Goal: Task Accomplishment & Management: Manage account settings

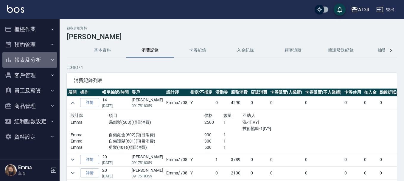
click at [24, 63] on button "報表及分析" at bounding box center [29, 59] width 55 height 15
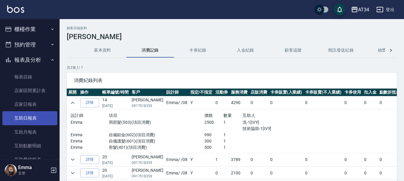
click at [26, 120] on link "互助日報表" at bounding box center [29, 118] width 55 height 14
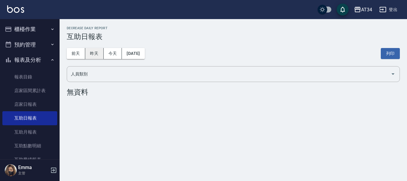
click at [98, 49] on button "昨天" at bounding box center [94, 53] width 18 height 11
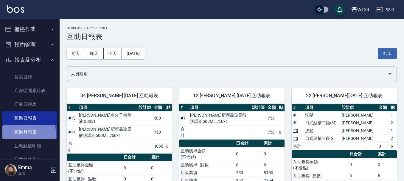
click at [26, 133] on link "互助月報表" at bounding box center [29, 132] width 55 height 14
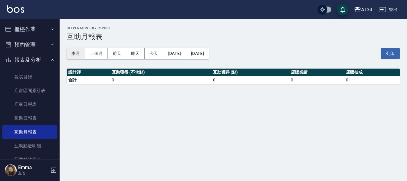
click at [82, 54] on button "本月" at bounding box center [76, 53] width 18 height 11
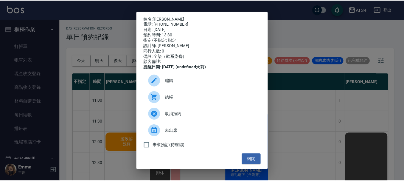
scroll to position [60, 379]
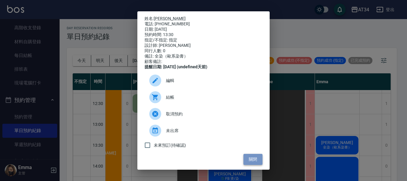
click at [248, 164] on button "關閉" at bounding box center [252, 159] width 19 height 11
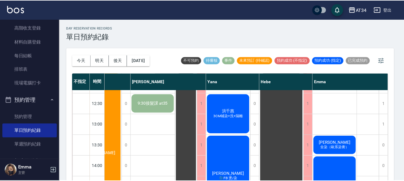
scroll to position [60, 376]
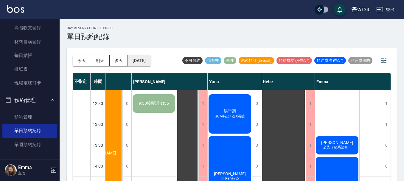
click at [138, 64] on button "[DATE]" at bounding box center [139, 60] width 23 height 11
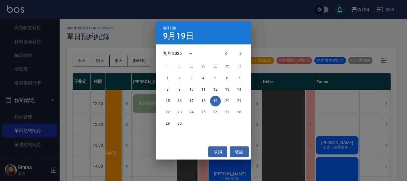
click at [101, 87] on div "選擇日期 9月19日 九月 2025 一 二 三 四 五 六 日 1 2 3 4 5 6 7 8 9 10 11 12 13 14 15 16 17 18 1…" at bounding box center [203, 90] width 407 height 181
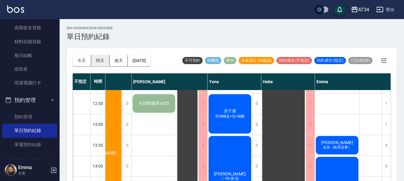
click at [96, 63] on button "明天" at bounding box center [100, 60] width 18 height 11
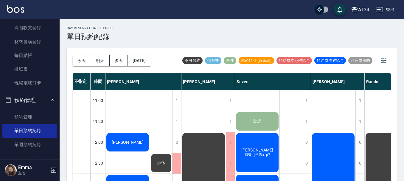
click at [71, 63] on div "今天 明天 後天 2025/09/20 不可預約 待審核 事件 未來預訂 (待確認) 預約成功 (不指定) 預約成功 (指定) 已完成預約 不指定 時間 Gi…" at bounding box center [232, 118] width 330 height 140
click at [77, 63] on button "今天" at bounding box center [82, 60] width 18 height 11
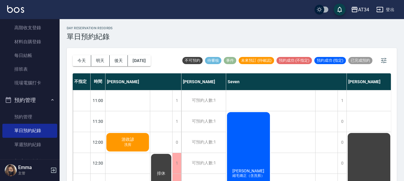
click at [127, 145] on span "洗剪" at bounding box center [128, 144] width 10 height 5
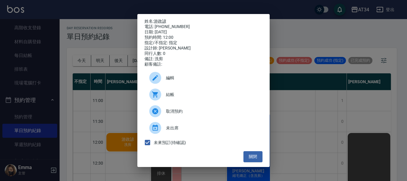
click at [172, 102] on div "結帳" at bounding box center [203, 94] width 118 height 17
click at [310, 76] on div "姓名: 游政諺 電話: 0935938178 日期: 2025/09/19 預約時間: 12:00 指定/不指定: 指定 設計師: Gina 同行人數: 0 …" at bounding box center [203, 90] width 407 height 181
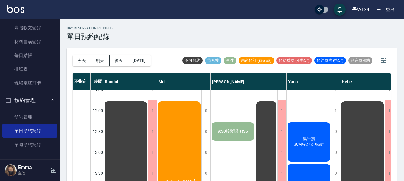
scroll to position [60, 297]
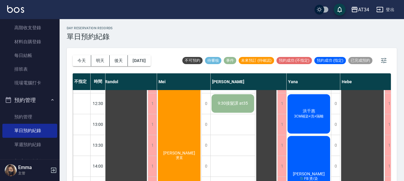
click at [180, 124] on div "廖小姐 燙直" at bounding box center [179, 155] width 44 height 166
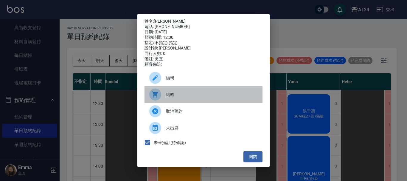
click at [183, 94] on div "結帳" at bounding box center [203, 94] width 118 height 17
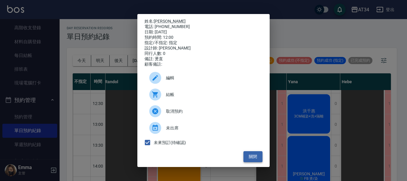
click at [254, 157] on button "關閉" at bounding box center [252, 156] width 19 height 11
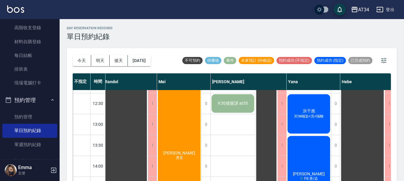
scroll to position [60, 21]
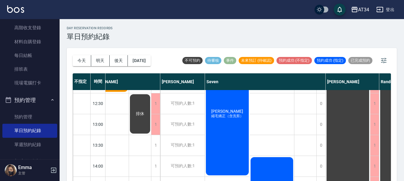
click at [229, 138] on div "賴虹妃 縮毛矯正（含洗剪）" at bounding box center [227, 114] width 45 height 124
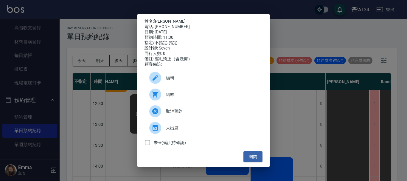
click at [193, 97] on span "結帳" at bounding box center [212, 94] width 92 height 6
click at [259, 160] on button "關閉" at bounding box center [252, 156] width 19 height 11
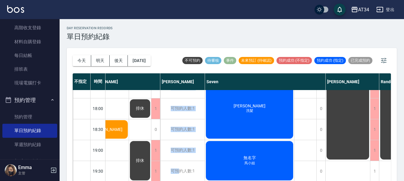
scroll to position [7, 0]
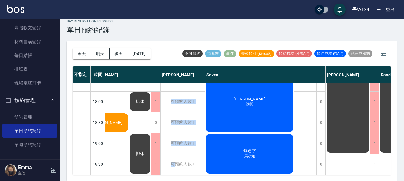
drag, startPoint x: 162, startPoint y: 176, endPoint x: 176, endPoint y: 180, distance: 14.9
click at [176, 180] on div "今天 明天 後天 2025/09/19 不可預約 待審核 事件 未來預訂 (待確認) 預約成功 (不指定) 預約成功 (指定) 已完成預約 不指定 時間 Gi…" at bounding box center [232, 111] width 330 height 140
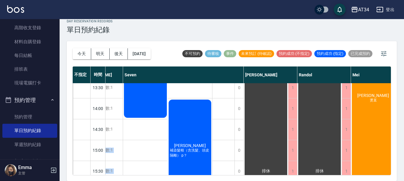
scroll to position [119, 103]
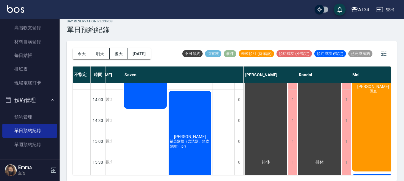
click at [149, 48] on div "今天 明天 後天 2025/09/19" at bounding box center [112, 53] width 78 height 25
click at [150, 54] on button "[DATE]" at bounding box center [139, 53] width 23 height 11
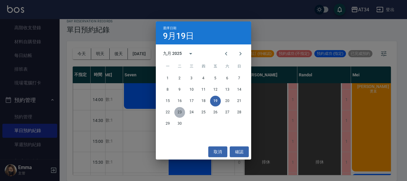
drag, startPoint x: 180, startPoint y: 110, endPoint x: 182, endPoint y: 115, distance: 5.5
click at [180, 111] on button "23" at bounding box center [179, 112] width 11 height 11
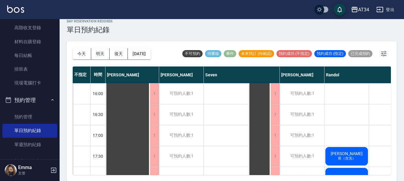
scroll to position [288, 0]
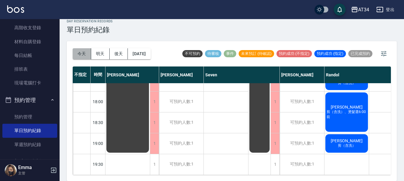
click at [78, 56] on button "今天" at bounding box center [82, 53] width 18 height 11
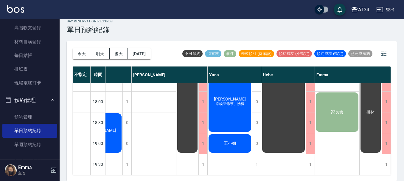
scroll to position [288, 379]
click at [221, 145] on div "王小姐" at bounding box center [230, 143] width 44 height 20
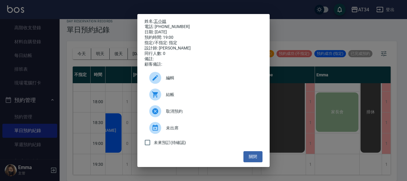
click at [162, 22] on link "王小姐" at bounding box center [160, 21] width 13 height 5
click at [246, 155] on button "關閉" at bounding box center [252, 156] width 19 height 11
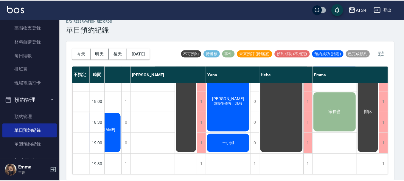
scroll to position [288, 376]
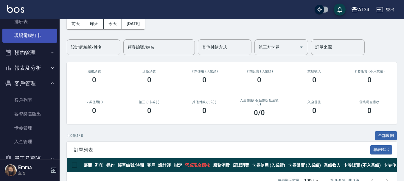
scroll to position [78, 0]
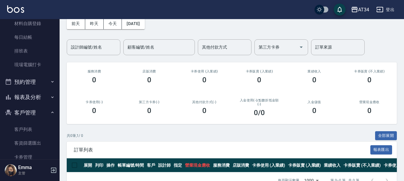
click at [40, 92] on button "報表及分析" at bounding box center [29, 96] width 55 height 15
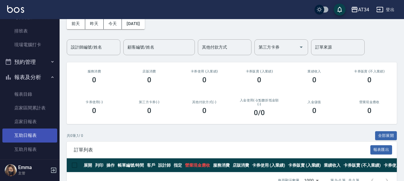
scroll to position [107, 0]
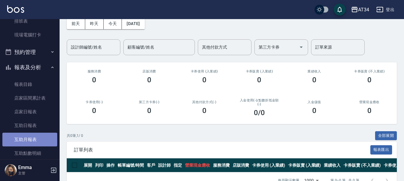
click at [32, 140] on link "互助月報表" at bounding box center [29, 140] width 55 height 14
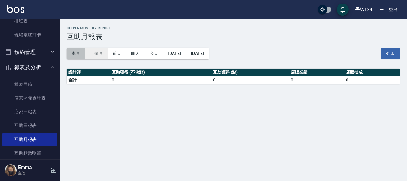
drag, startPoint x: 79, startPoint y: 51, endPoint x: 87, endPoint y: 49, distance: 8.0
click at [79, 52] on button "本月" at bounding box center [76, 53] width 18 height 11
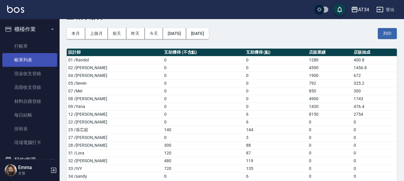
click at [43, 57] on link "帳單列表" at bounding box center [29, 60] width 55 height 14
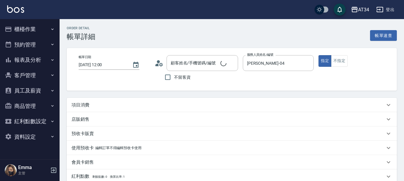
type input "[DATE] 12:00"
type input "[PERSON_NAME]-04"
type input "洗剪"
type input "[PERSON_NAME]/0935938178/0935938178"
click at [84, 109] on div "項目消費" at bounding box center [232, 105] width 330 height 14
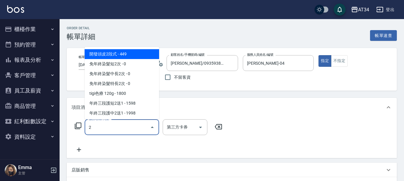
type input "20"
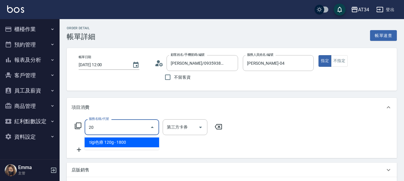
type input "180"
type input "tigi色療 120g(620)"
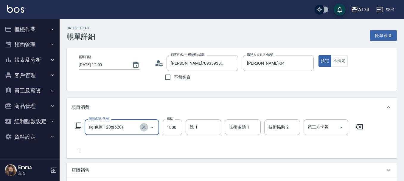
click at [146, 125] on icon "Clear" at bounding box center [144, 127] width 6 height 6
type input "2"
type input "0"
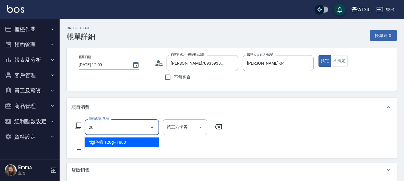
type input "201"
type input "30"
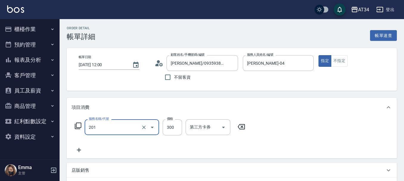
type input "洗髮(201)"
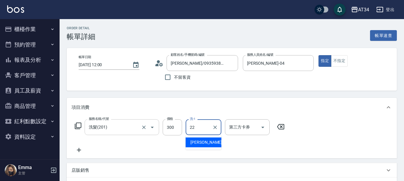
type input "賴佑潔-22"
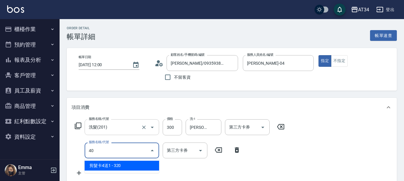
type input "401"
type input "50"
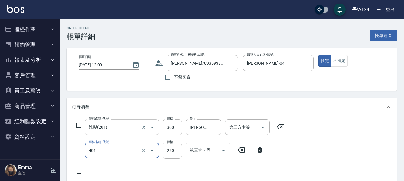
type input "剪髮(401)"
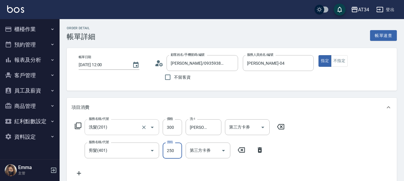
type input "30"
type input "299"
type input "50"
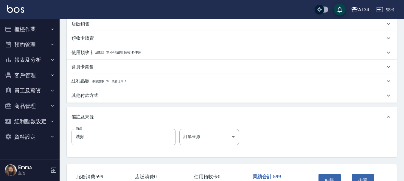
scroll to position [208, 0]
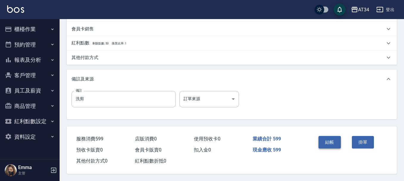
type input "299"
click at [329, 144] on button "結帳" at bounding box center [329, 142] width 22 height 13
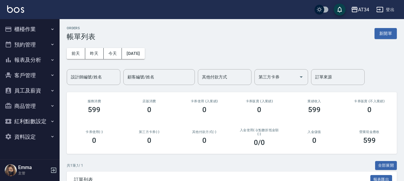
click at [329, 144] on div "0" at bounding box center [314, 140] width 41 height 8
click at [52, 29] on icon "button" at bounding box center [52, 29] width 5 height 5
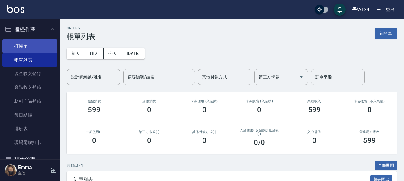
click at [53, 46] on link "打帳單" at bounding box center [29, 46] width 55 height 14
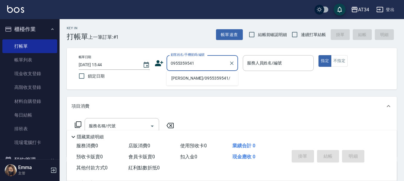
click at [200, 74] on li "王琬宣/0955359541/" at bounding box center [201, 78] width 71 height 10
type input "王琬宣/0955359541/"
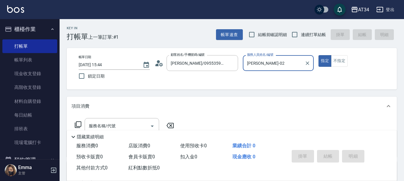
type input "Wendy-02"
click at [158, 62] on circle at bounding box center [158, 61] width 3 height 3
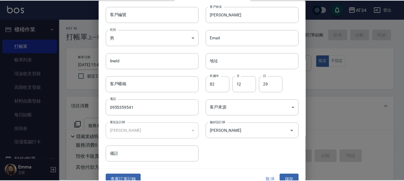
scroll to position [26, 0]
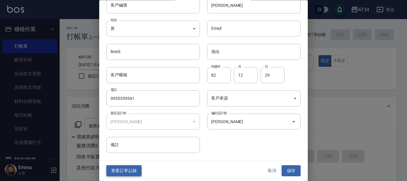
click at [127, 173] on button "查看訂單記錄" at bounding box center [123, 170] width 35 height 11
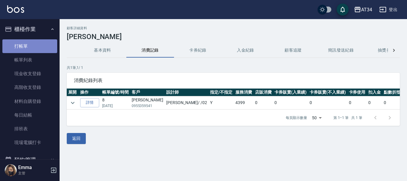
click at [37, 48] on link "打帳單" at bounding box center [29, 46] width 55 height 14
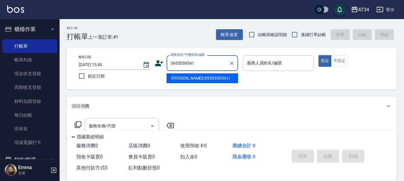
click at [199, 74] on li "王琬宣/0955359541/" at bounding box center [201, 78] width 71 height 10
type input "王琬宣/0955359541/"
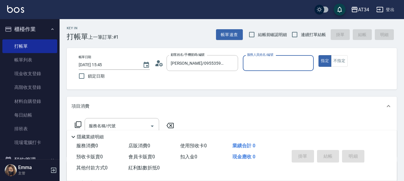
type input "Wendy-02"
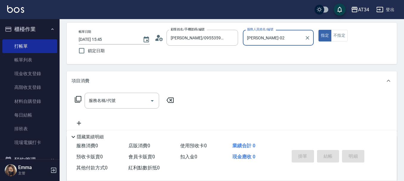
scroll to position [60, 0]
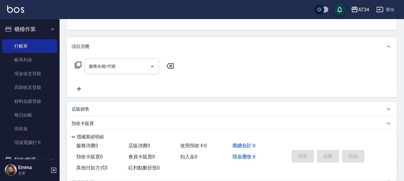
click at [140, 67] on input "服務名稱/代號" at bounding box center [117, 66] width 60 height 10
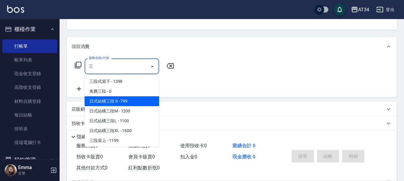
click at [135, 99] on span "日式結構三段 S - 799" at bounding box center [122, 101] width 74 height 10
type input "日式結構三段 S(625)"
type input "70"
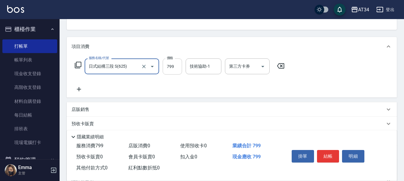
type input "日式結構三段 S(625)"
click at [171, 65] on input "799" at bounding box center [172, 66] width 19 height 16
type input "88"
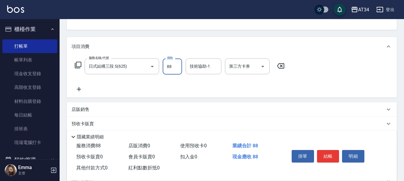
type input "80"
type input "880"
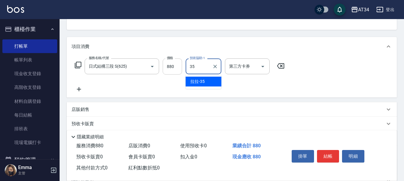
type input "3"
type input "張芯婭-25"
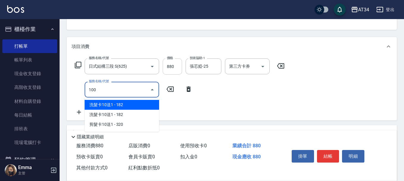
type input "1001"
type input "120"
type input "總公司頭皮350(1001)"
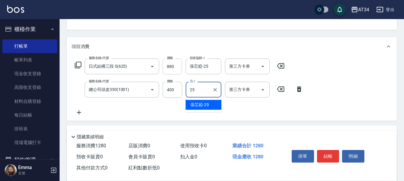
type input "張芯婭-25"
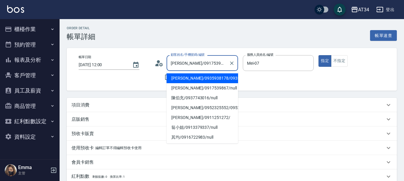
scroll to position [30, 0]
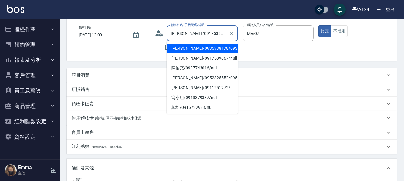
click at [318, 25] on button "指定" at bounding box center [324, 31] width 13 height 12
type button "true"
type input "[PERSON_NAME]/0935938178/0935938178"
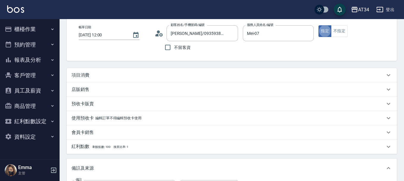
click at [0, 15] on div "AT34 登出" at bounding box center [202, 9] width 404 height 19
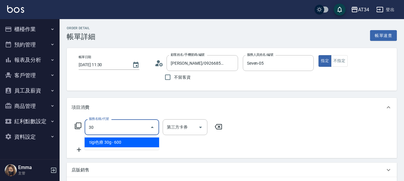
type input "301"
type input "150"
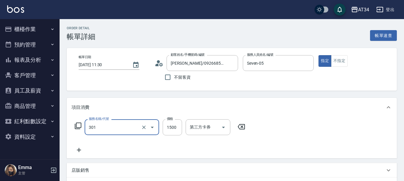
type input "燙髮(301)"
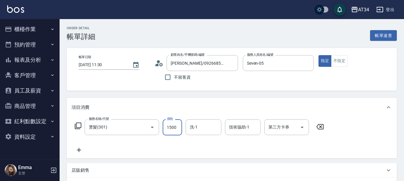
type input "0"
type input "250"
type input "20"
type input "2500"
type input "250"
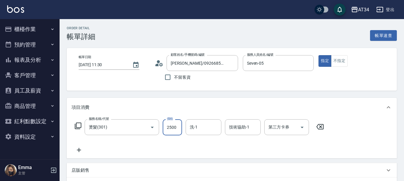
type input "2500"
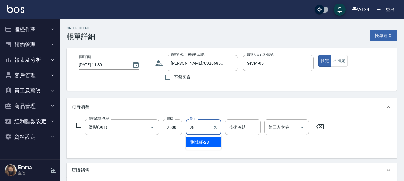
type input "[PERSON_NAME]-28"
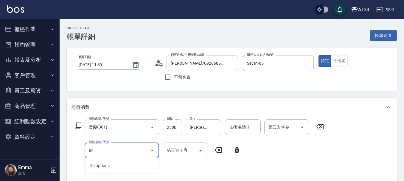
type input "625"
type input "320"
type input "日式結構三段 S(625)"
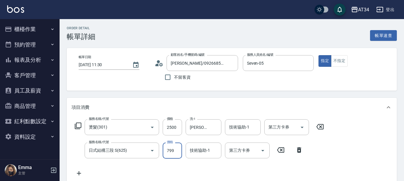
type input "1"
type input "250"
type input "100"
type input "350"
type input "1000"
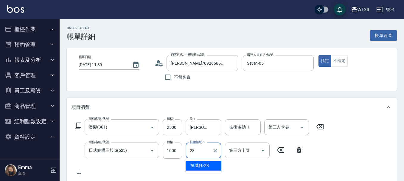
type input "[PERSON_NAME]-28"
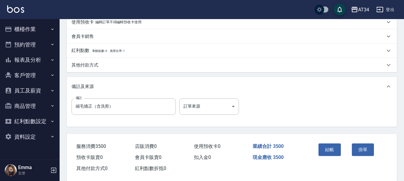
scroll to position [210, 0]
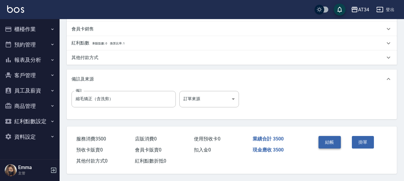
click at [331, 140] on button "結帳" at bounding box center [329, 142] width 22 height 13
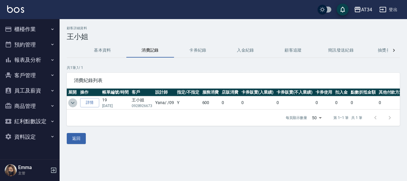
click at [74, 102] on icon "expand row" at bounding box center [73, 103] width 4 height 2
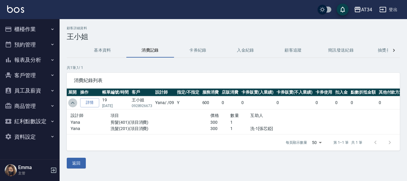
click at [71, 103] on icon "expand row" at bounding box center [73, 103] width 4 height 2
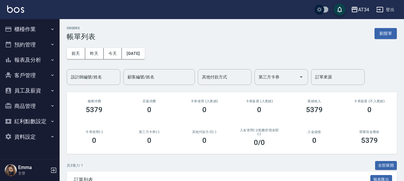
click at [29, 29] on button "櫃檯作業" at bounding box center [29, 28] width 55 height 15
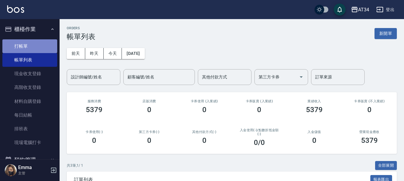
click at [30, 50] on link "打帳單" at bounding box center [29, 46] width 55 height 14
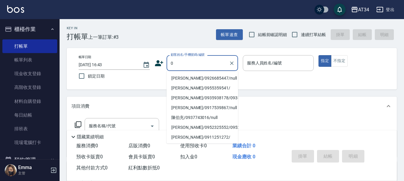
type input "0"
click at [157, 64] on icon at bounding box center [159, 63] width 8 height 6
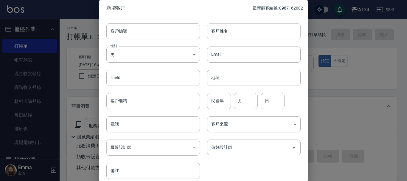
click at [230, 25] on input "客戶姓名" at bounding box center [254, 31] width 94 height 16
type input "0938558699"
type input "83"
type input "11"
type input "18"
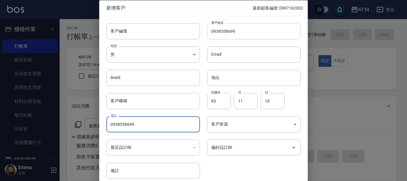
type input "0938558699"
click at [257, 37] on input "0938558699" at bounding box center [254, 31] width 94 height 16
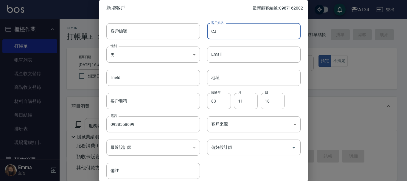
type input "C"
type input "[PERSON_NAME]"
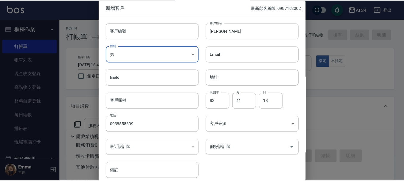
scroll to position [26, 0]
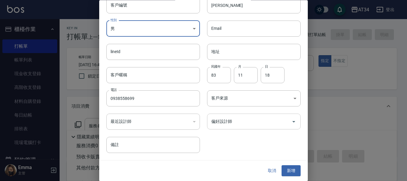
click at [260, 121] on input "偏好設計師" at bounding box center [249, 121] width 79 height 10
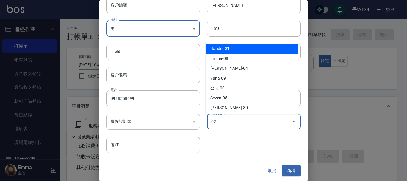
type input "[PERSON_NAME]"
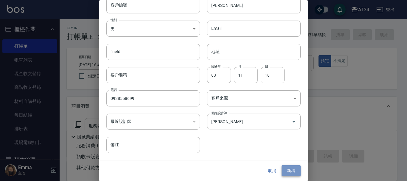
click at [289, 169] on button "新增" at bounding box center [290, 170] width 19 height 11
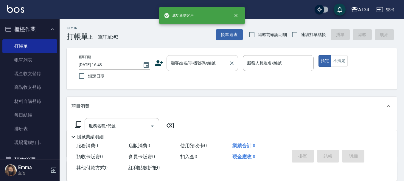
click at [202, 62] on input "顧客姓名/手機號碼/編號" at bounding box center [197, 63] width 57 height 10
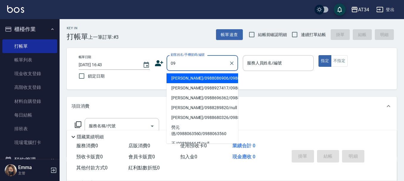
type input "0"
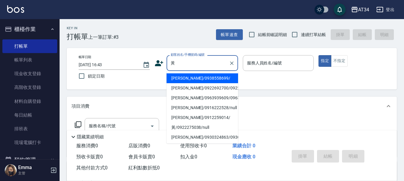
click at [207, 76] on li "[PERSON_NAME]/0938558699/" at bounding box center [201, 78] width 71 height 10
type input "[PERSON_NAME]/0938558699/"
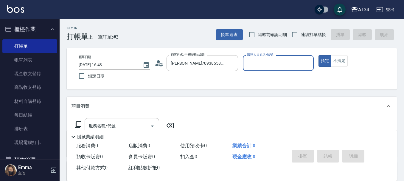
type input "Wendy-02"
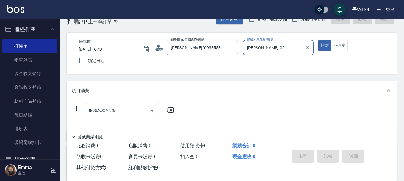
scroll to position [30, 0]
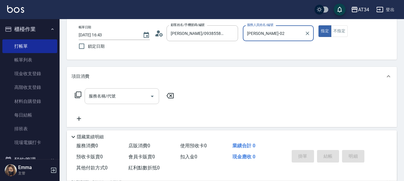
click at [94, 99] on div "服務名稱/代號 服務名稱/代號" at bounding box center [122, 96] width 74 height 16
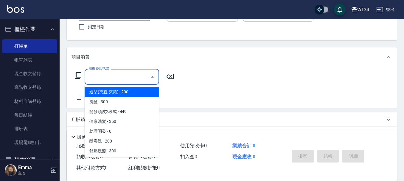
scroll to position [60, 0]
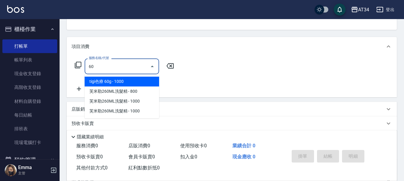
type input "602"
type input "90"
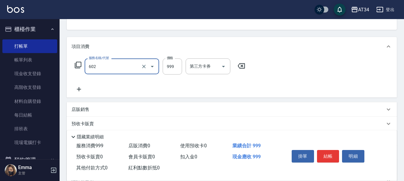
type input "自備鉑金(602)"
type input "2"
type input "0"
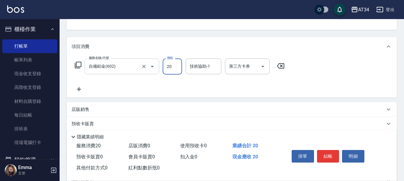
type input "200"
type input "2000"
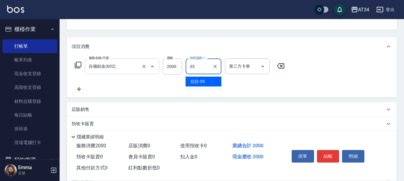
type input "拉拉-35"
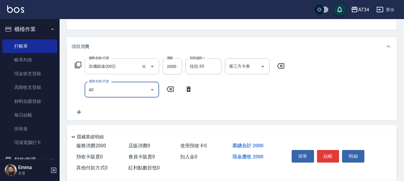
type input "401"
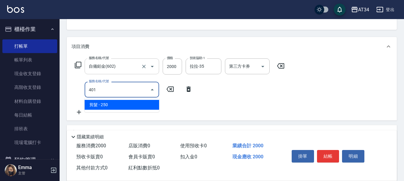
type input "220"
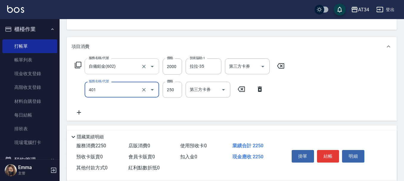
type input "剪髮(401)"
type input "3"
type input "200"
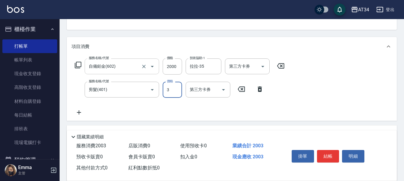
type input "30"
type input "230"
type input "300"
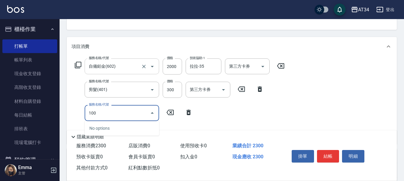
type input "1006"
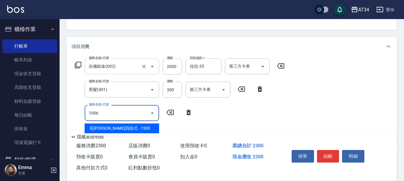
type input "380"
type input "芙米勒四段式(1006)"
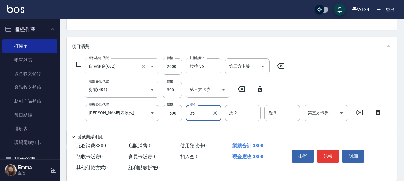
type input "拉拉-35"
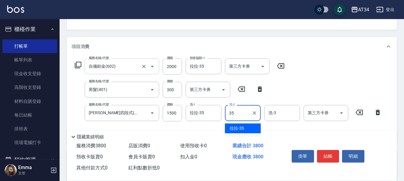
type input "拉拉-35"
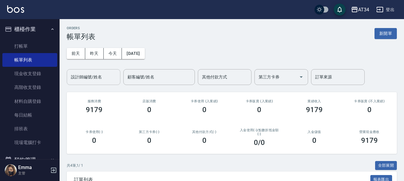
click at [98, 72] on input "設計師編號/姓名" at bounding box center [93, 77] width 48 height 10
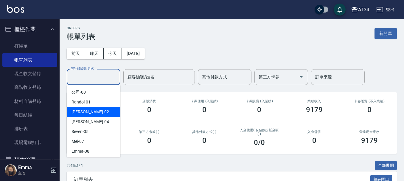
click at [91, 116] on div "Wendy -02" at bounding box center [94, 112] width 54 height 10
type input "Wendy-02"
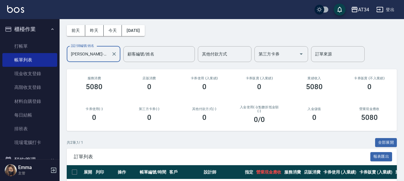
scroll to position [77, 0]
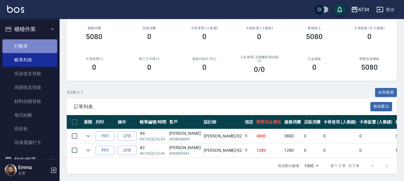
click at [34, 51] on link "打帳單" at bounding box center [29, 46] width 55 height 14
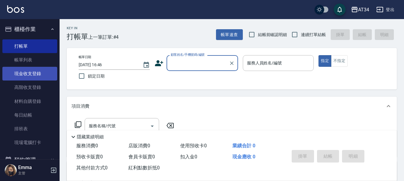
click at [29, 70] on link "現金收支登錄" at bounding box center [29, 74] width 55 height 14
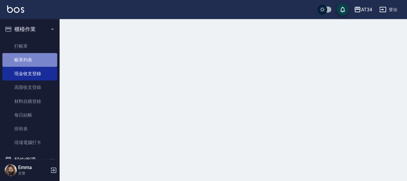
click at [32, 59] on link "帳單列表" at bounding box center [29, 60] width 55 height 14
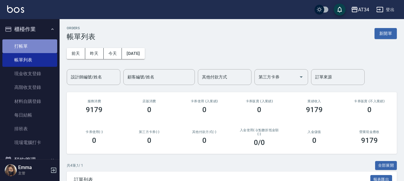
click at [33, 42] on link "打帳單" at bounding box center [29, 46] width 55 height 14
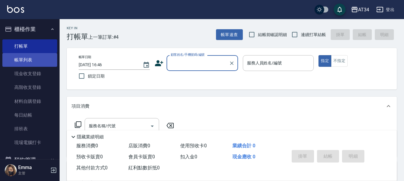
click at [46, 64] on link "帳單列表" at bounding box center [29, 60] width 55 height 14
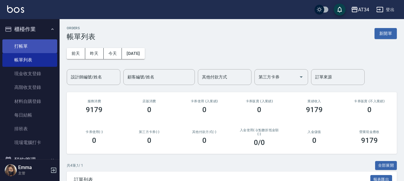
click at [22, 49] on link "打帳單" at bounding box center [29, 46] width 55 height 14
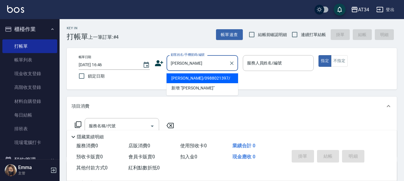
click at [200, 79] on li "林淑怡/0988021397/" at bounding box center [201, 78] width 71 height 10
type input "林淑怡/0988021397/"
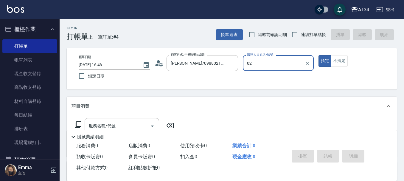
type input "Wendy-02"
type button "true"
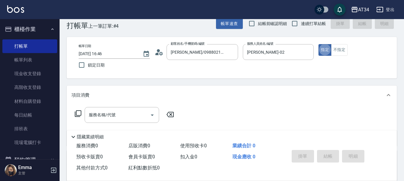
scroll to position [30, 0]
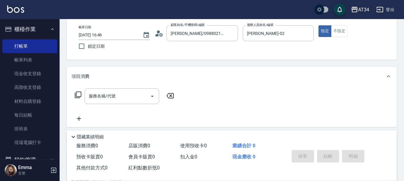
click at [123, 105] on div "服務名稱/代號 服務名稱/代號" at bounding box center [124, 105] width 106 height 34
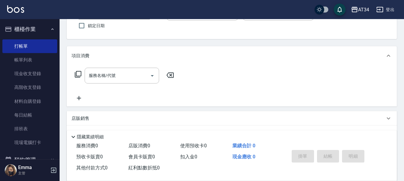
scroll to position [60, 0]
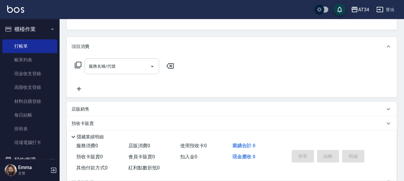
click at [138, 71] on input "服務名稱/代號" at bounding box center [117, 66] width 60 height 10
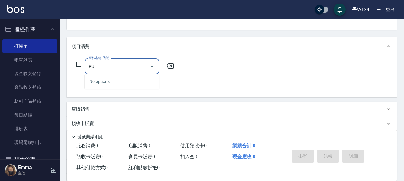
type input "R"
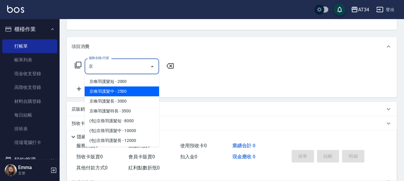
click at [118, 91] on span "京喚羽護髮中 - 2500" at bounding box center [122, 91] width 74 height 10
type input "京喚羽護髮中(630)"
type input "250"
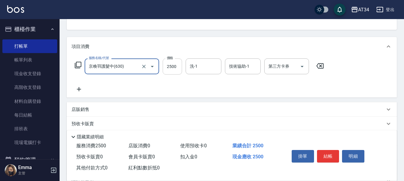
click at [188, 66] on div "洗-1" at bounding box center [204, 66] width 36 height 16
type input "京喚羽護髮中(630)"
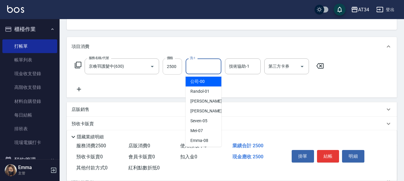
click at [172, 67] on input "2500" at bounding box center [172, 66] width 19 height 16
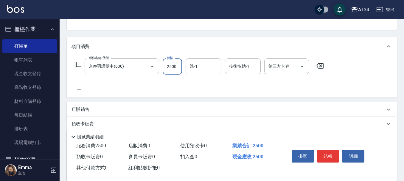
type input "2"
type input "0"
type input "27"
type input "20"
type input "270"
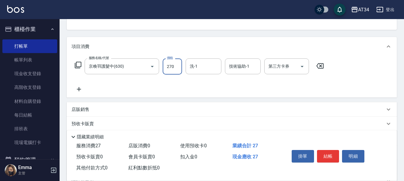
type input "270"
type input "2700"
type input "3"
type input "張芯婭-25"
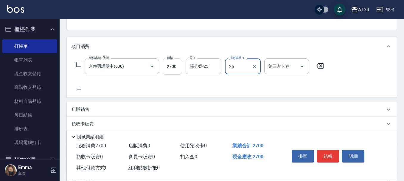
type input "張芯婭-25"
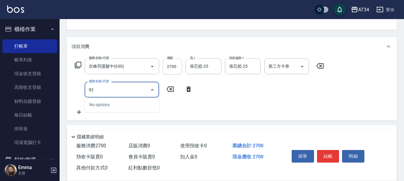
type input "921"
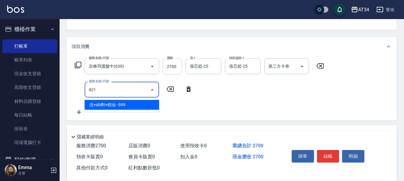
type input "360"
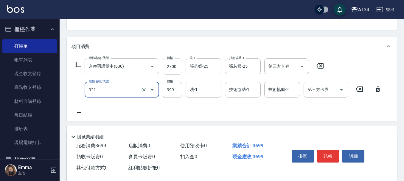
type input "7"
type input "270"
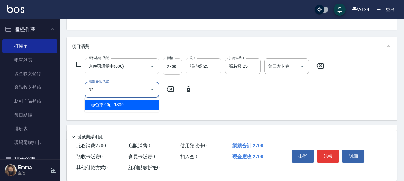
type input "921"
type input "360"
type input "洗+ab劑+精油(921)"
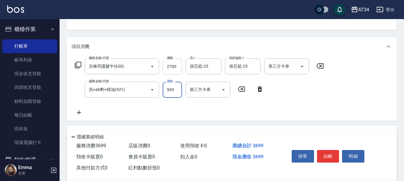
type input "7"
type input "270"
type input "79"
type input "340"
type input "799"
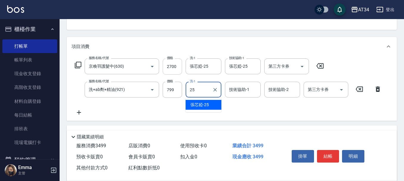
type input "張芯婭-25"
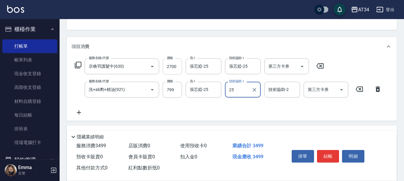
type input "張芯婭-25"
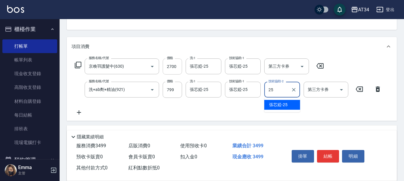
type input "張芯婭-25"
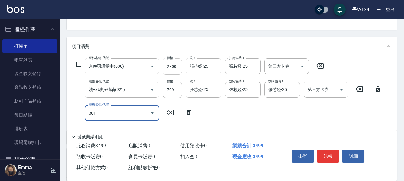
type input "301"
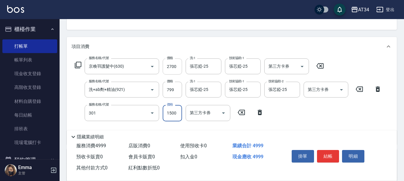
type input "490"
type input "燙髮(301)"
type input "2"
type input "350"
type input "230"
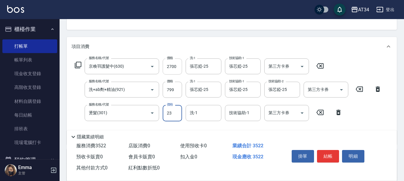
type input "370"
type input "2300"
type input "570"
type input "2300"
type input "3"
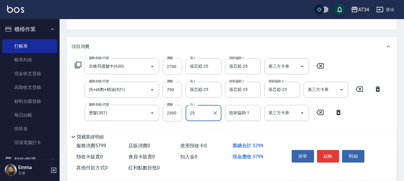
type input "張芯婭-25"
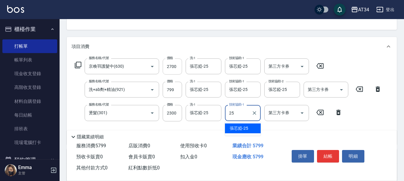
type input "張芯婭-25"
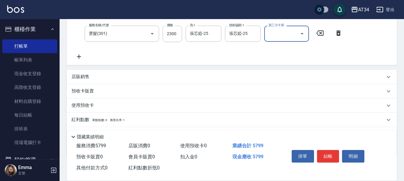
scroll to position [149, 0]
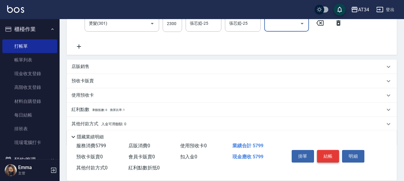
click at [330, 155] on button "結帳" at bounding box center [328, 156] width 22 height 13
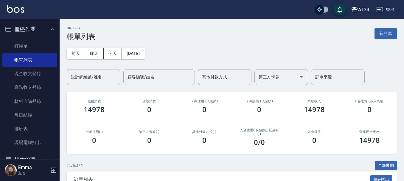
click at [113, 72] on input "設計師編號/姓名" at bounding box center [93, 77] width 48 height 10
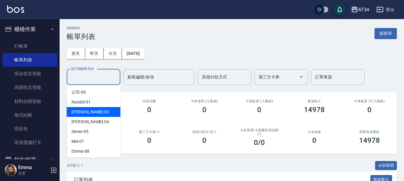
click at [100, 113] on div "Wendy -02" at bounding box center [94, 112] width 54 height 10
type input "Wendy-02"
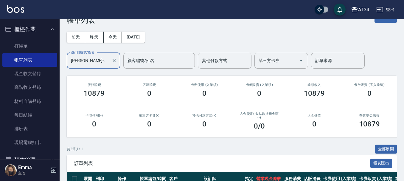
scroll to position [92, 0]
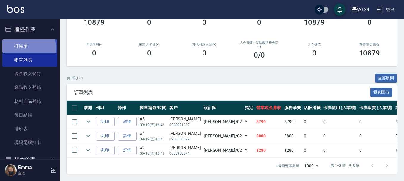
click at [28, 48] on link "打帳單" at bounding box center [29, 46] width 55 height 14
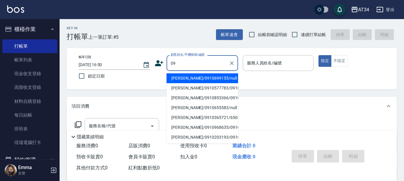
type input "0"
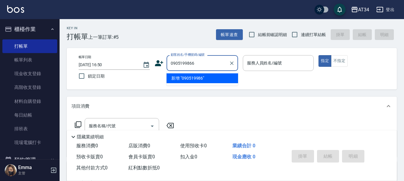
type input "0905199866"
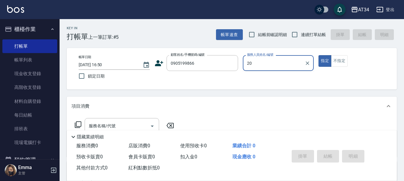
type input "20"
click at [318, 55] on button "指定" at bounding box center [324, 61] width 13 height 12
type button "true"
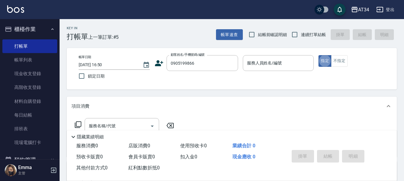
type input "陳品言/0905199866/"
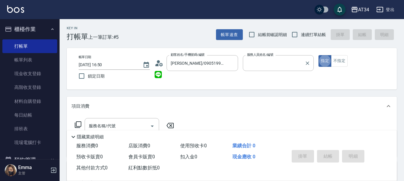
type input "Wendy-02"
click at [270, 62] on input "Wendy-02" at bounding box center [273, 63] width 57 height 10
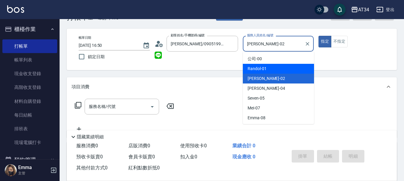
scroll to position [30, 0]
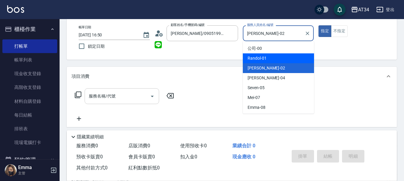
click at [107, 102] on div "服務名稱/代號" at bounding box center [122, 96] width 74 height 16
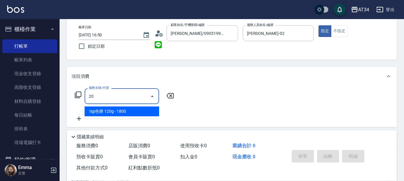
type input "201"
type input "30"
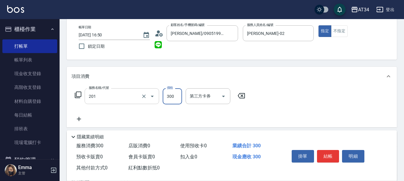
type input "洗髮(201)"
type input "0"
type input "30"
type input "300"
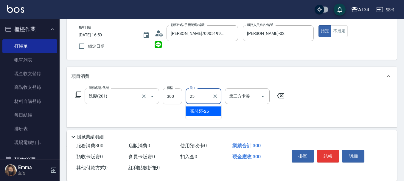
type input "張芯婭-25"
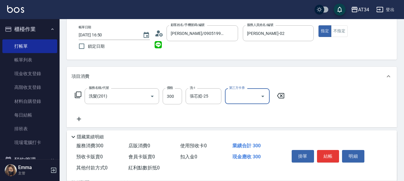
click at [82, 116] on icon at bounding box center [78, 118] width 15 height 7
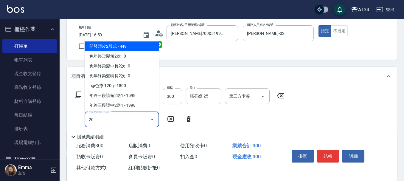
type input "201"
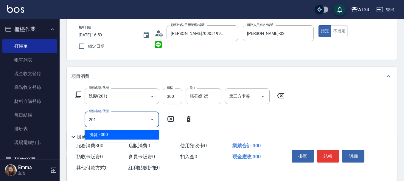
type input "60"
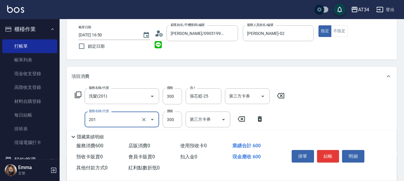
type input "洗髮(201)"
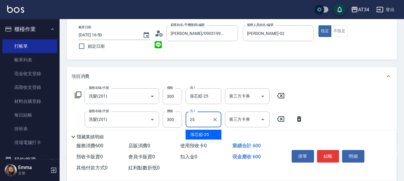
type input "張芯婭-25"
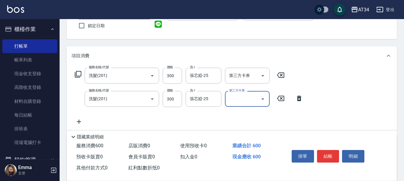
scroll to position [60, 0]
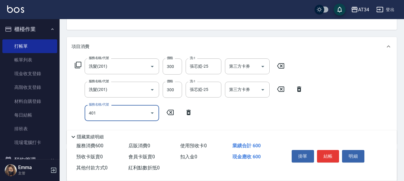
type input "401"
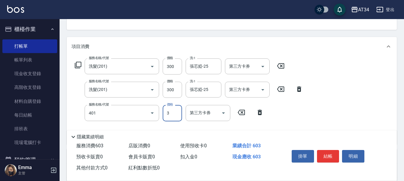
type input "60"
type input "剪髮(401)"
type input "300"
type input "90"
type input "300"
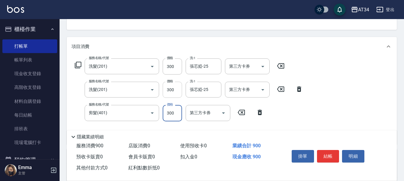
click at [168, 89] on input "300" at bounding box center [172, 90] width 19 height 16
type input "3"
type input "60"
type input "350"
type input "90"
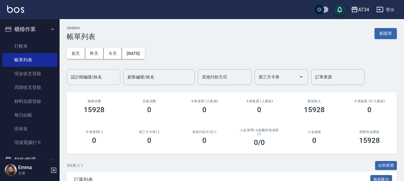
click at [96, 78] on div "設計師編號/姓名 設計師編號/姓名" at bounding box center [94, 77] width 54 height 16
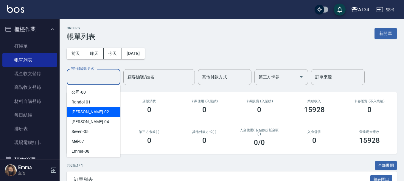
click at [80, 113] on span "Wendy -02" at bounding box center [90, 112] width 38 height 6
type input "Wendy-02"
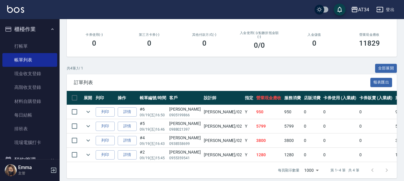
scroll to position [106, 0]
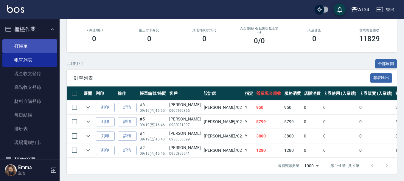
click at [18, 47] on link "打帳單" at bounding box center [29, 46] width 55 height 14
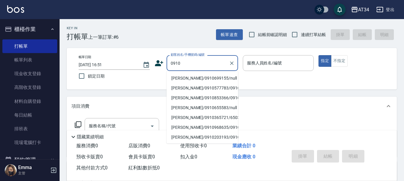
type input "0910"
click at [160, 64] on icon at bounding box center [159, 63] width 9 height 9
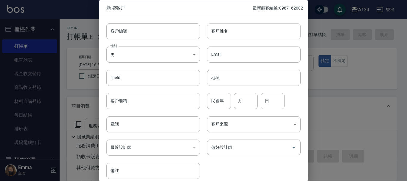
click at [216, 38] on input "客戶姓名" at bounding box center [254, 31] width 94 height 16
type input "陳"
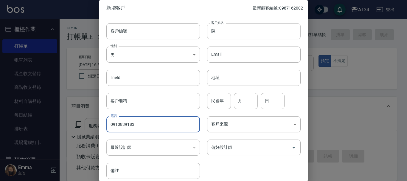
type input "0910839183"
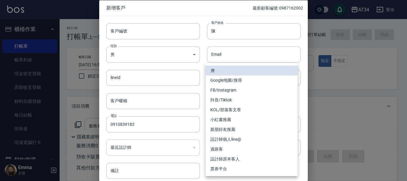
click at [303, 30] on div at bounding box center [203, 90] width 407 height 181
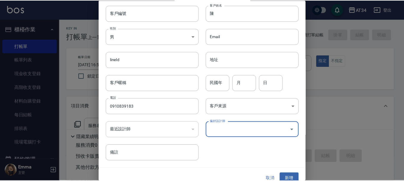
scroll to position [26, 0]
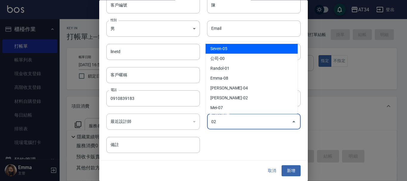
type input "[PERSON_NAME]"
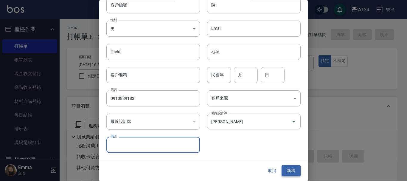
click at [292, 173] on button "新增" at bounding box center [290, 170] width 19 height 11
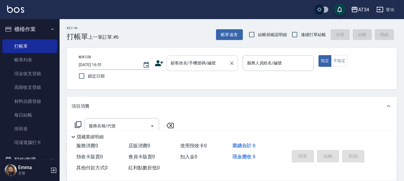
click at [213, 68] on input "顧客姓名/手機號碼/編號" at bounding box center [197, 63] width 57 height 10
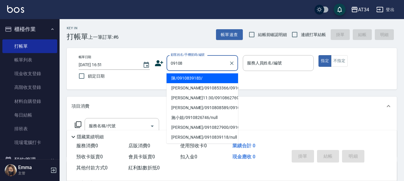
click at [202, 80] on li "陳/0910839183/" at bounding box center [201, 78] width 71 height 10
type input "陳/0910839183/"
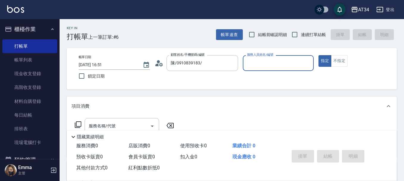
type input "Wendy-02"
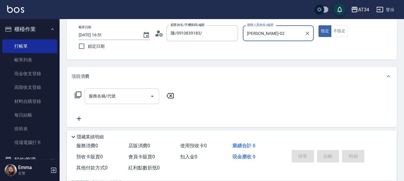
click at [121, 94] on input "服務名稱/代號" at bounding box center [117, 96] width 60 height 10
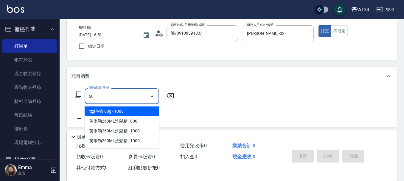
type input "602"
type input "90"
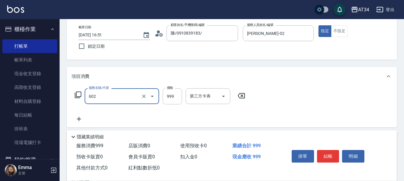
type input "自備鉑金(602)"
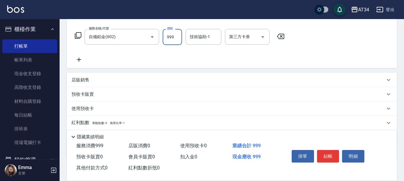
scroll to position [89, 0]
click at [82, 61] on icon at bounding box center [78, 59] width 15 height 7
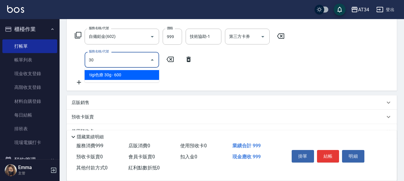
type input "301"
type input "240"
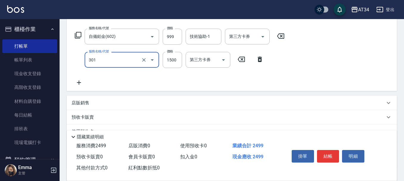
type input "燙髮(301)"
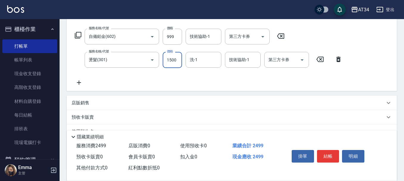
type input "2"
type input "100"
type input "28"
type input "120"
type input "2805"
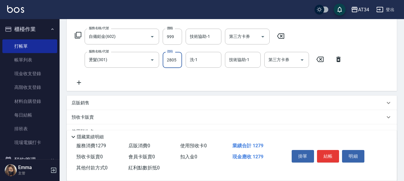
type input "380"
type input "2805"
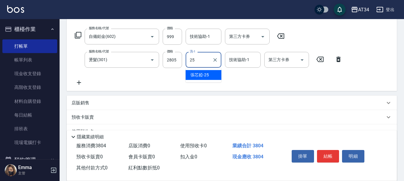
type input "張芯婭-25"
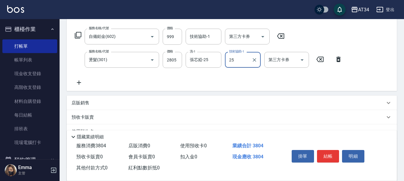
type input "張芯婭-25"
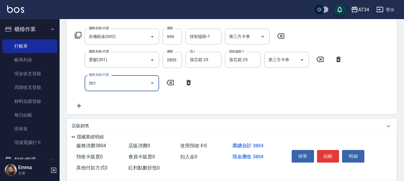
type input "301"
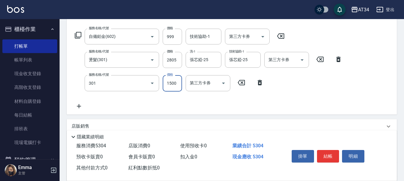
type input "530"
click at [99, 79] on input "燙髮(301)" at bounding box center [113, 83] width 52 height 10
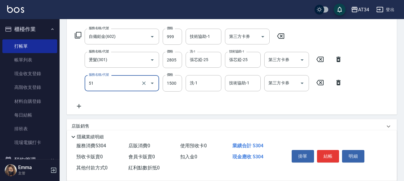
type input "51"
type input "380"
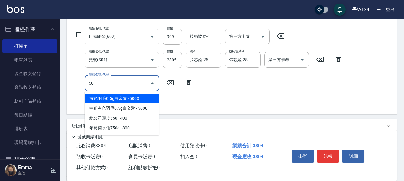
type input "501"
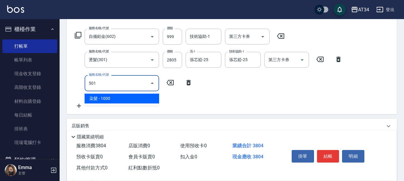
type input "480"
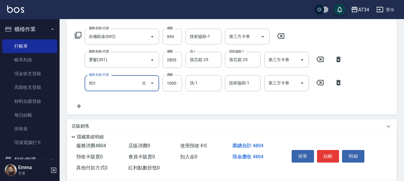
type input "染髮(501)"
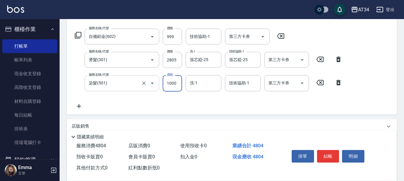
type input "2"
type input "380"
type input "212"
type input "400"
type input "2125"
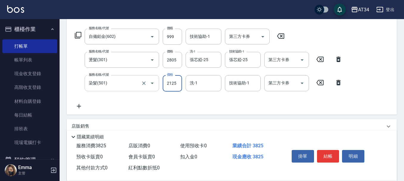
type input "590"
type input "2125"
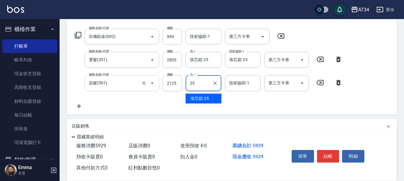
type input "張芯婭-25"
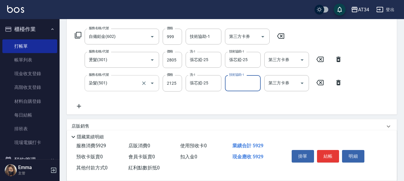
type input "2"
type input "拉拉-35"
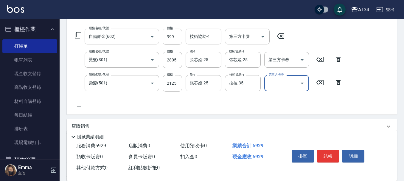
click at [173, 35] on input "999" at bounding box center [172, 37] width 19 height 16
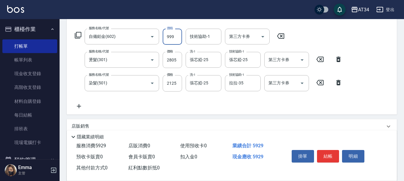
click at [174, 36] on input "999" at bounding box center [172, 37] width 19 height 16
type input "1"
type input "490"
type input "170"
type input "660"
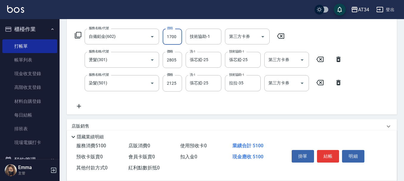
type input "1700"
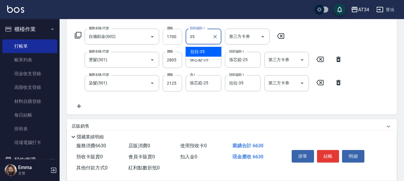
type input "拉拉-35"
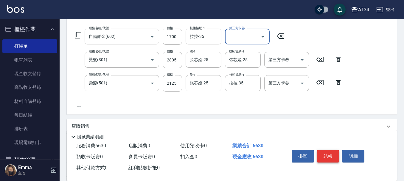
click at [331, 152] on button "結帳" at bounding box center [328, 156] width 22 height 13
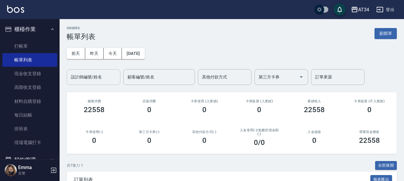
click at [84, 76] on div "設計師編號/姓名 設計師編號/姓名" at bounding box center [94, 77] width 54 height 16
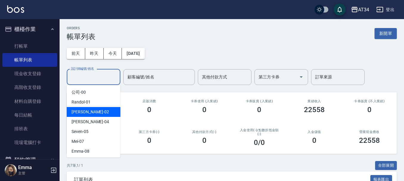
click at [96, 111] on div "Wendy -02" at bounding box center [94, 112] width 54 height 10
type input "Wendy-02"
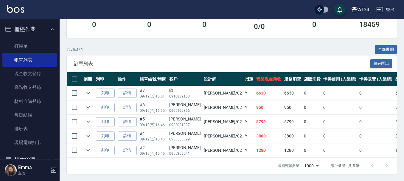
scroll to position [120, 0]
click at [130, 88] on link "詳情" at bounding box center [127, 92] width 19 height 9
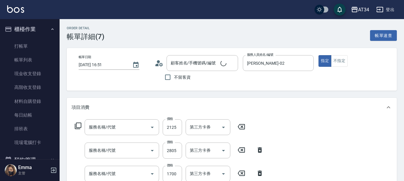
type input "2025/09/19 16:51"
type input "Wendy-02"
type input "660"
type input "陳/0910839183/"
click at [161, 63] on icon at bounding box center [161, 65] width 4 height 4
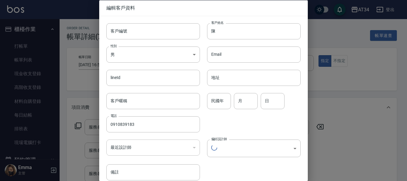
type input "染髮(501)"
type input "燙髮(301)"
type input "自備鉑金(602)"
type input "47cd9b23-8075-4342-a99b-91c92a4a9dc0"
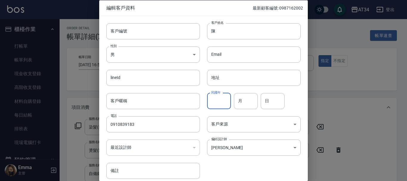
click at [226, 103] on input "民國年" at bounding box center [219, 101] width 24 height 16
drag, startPoint x: 248, startPoint y: 98, endPoint x: 252, endPoint y: 83, distance: 15.3
click at [248, 98] on input "月" at bounding box center [246, 101] width 24 height 16
type input "08"
click at [262, 92] on div "民國年 民國年 月 08 月 日 日" at bounding box center [250, 96] width 101 height 23
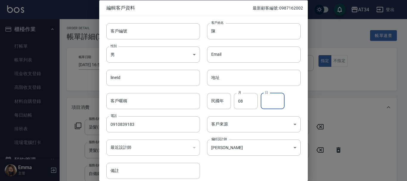
click at [269, 96] on input "日" at bounding box center [273, 101] width 24 height 16
type input "06"
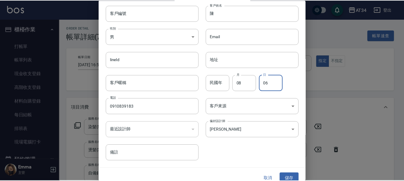
scroll to position [26, 0]
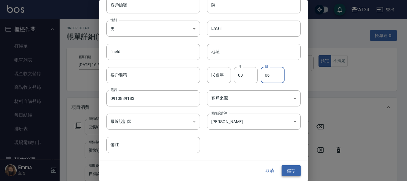
click at [288, 172] on button "儲存" at bounding box center [290, 170] width 19 height 11
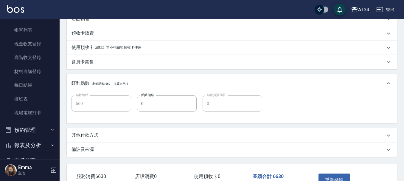
scroll to position [208, 0]
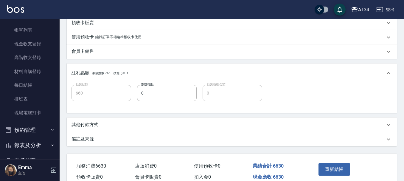
drag, startPoint x: 82, startPoint y: 137, endPoint x: 81, endPoint y: 134, distance: 3.2
click at [82, 136] on p "備註及來源" at bounding box center [82, 139] width 22 height 6
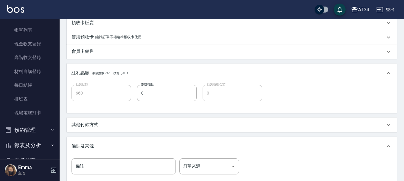
click at [88, 124] on p "其他付款方式" at bounding box center [84, 124] width 27 height 6
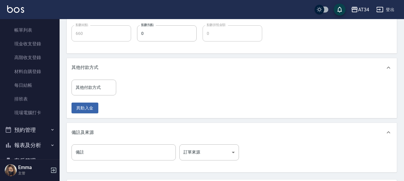
click at [93, 73] on div "其他付款方式" at bounding box center [232, 67] width 330 height 19
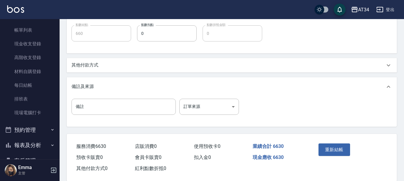
click at [97, 81] on div "備註及來源" at bounding box center [232, 86] width 330 height 19
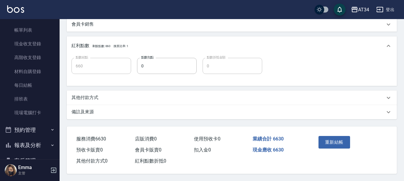
click at [95, 105] on div "備註及來源" at bounding box center [232, 112] width 330 height 14
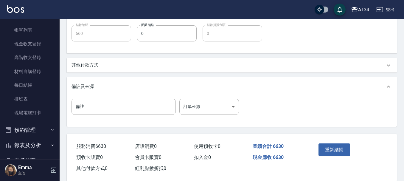
click at [86, 63] on p "其他付款方式" at bounding box center [84, 65] width 27 height 6
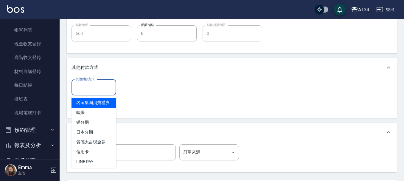
click at [96, 92] on input "其他付款方式" at bounding box center [93, 87] width 39 height 10
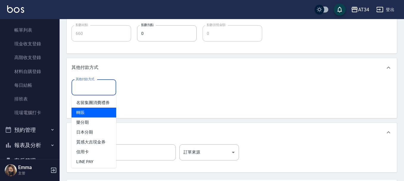
click at [91, 117] on span "轉賬" at bounding box center [93, 112] width 45 height 10
type input "轉賬"
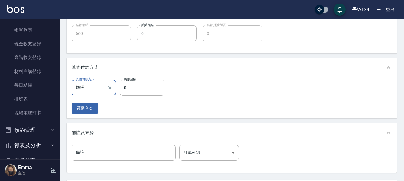
click at [134, 80] on label "轉賬金額" at bounding box center [130, 79] width 13 height 4
click at [134, 80] on input "0" at bounding box center [142, 88] width 45 height 16
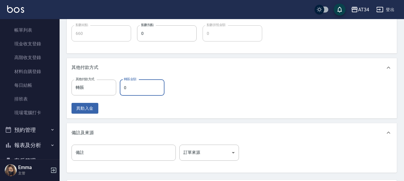
click at [128, 94] on input "0" at bounding box center [142, 88] width 45 height 16
type input "66"
type input "650"
type input "663"
type input "0"
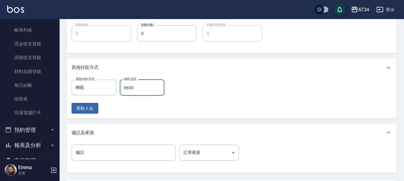
scroll to position [324, 0]
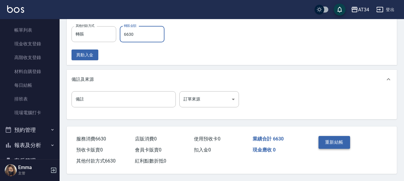
type input "6630"
click at [347, 139] on button "重新結帳" at bounding box center [334, 142] width 32 height 13
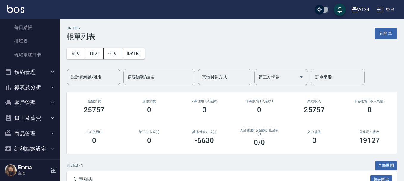
scroll to position [89, 0]
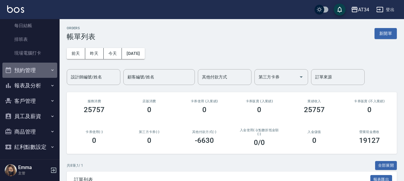
click at [32, 70] on button "預約管理" at bounding box center [29, 70] width 55 height 15
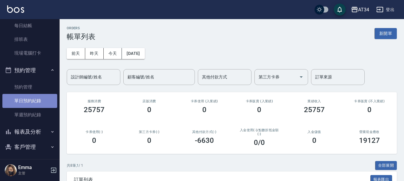
click at [32, 104] on link "單日預約紀錄" at bounding box center [29, 101] width 55 height 14
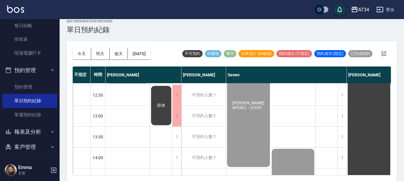
scroll to position [89, 0]
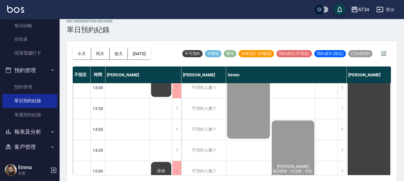
click at [210, 175] on div "不指定 時間 Gina Wendy Seven annie Randol Mei Emily Yana Hebe Emma 11:00 11:30 12:00…" at bounding box center [232, 120] width 318 height 108
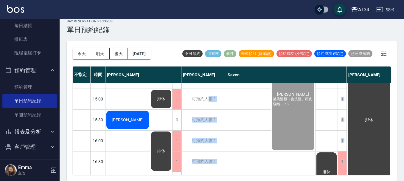
drag, startPoint x: 210, startPoint y: 169, endPoint x: 305, endPoint y: 168, distance: 95.3
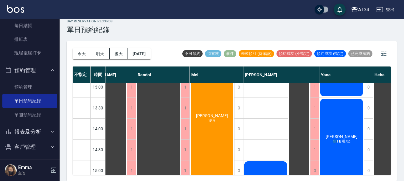
scroll to position [30, 264]
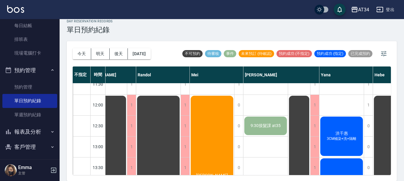
click at [210, 121] on div "廖小姐 燙直" at bounding box center [212, 178] width 44 height 166
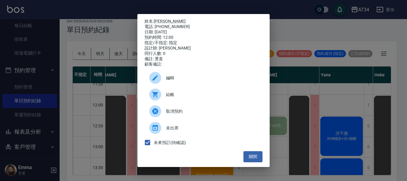
click at [174, 102] on div "結帳" at bounding box center [203, 94] width 118 height 17
click at [252, 159] on button "關閉" at bounding box center [252, 156] width 19 height 11
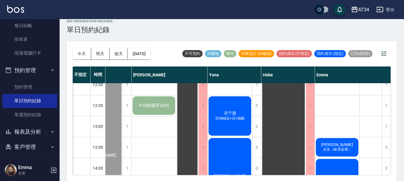
scroll to position [60, 379]
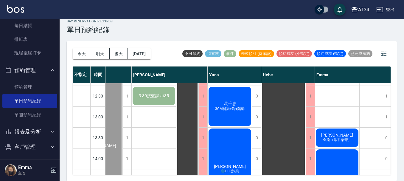
click at [337, 134] on span "[PERSON_NAME]" at bounding box center [337, 135] width 34 height 5
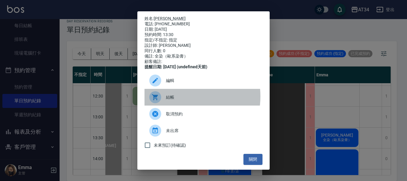
click at [177, 100] on span "結帳" at bounding box center [212, 97] width 92 height 6
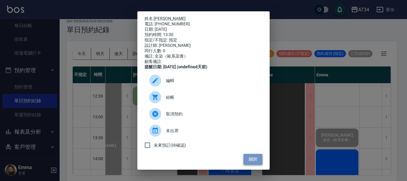
click at [253, 165] on button "關閉" at bounding box center [252, 159] width 19 height 11
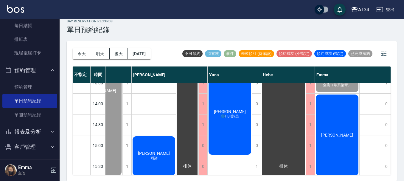
scroll to position [120, 376]
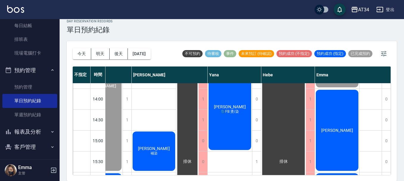
click at [338, 130] on span "[PERSON_NAME]" at bounding box center [337, 130] width 34 height 5
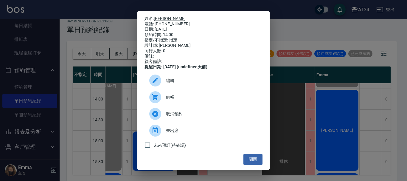
click at [184, 97] on div "結帳" at bounding box center [203, 97] width 118 height 17
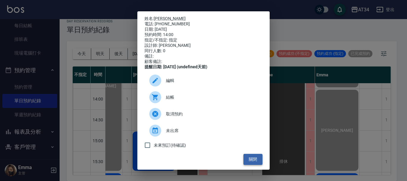
click at [252, 162] on button "關閉" at bounding box center [252, 159] width 19 height 11
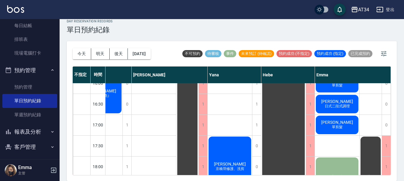
scroll to position [209, 376]
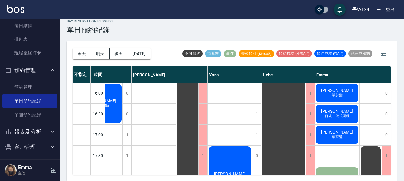
click at [343, 109] on span "[PERSON_NAME]" at bounding box center [337, 111] width 34 height 5
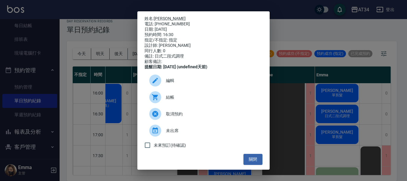
click at [215, 96] on div "結帳" at bounding box center [203, 97] width 118 height 17
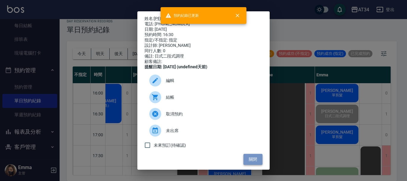
click at [249, 159] on button "關閉" at bounding box center [252, 159] width 19 height 11
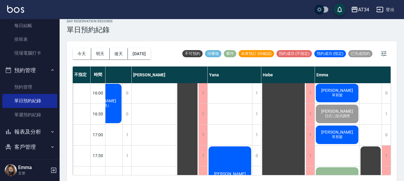
click at [344, 130] on span "[PERSON_NAME]" at bounding box center [337, 132] width 34 height 5
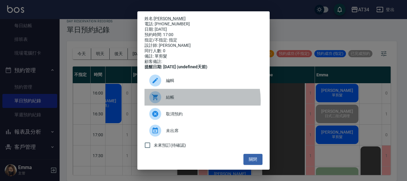
click at [186, 105] on div "結帳" at bounding box center [203, 97] width 118 height 17
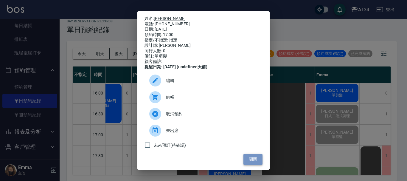
click at [243, 161] on button "關閉" at bounding box center [252, 159] width 19 height 11
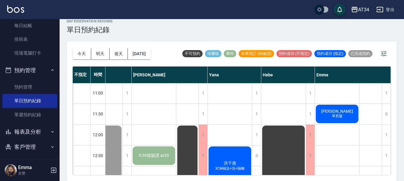
scroll to position [0, 376]
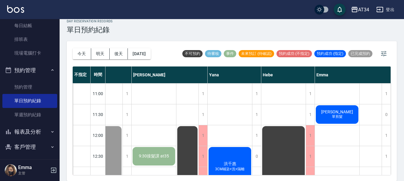
click at [342, 112] on span "[PERSON_NAME]" at bounding box center [337, 111] width 34 height 5
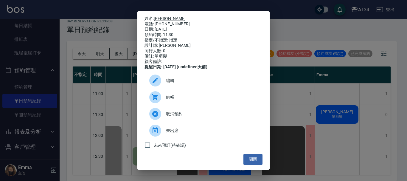
click at [218, 100] on span "結帳" at bounding box center [212, 97] width 92 height 6
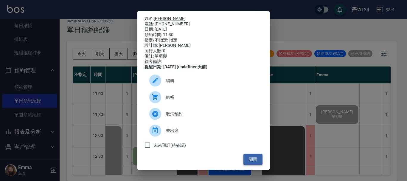
click at [244, 161] on button "關閉" at bounding box center [252, 159] width 19 height 11
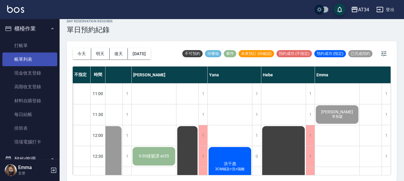
scroll to position [0, 0]
click at [11, 62] on link "帳單列表" at bounding box center [29, 60] width 55 height 14
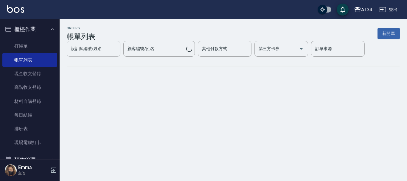
click at [94, 51] on div "設計師編號/姓名 設計師編號/姓名" at bounding box center [94, 49] width 54 height 16
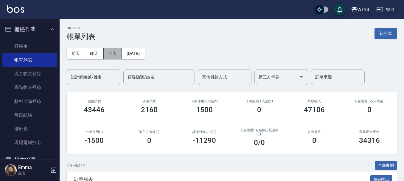
click at [105, 55] on button "今天" at bounding box center [113, 53] width 18 height 11
click at [94, 77] on div "設計師編號/姓名 設計師編號/姓名" at bounding box center [94, 77] width 54 height 16
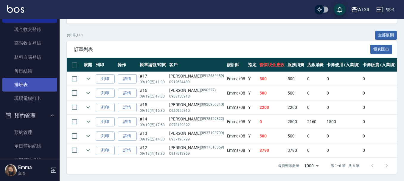
scroll to position [153, 0]
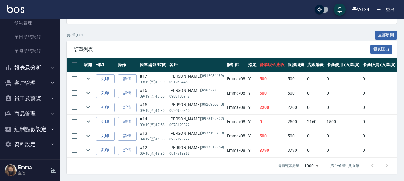
type input "Emma-08"
click at [38, 67] on button "報表及分析" at bounding box center [29, 67] width 55 height 15
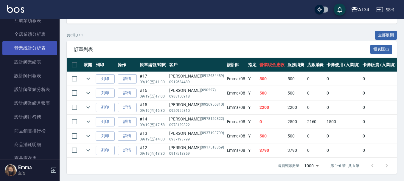
scroll to position [302, 0]
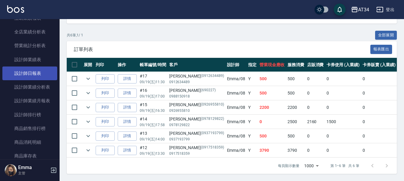
click at [46, 74] on link "設計師日報表" at bounding box center [29, 73] width 55 height 14
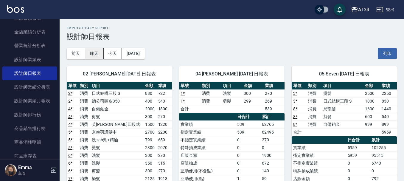
click at [98, 53] on button "昨天" at bounding box center [94, 53] width 18 height 11
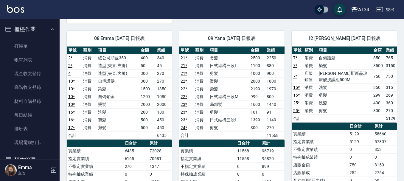
click at [53, 38] on ul "打帳單 帳單列表 現金收支登錄 高階收支登錄 材料自購登錄 每日結帳 排班表 現場電腦打卡" at bounding box center [29, 94] width 55 height 115
click at [38, 49] on link "打帳單" at bounding box center [29, 46] width 55 height 14
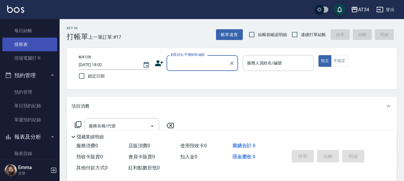
scroll to position [89, 0]
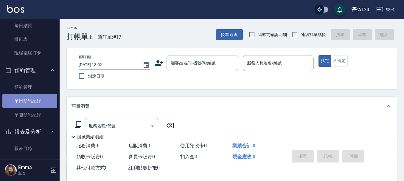
click at [43, 102] on link "單日預約紀錄" at bounding box center [29, 101] width 55 height 14
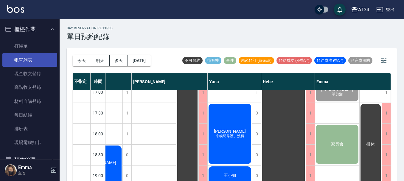
click at [27, 61] on link "帳單列表" at bounding box center [29, 60] width 55 height 14
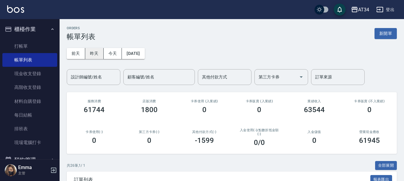
click at [85, 48] on button "昨天" at bounding box center [94, 53] width 18 height 11
click at [80, 82] on div "設計師編號/姓名" at bounding box center [94, 77] width 54 height 16
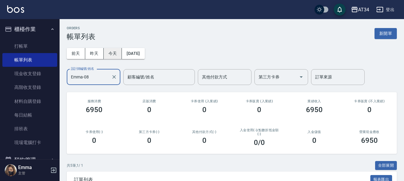
type input "Emma-08"
click at [113, 53] on button "今天" at bounding box center [113, 53] width 18 height 11
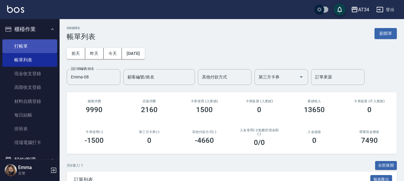
click at [40, 42] on link "打帳單" at bounding box center [29, 46] width 55 height 14
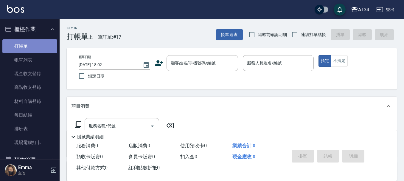
click at [39, 42] on link "打帳單" at bounding box center [29, 46] width 55 height 14
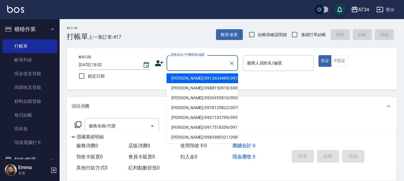
click at [208, 67] on input "顧客姓名/手機號碼/編號" at bounding box center [197, 63] width 57 height 10
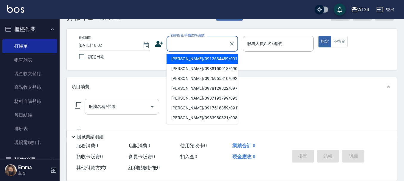
scroll to position [30, 0]
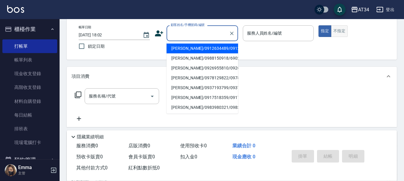
click at [339, 30] on button "不指定" at bounding box center [339, 31] width 17 height 12
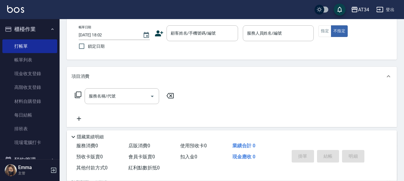
click at [206, 25] on div "帳單日期 2025/09/19 18:02 鎖定日期 顧客姓名/手機號碼/編號 顧客姓名/手機號碼/編號 服務人員姓名/編號 服務人員姓名/編號 指定 不指定" at bounding box center [232, 38] width 330 height 41
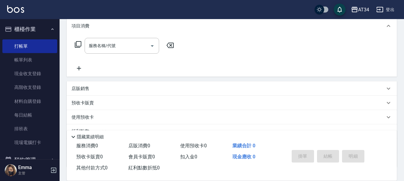
scroll to position [4, 0]
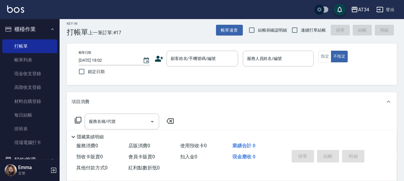
click at [204, 50] on div "帳單日期 2025/09/19 18:02 鎖定日期 顧客姓名/手機號碼/編號 顧客姓名/手機號碼/編號 服務人員姓名/編號 服務人員姓名/編號 指定 不指定" at bounding box center [232, 63] width 330 height 41
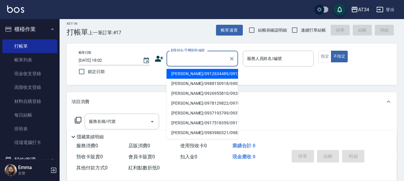
click at [202, 55] on div "顧客姓名/手機號碼/編號 顧客姓名/手機號碼/編號" at bounding box center [201, 59] width 71 height 16
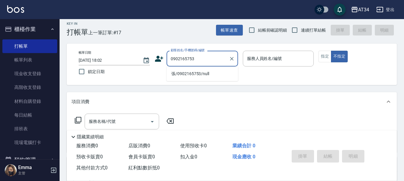
click at [205, 75] on li "張/0902165753/null" at bounding box center [201, 74] width 71 height 10
type input "張/0902165753/null"
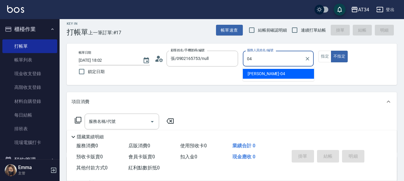
type input "Gina-04"
type button "false"
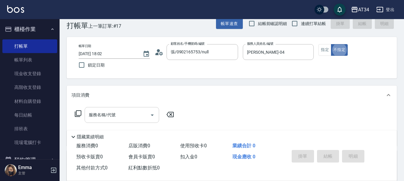
scroll to position [30, 0]
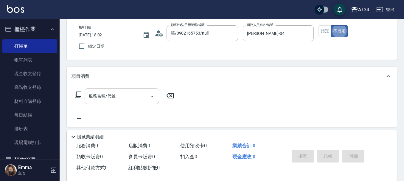
click at [126, 95] on input "服務名稱/代號" at bounding box center [117, 96] width 60 height 10
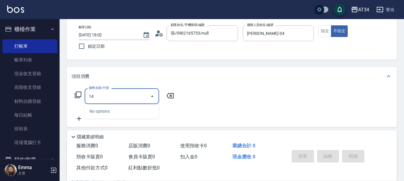
type input "1"
type input "201"
type input "30"
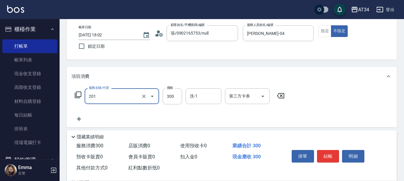
type input "洗髮(201)"
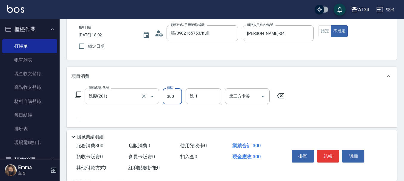
type input "0"
type input "40"
type input "400"
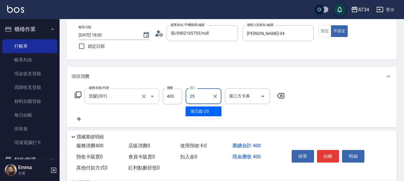
type input "張芯婭-25"
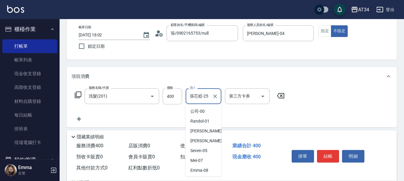
click at [199, 92] on input "張芯婭-25" at bounding box center [198, 96] width 21 height 10
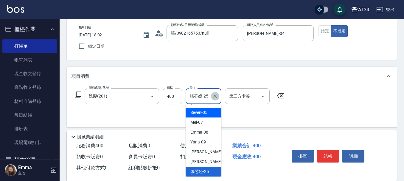
click at [216, 99] on button "Clear" at bounding box center [215, 96] width 8 height 8
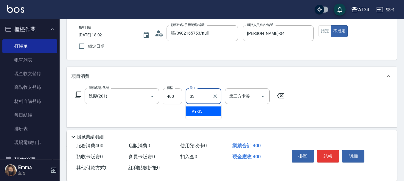
type input "IVY-33"
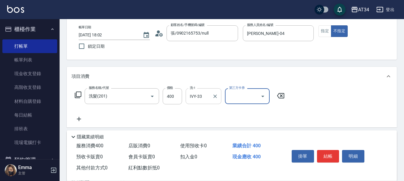
click at [216, 99] on button "Clear" at bounding box center [215, 96] width 8 height 8
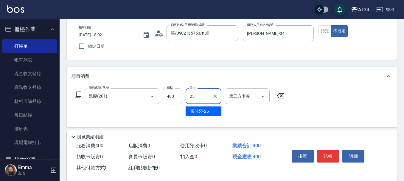
type input "張芯婭-25"
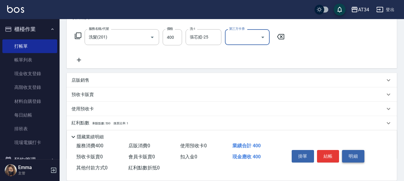
scroll to position [89, 0]
click at [323, 159] on button "結帳" at bounding box center [328, 156] width 22 height 13
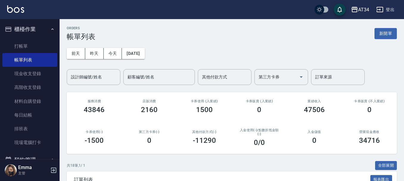
scroll to position [158, 0]
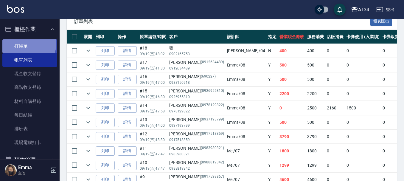
click at [26, 43] on link "打帳單" at bounding box center [29, 46] width 55 height 14
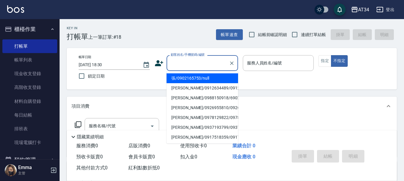
click at [203, 63] on input "顧客姓名/手機號碼/編號" at bounding box center [197, 63] width 57 height 10
type input "09"
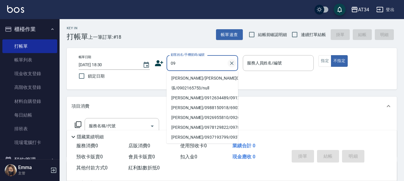
click at [234, 66] on icon "Clear" at bounding box center [232, 63] width 6 height 6
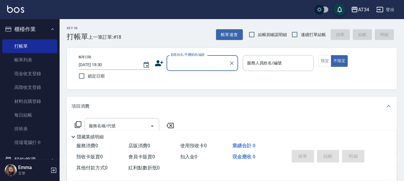
click at [211, 63] on input "顧客姓名/手機號碼/編號" at bounding box center [197, 63] width 57 height 10
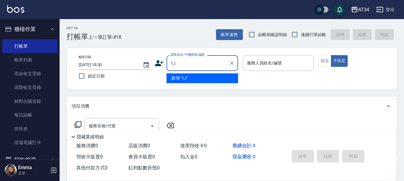
type input "1"
type input "0909008860"
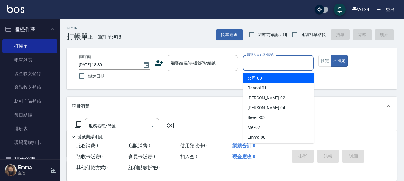
click at [264, 64] on input "服務人員姓名/編號" at bounding box center [278, 63] width 66 height 10
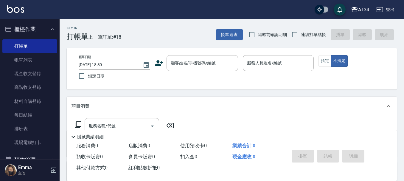
click at [213, 71] on div "帳單日期 2025/09/19 18:30 鎖定日期 顧客姓名/手機號碼/編號 顧客姓名/手機號碼/編號 服務人員姓名/編號 服務人員姓名/編號 指定 不指定" at bounding box center [232, 68] width 316 height 27
click at [215, 58] on input "顧客姓名/手機號碼/編號" at bounding box center [197, 63] width 57 height 10
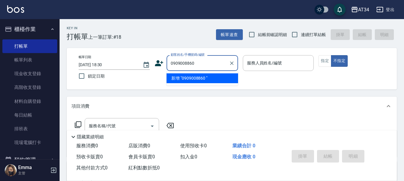
click at [214, 79] on li "新增 "0909008860 "" at bounding box center [201, 78] width 71 height 10
type input "0909008860"
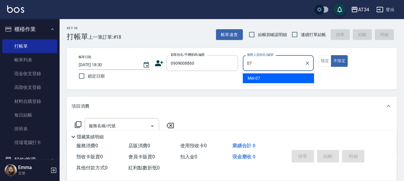
type input "Mei-07"
type button "false"
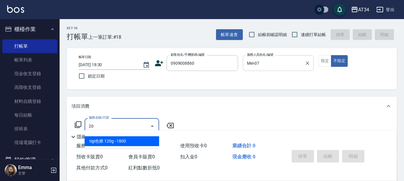
type input "201"
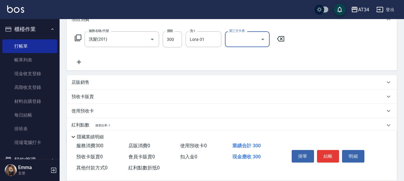
scroll to position [89, 0]
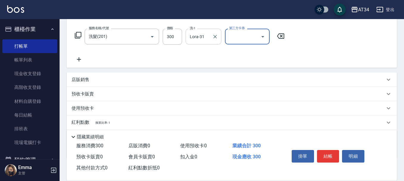
click at [207, 43] on div "Lora-31 洗-1" at bounding box center [204, 37] width 36 height 16
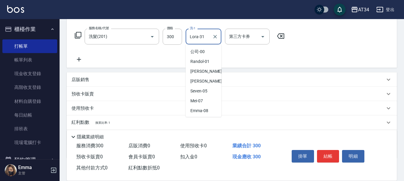
scroll to position [87, 0]
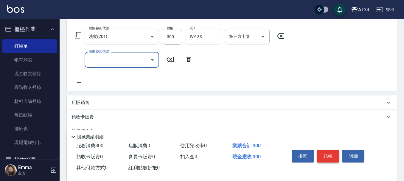
click at [326, 150] on button "結帳" at bounding box center [328, 156] width 22 height 13
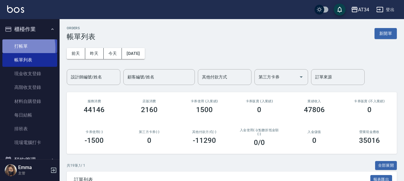
click at [9, 48] on link "打帳單" at bounding box center [29, 46] width 55 height 14
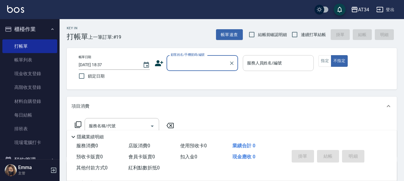
click at [300, 68] on input "服務人員姓名/編號" at bounding box center [278, 63] width 66 height 10
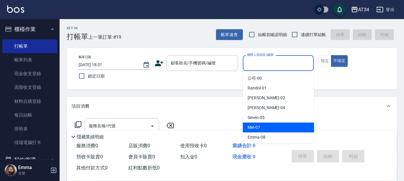
click at [263, 128] on div "Mei -07" at bounding box center [278, 127] width 71 height 10
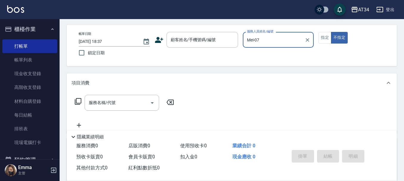
scroll to position [30, 0]
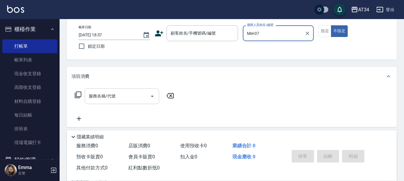
click at [130, 97] on input "服務名稱/代號" at bounding box center [117, 96] width 60 height 10
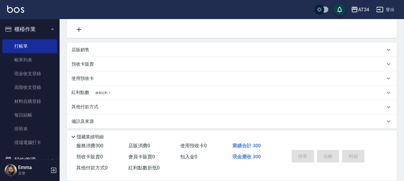
scroll to position [124, 0]
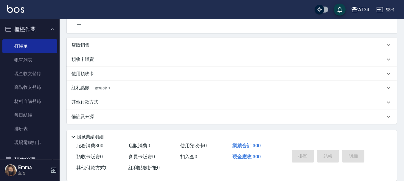
click at [86, 100] on p "其他付款方式" at bounding box center [86, 102] width 30 height 7
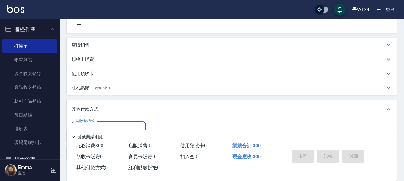
scroll to position [154, 0]
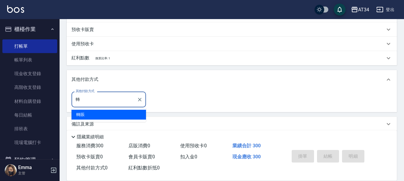
click at [100, 114] on span "轉賬" at bounding box center [108, 115] width 74 height 10
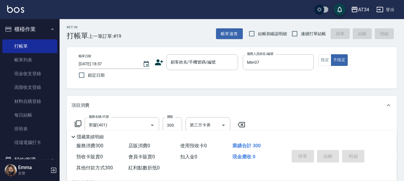
scroll to position [0, 0]
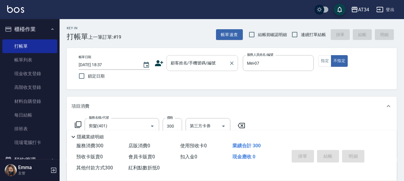
click at [193, 59] on input "顧客姓名/手機號碼/編號" at bounding box center [197, 63] width 57 height 10
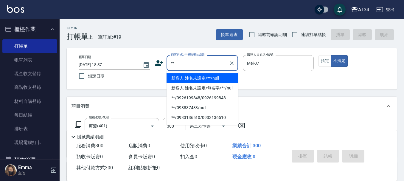
click at [225, 77] on li "新客人 姓名未設定/**/null" at bounding box center [201, 78] width 71 height 10
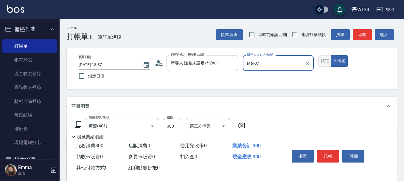
click at [320, 59] on button "指定" at bounding box center [324, 61] width 13 height 12
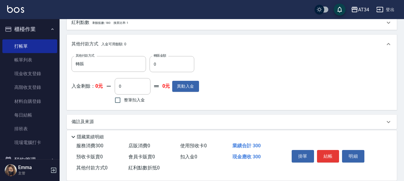
scroll to position [194, 0]
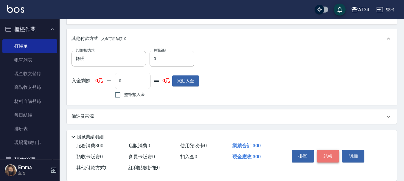
click at [329, 153] on button "結帳" at bounding box center [328, 156] width 22 height 13
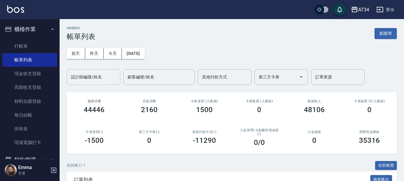
click at [101, 82] on div "設計師編號/姓名" at bounding box center [94, 77] width 54 height 16
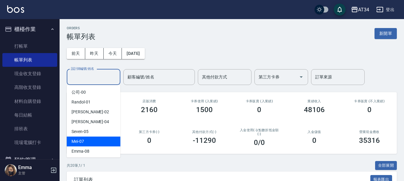
click at [85, 144] on div "Mei -07" at bounding box center [94, 141] width 54 height 10
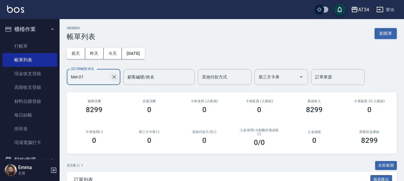
click at [115, 77] on icon "Clear" at bounding box center [114, 77] width 4 height 4
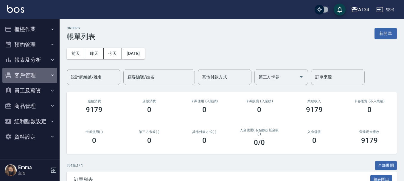
click at [29, 72] on button "客戶管理" at bounding box center [29, 75] width 55 height 15
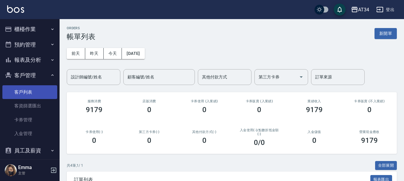
click at [40, 93] on link "客戶列表" at bounding box center [29, 92] width 55 height 14
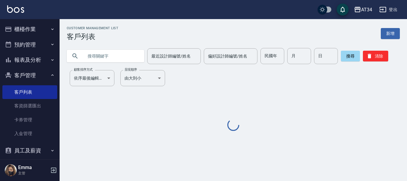
click at [95, 56] on input "text" at bounding box center [111, 56] width 56 height 16
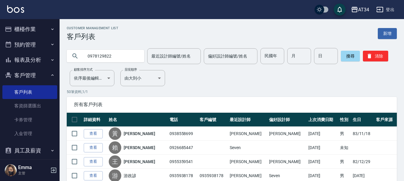
type input "0978129822"
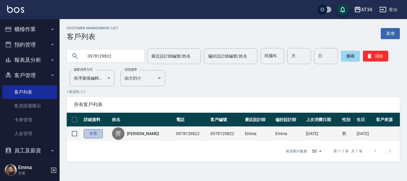
click at [100, 134] on link "查看" at bounding box center [93, 133] width 19 height 9
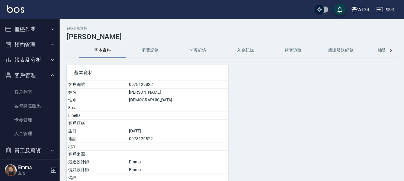
click at [153, 50] on button "消費記錄" at bounding box center [150, 50] width 48 height 14
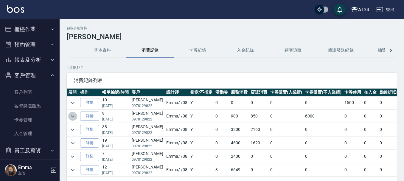
click at [76, 116] on button "expand row" at bounding box center [72, 116] width 9 height 9
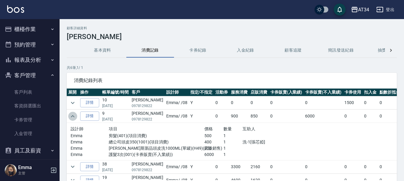
click at [76, 116] on button "expand row" at bounding box center [72, 116] width 9 height 9
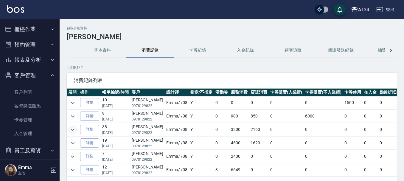
click at [75, 129] on icon "expand row" at bounding box center [72, 129] width 7 height 7
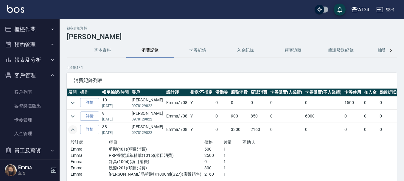
click at [75, 129] on icon "expand row" at bounding box center [72, 129] width 7 height 7
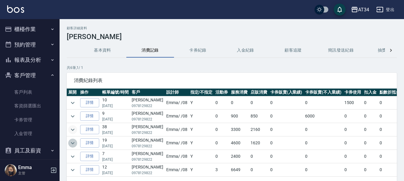
click at [73, 141] on icon "expand row" at bounding box center [72, 142] width 7 height 7
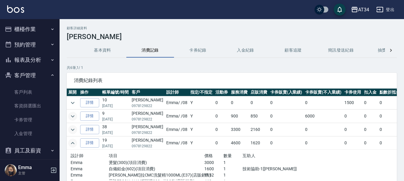
click at [73, 117] on icon "expand row" at bounding box center [73, 116] width 4 height 2
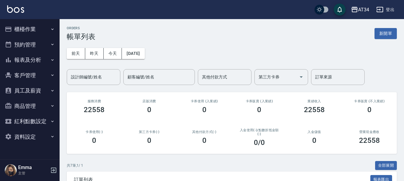
click at [29, 43] on button "預約管理" at bounding box center [29, 44] width 55 height 15
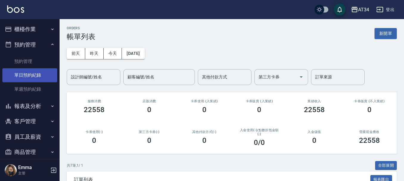
click at [28, 75] on link "單日預約紀錄" at bounding box center [29, 75] width 55 height 14
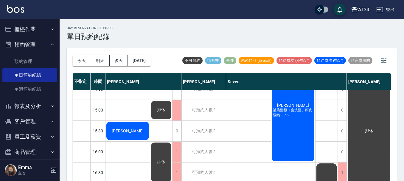
scroll to position [179, 0]
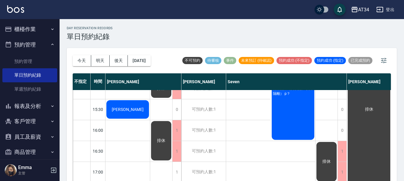
click at [289, 119] on div "[PERSON_NAME] 補染髮根（含洗髮、頭皮隔離） p？" at bounding box center [293, 89] width 45 height 104
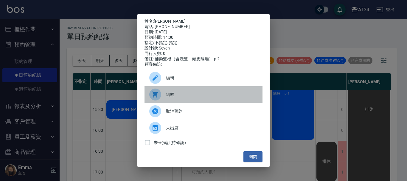
click at [202, 101] on div "結帳" at bounding box center [203, 94] width 118 height 17
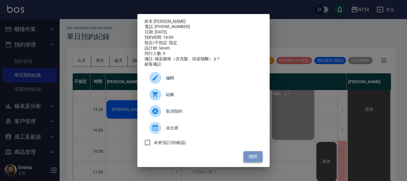
click at [261, 154] on button "關閉" at bounding box center [252, 156] width 19 height 11
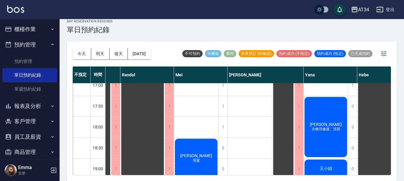
scroll to position [258, 221]
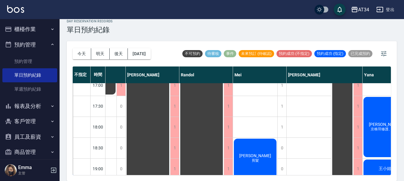
click at [24, 24] on button "櫃檯作業" at bounding box center [29, 28] width 55 height 15
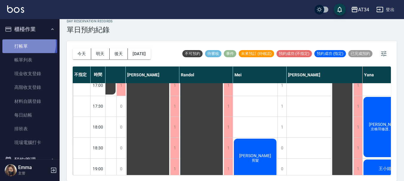
click at [25, 43] on link "打帳單" at bounding box center [29, 46] width 55 height 14
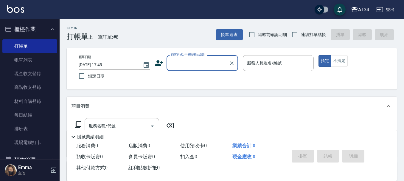
click at [204, 70] on div "顧客姓名/手機號碼/編號" at bounding box center [201, 63] width 71 height 16
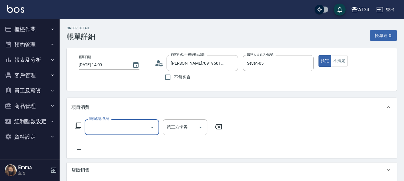
type input "5"
type input "補染髮根（含洗髮、頭皮隔離）p？"
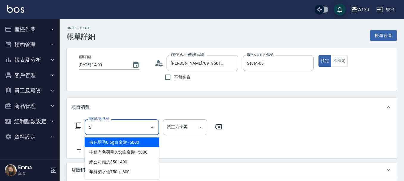
type input "50"
type input "補染髮根（含洗髮、頭皮隔離）p？"
type input "503"
type input "補染髮根（含洗髮、頭皮隔離）p？"
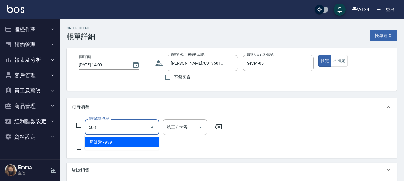
type input "90"
type input "補染髮根（含洗髮、頭皮隔離）p？"
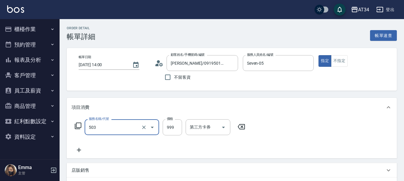
type input "局部髮(503)"
type input "補染髮根（含洗髮、頭皮隔離）p？"
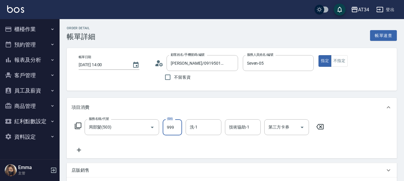
type input "0"
type input "補染髮根（含洗髮、頭皮隔離）p？"
type input "1"
type input "補染髮根（含洗髮、頭皮隔離）p？"
type input "16"
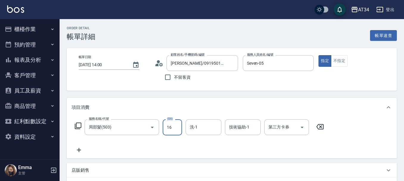
type input "10"
type input "補染髮根（含洗髮、頭皮隔離）p？"
type input "160"
type input "補染髮根（含洗髮、頭皮隔離）p？"
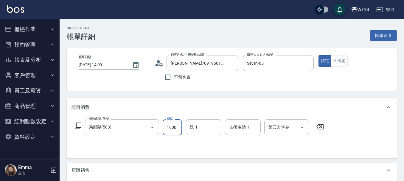
type input "1600"
type input "補染髮根（含洗髮、頭皮隔離）p？"
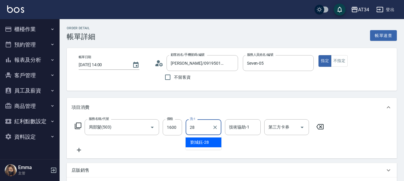
type input "28"
type input "補染髮根（含洗髮、頭皮隔離）p？"
type input "[PERSON_NAME]-28"
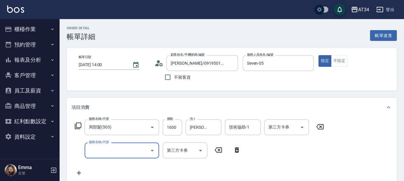
type input "補染髮根（含洗髮、頭皮隔離）p？"
type input "4"
type input "補染髮根（含洗髮、頭皮隔離）p？"
type input "40"
type input "補染髮根（含洗髮、頭皮隔離）p？"
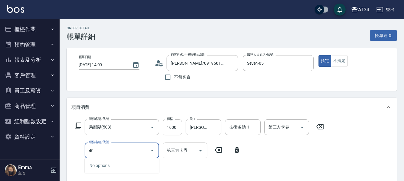
type input "401"
type input "180"
type input "補染髮根（含洗髮、頭皮隔離）p？"
type input "401"
type input "補染髮根（含洗髮、頭皮隔離）p？"
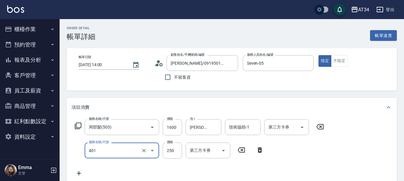
type input "剪髮(401)"
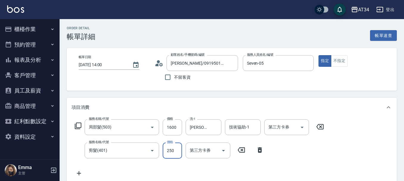
type input "160"
type input "補染髮根（含洗髮、頭皮隔離）p？"
type input "6"
type input "補染髮根（含洗髮、頭皮隔離）p？"
type input "60"
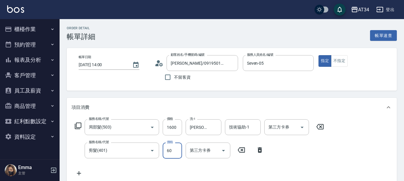
type input "220"
type input "補染髮根（含洗髮、頭皮隔離）p？"
type input "600"
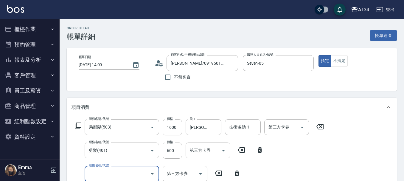
type input "補染髮根（含洗髮、頭皮隔離）p？"
type input "6"
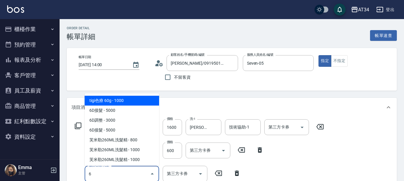
type input "補染髮根（含洗髮、頭皮隔離）p？"
type input "60"
type input "補染髮根（含洗髮、頭皮隔離）p？"
type input "602"
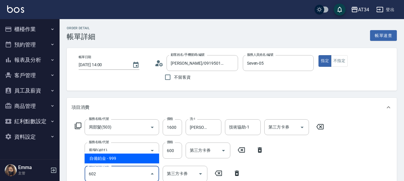
type input "310"
type input "補染髮根（含洗髮、頭皮隔離）p？"
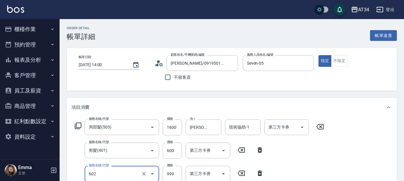
type input "602"
type input "補染髮根（含洗髮、頭皮隔離）p？"
type input "自備鉑金(602)"
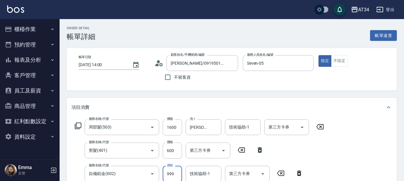
scroll to position [1, 0]
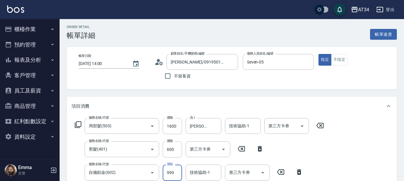
type input "補染髮根（含洗髮、頭皮隔離）p？"
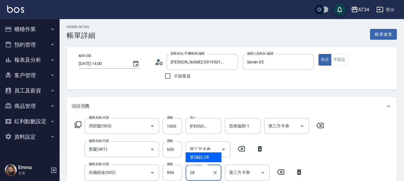
type input "28"
type input "補染髮根（含洗髮、頭皮隔離）p？"
type input "[PERSON_NAME]-28"
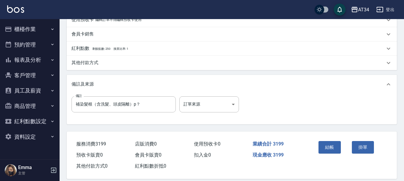
scroll to position [233, 0]
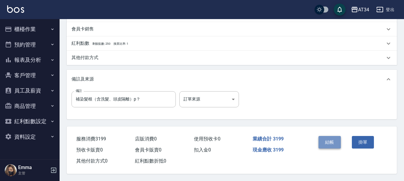
click at [324, 139] on button "結帳" at bounding box center [329, 142] width 22 height 13
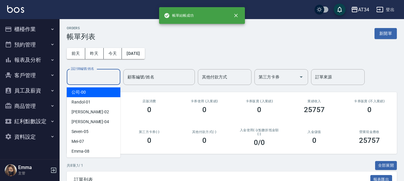
click at [91, 78] on input "設計師編號/姓名" at bounding box center [93, 77] width 48 height 10
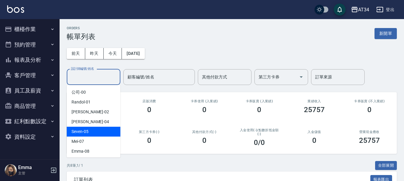
click at [92, 131] on div "Seven -05" at bounding box center [94, 132] width 54 height 10
type input "Seven-05"
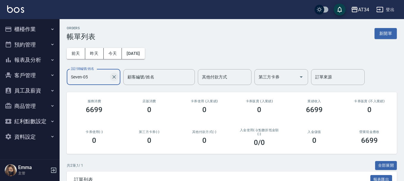
click at [114, 76] on icon "Clear" at bounding box center [114, 77] width 6 height 6
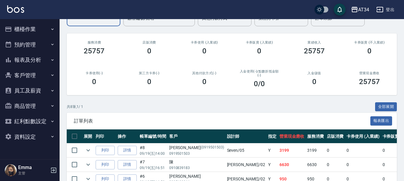
scroll to position [30, 0]
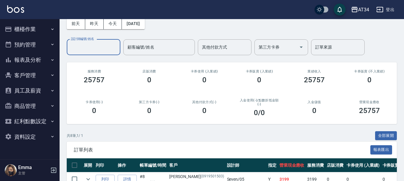
click at [48, 62] on button "報表及分析" at bounding box center [29, 59] width 55 height 15
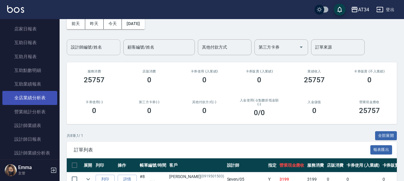
scroll to position [89, 0]
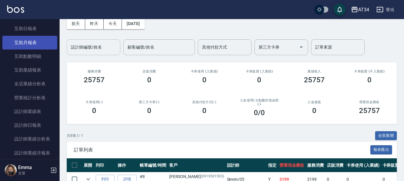
click at [40, 48] on link "互助月報表" at bounding box center [29, 43] width 55 height 14
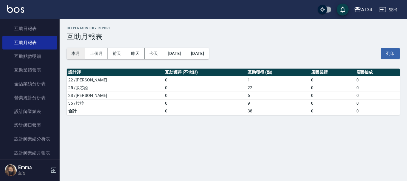
click at [82, 55] on button "本月" at bounding box center [76, 53] width 18 height 11
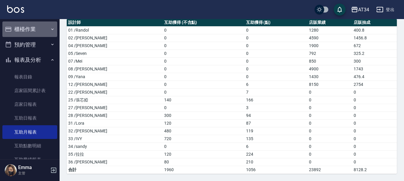
click at [38, 29] on button "櫃檯作業" at bounding box center [29, 28] width 55 height 15
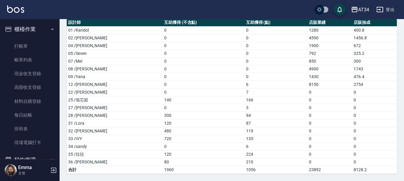
click at [35, 59] on link "帳單列表" at bounding box center [29, 60] width 55 height 14
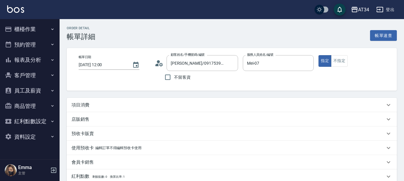
click at [159, 64] on icon at bounding box center [159, 63] width 9 height 9
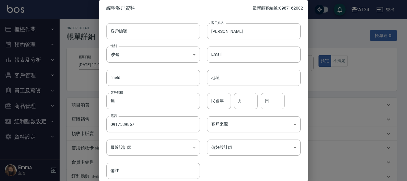
click at [137, 35] on input "客戶編號" at bounding box center [153, 31] width 94 height 16
click at [123, 127] on input "0917539867" at bounding box center [153, 124] width 94 height 16
click at [132, 14] on div "編輯客戶資料 最新顧客編號: 0987162002" at bounding box center [203, 7] width 208 height 15
click at [133, 23] on div "客戶編號 客戶編號" at bounding box center [149, 27] width 101 height 23
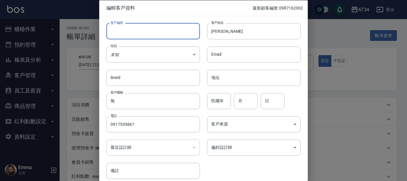
drag, startPoint x: 133, startPoint y: 25, endPoint x: 133, endPoint y: 29, distance: 4.2
click at [133, 29] on input "客戶編號" at bounding box center [153, 31] width 94 height 16
paste input "0917539867"
type input "0917539867"
click at [224, 38] on input "廖小姐" at bounding box center [254, 31] width 94 height 16
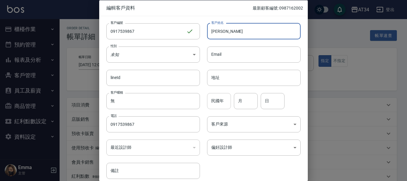
type input "[PERSON_NAME]"
click at [215, 103] on input "民國年" at bounding box center [219, 101] width 24 height 16
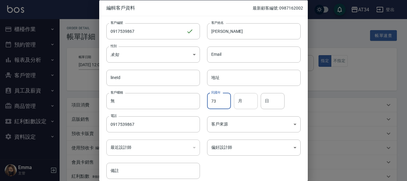
type input "73"
click at [249, 105] on input "月" at bounding box center [246, 101] width 24 height 16
type input "09"
click at [267, 106] on input "日" at bounding box center [273, 101] width 24 height 16
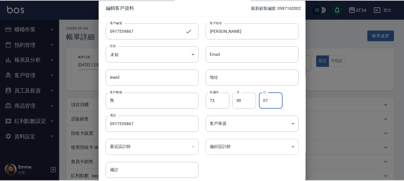
scroll to position [26, 0]
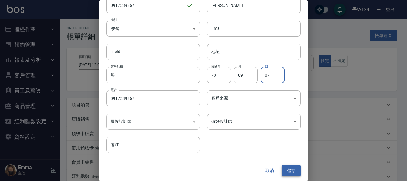
type input "07"
click at [281, 168] on button "儲存" at bounding box center [290, 170] width 19 height 11
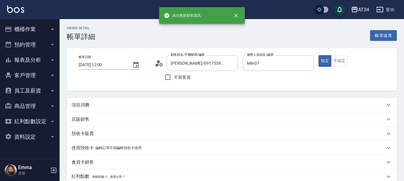
type input "[PERSON_NAME]/0917539867/0917539867"
click at [81, 107] on p "項目消費" at bounding box center [80, 105] width 18 height 6
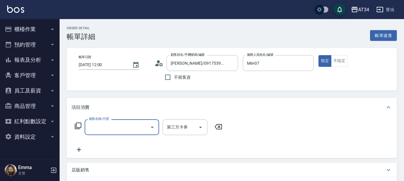
scroll to position [0, 0]
click at [133, 123] on input "服務名稱/代號" at bounding box center [117, 127] width 60 height 10
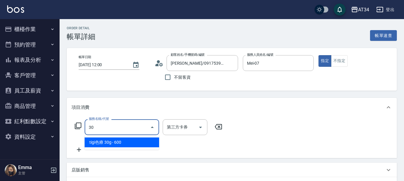
type input "301"
type input "150"
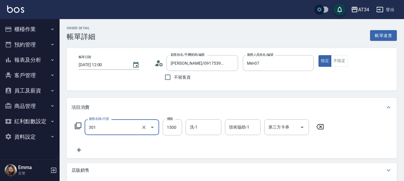
type input "燙髮(301)"
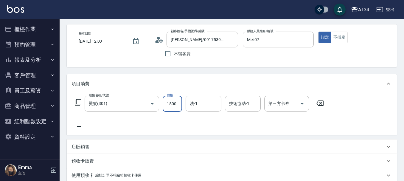
scroll to position [60, 0]
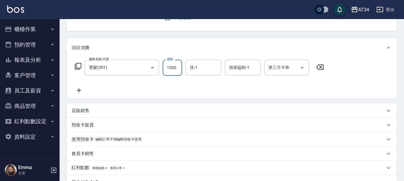
type input "0"
type input "350"
type input "30"
type input "3500"
type input "350"
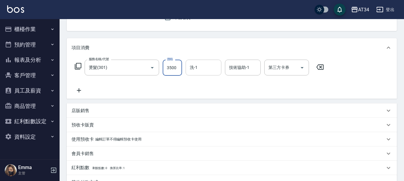
type input "3500"
click at [196, 64] on div "洗-1 洗-1" at bounding box center [204, 68] width 36 height 16
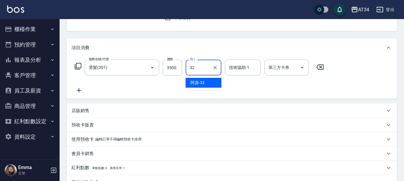
type input "阿源-32"
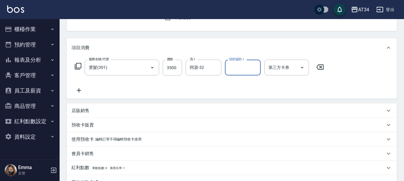
click at [83, 93] on icon at bounding box center [78, 90] width 15 height 7
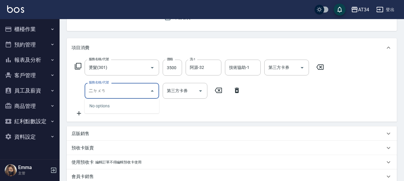
type input "二段"
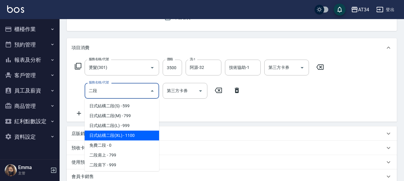
click at [140, 135] on span "日式結構二段(XL) - 1100" at bounding box center [122, 135] width 74 height 10
type input "460"
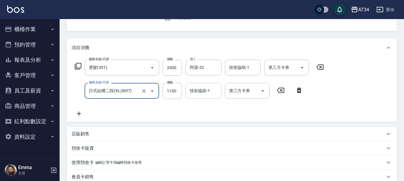
type input "日式結構二段(XL)(607)"
click at [205, 88] on div "技術協助-1 技術協助-1" at bounding box center [204, 91] width 36 height 16
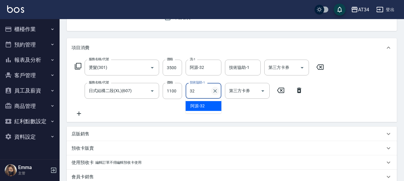
type input "阿源-32"
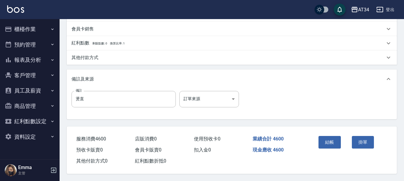
scroll to position [208, 0]
click at [327, 146] on button "結帳" at bounding box center [329, 142] width 22 height 13
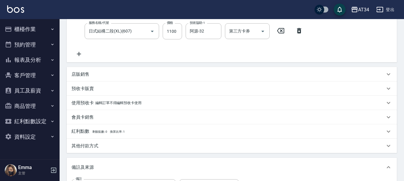
scroll to position [100, 0]
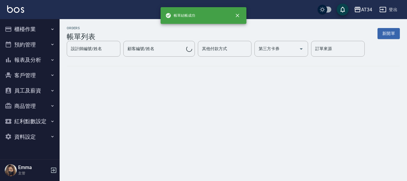
click at [31, 32] on button "櫃檯作業" at bounding box center [29, 28] width 55 height 15
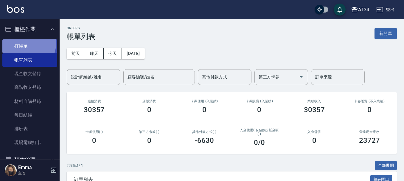
click at [18, 41] on link "打帳單" at bounding box center [29, 46] width 55 height 14
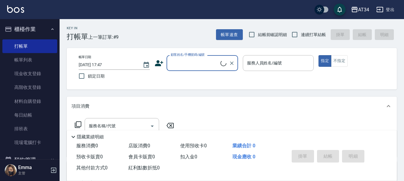
click at [185, 59] on input "顧客姓名/手機號碼/編號" at bounding box center [194, 63] width 51 height 10
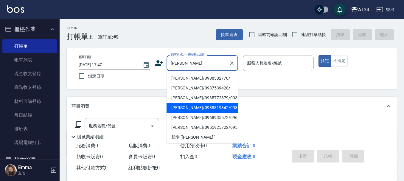
click at [198, 111] on li "郭怡廷/0988819342/0988819342" at bounding box center [201, 108] width 71 height 10
type input "郭怡廷/0988819342/0988819342"
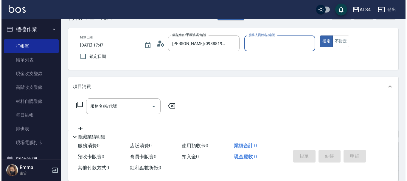
scroll to position [30, 0]
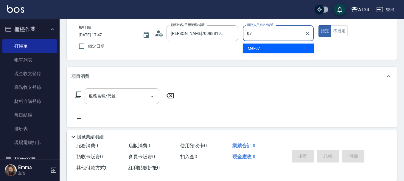
type input "Mei-07"
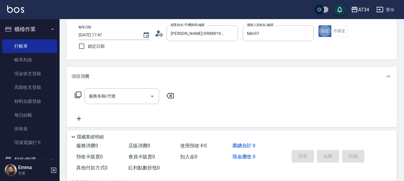
type button "true"
click at [127, 94] on input "服務名稱/代號" at bounding box center [117, 96] width 60 height 10
click at [75, 97] on icon at bounding box center [78, 94] width 7 height 7
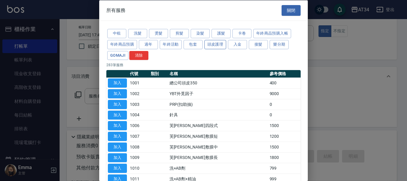
click at [215, 46] on button "頭皮護理" at bounding box center [215, 44] width 22 height 9
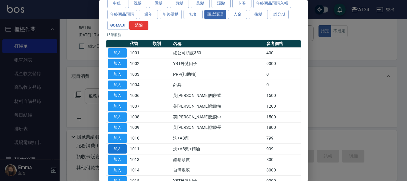
click at [121, 150] on button "加入" at bounding box center [117, 148] width 19 height 9
type input "洗+AB劑+精油(1011)"
type input "90"
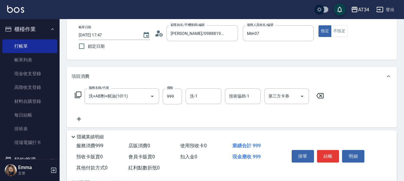
scroll to position [60, 0]
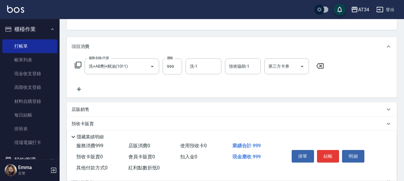
click at [79, 90] on icon at bounding box center [79, 89] width 4 height 4
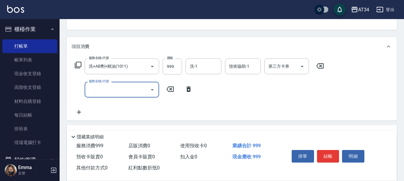
click at [129, 89] on input "服務名稱/代號" at bounding box center [117, 89] width 60 height 10
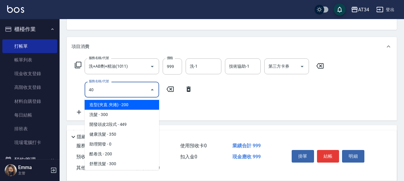
type input "401"
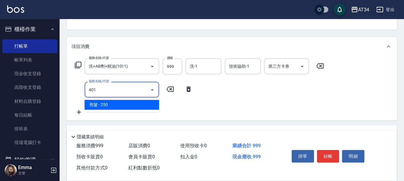
type input "120"
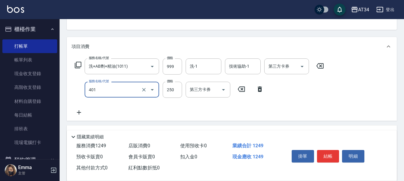
type input "剪髮(401)"
type input "100"
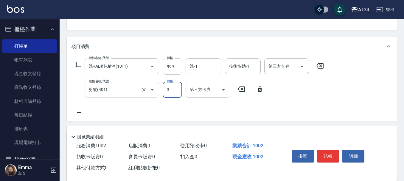
type input "30"
type input "120"
click at [197, 73] on div "洗-1" at bounding box center [204, 66] width 36 height 16
type input "300"
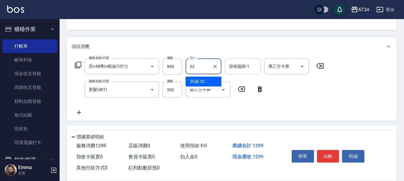
type input "阿源-32"
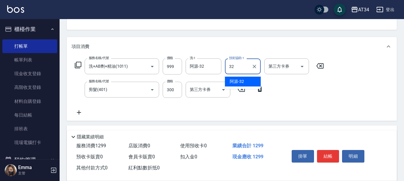
type input "阿源-32"
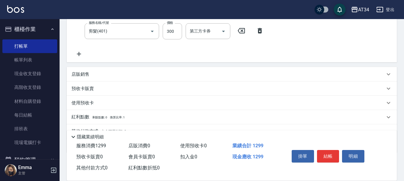
scroll to position [119, 0]
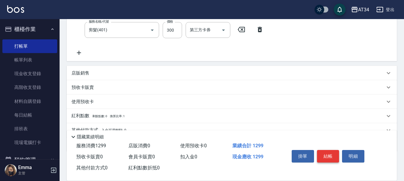
click at [328, 152] on button "結帳" at bounding box center [328, 156] width 22 height 13
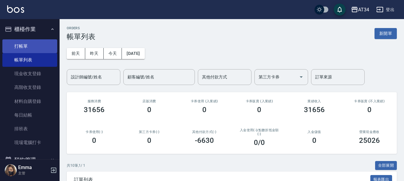
click at [14, 42] on link "打帳單" at bounding box center [29, 46] width 55 height 14
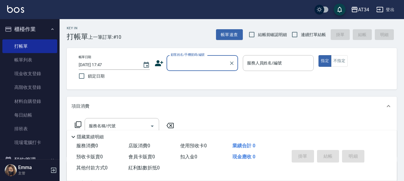
click at [211, 64] on input "顧客姓名/手機號碼/編號" at bounding box center [197, 63] width 57 height 10
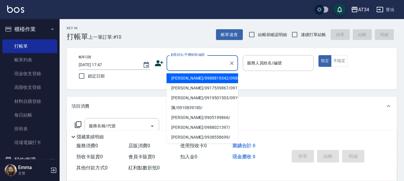
click at [191, 63] on input "顧客姓名/手機號碼/編號" at bounding box center [197, 63] width 57 height 10
type input "ㄗ"
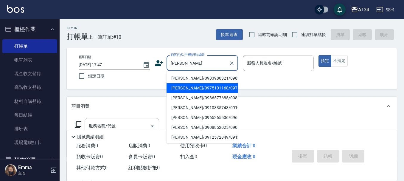
click at [211, 80] on li "林哲宇/0983980321/0983980321" at bounding box center [201, 78] width 71 height 10
type input "林哲宇/0983980321/0983980321"
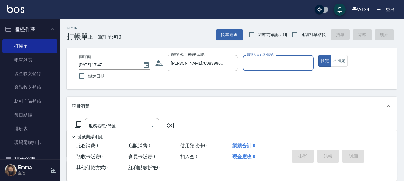
type input "Mei-07"
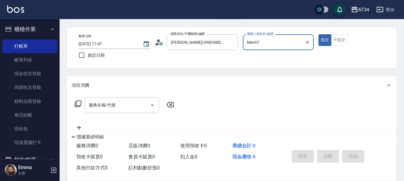
scroll to position [30, 0]
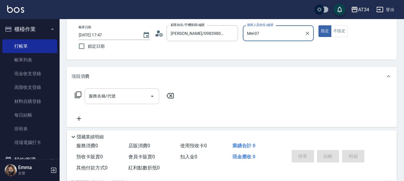
click at [112, 92] on input "服務名稱/代號" at bounding box center [117, 96] width 60 height 10
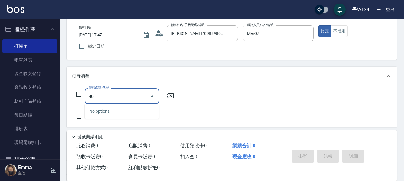
type input "401"
type input "20"
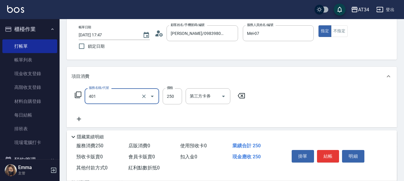
type input "剪髮(401)"
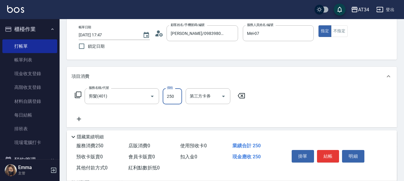
type input "0"
type input "30"
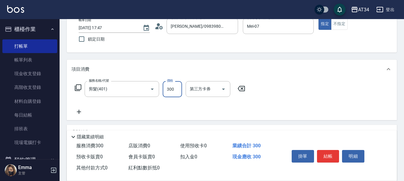
scroll to position [35, 0]
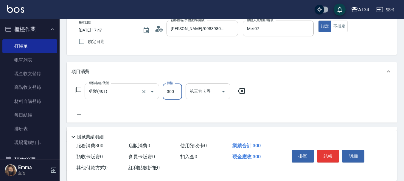
type input "300"
click at [103, 94] on input "剪髮(401)" at bounding box center [113, 91] width 52 height 10
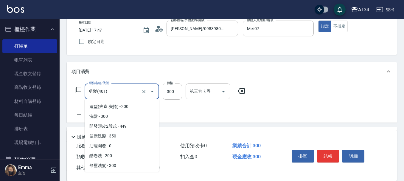
click at [103, 94] on input "剪髮(401)" at bounding box center [113, 91] width 52 height 10
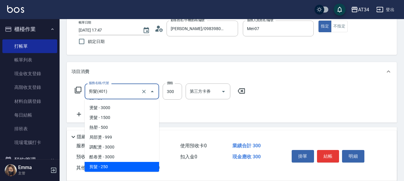
click at [103, 94] on input "剪髮(401)" at bounding box center [113, 91] width 52 height 10
type input "0"
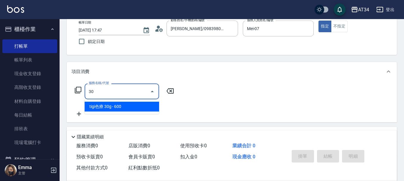
scroll to position [0, 0]
type input "303"
type input "90"
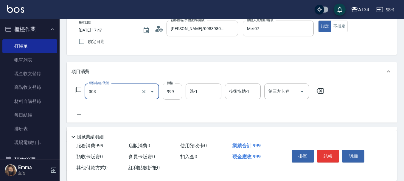
type input "局部燙(303)"
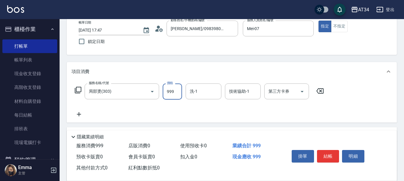
click at [175, 94] on input "999" at bounding box center [172, 91] width 19 height 16
type input "0"
type input "18"
type input "10"
type input "180"
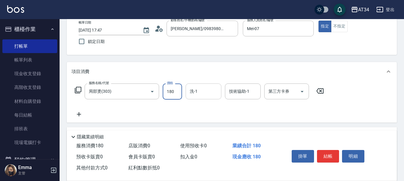
type input "180"
type input "1800"
click at [198, 94] on input "洗-1" at bounding box center [203, 91] width 30 height 10
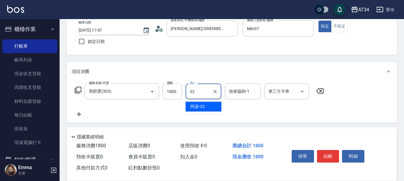
type input "阿源-32"
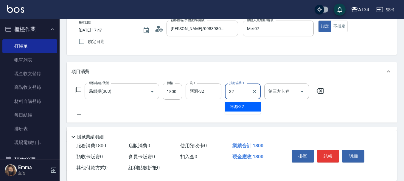
type input "阿源-32"
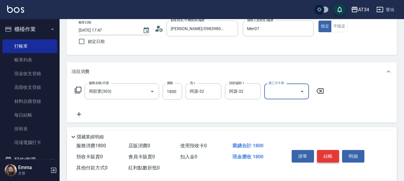
click at [332, 155] on button "結帳" at bounding box center [328, 156] width 22 height 13
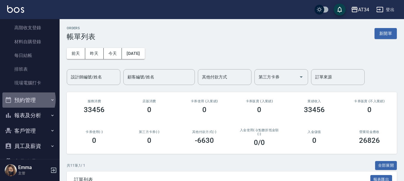
click at [23, 99] on button "預約管理" at bounding box center [29, 99] width 55 height 15
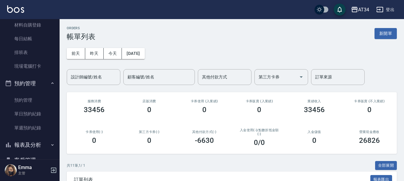
scroll to position [89, 0]
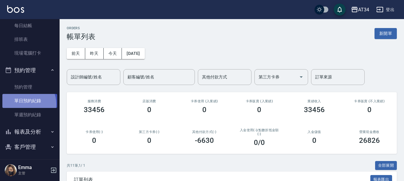
click at [24, 104] on link "單日預約紀錄" at bounding box center [29, 101] width 55 height 14
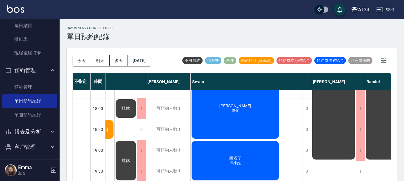
scroll to position [288, 0]
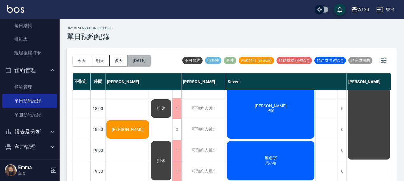
click at [150, 63] on button "[DATE]" at bounding box center [139, 60] width 23 height 11
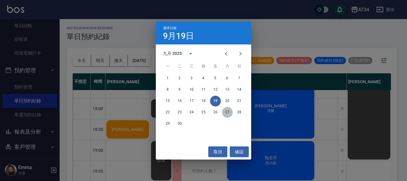
click at [226, 113] on button "27" at bounding box center [227, 112] width 11 height 11
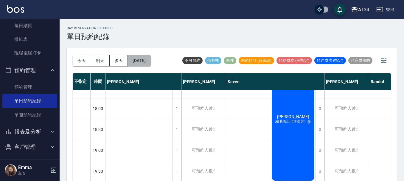
click at [150, 64] on button "2025/09/27" at bounding box center [139, 60] width 23 height 11
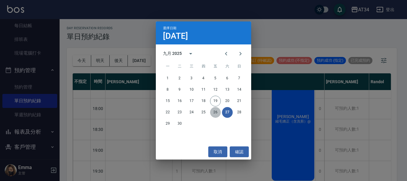
click at [214, 112] on button "26" at bounding box center [215, 112] width 11 height 11
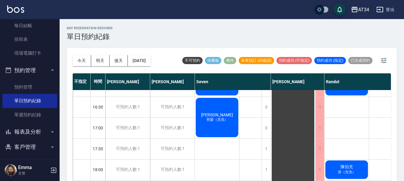
scroll to position [288, 0]
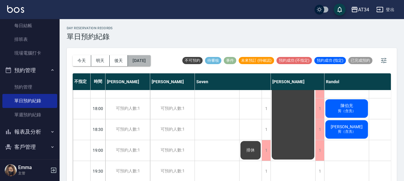
click at [137, 65] on button "2025/09/26" at bounding box center [139, 60] width 23 height 11
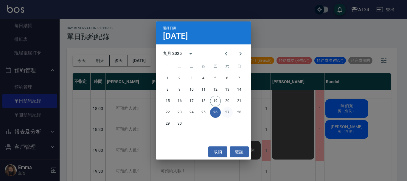
click at [228, 116] on button "27" at bounding box center [227, 112] width 11 height 11
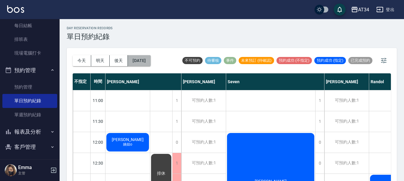
click at [146, 62] on button "2025/09/27" at bounding box center [139, 60] width 23 height 11
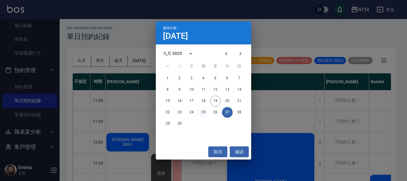
click at [206, 111] on button "25" at bounding box center [203, 112] width 11 height 11
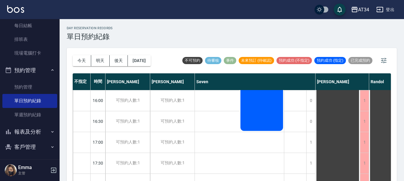
scroll to position [288, 0]
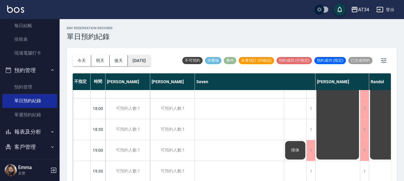
click at [143, 63] on button "2025/09/25" at bounding box center [139, 60] width 23 height 11
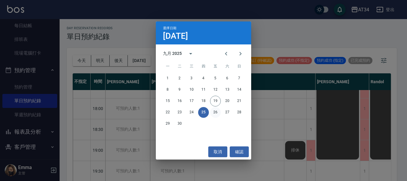
click at [217, 112] on button "26" at bounding box center [215, 112] width 11 height 11
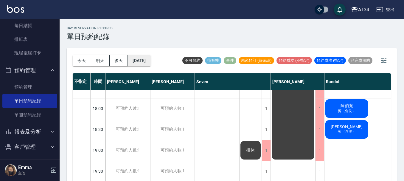
click at [143, 61] on button "2025/09/26" at bounding box center [139, 60] width 23 height 11
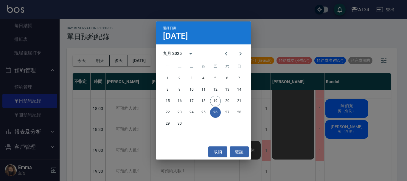
click at [289, 112] on div "選擇日期 9月26日 九月 2025 一 二 三 四 五 六 日 1 2 3 4 5 6 7 8 9 10 11 12 13 14 15 16 17 18 1…" at bounding box center [203, 90] width 407 height 181
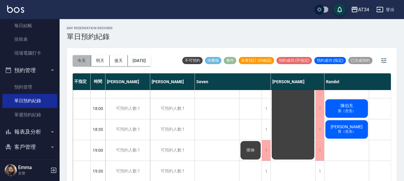
click at [77, 62] on button "今天" at bounding box center [82, 60] width 18 height 11
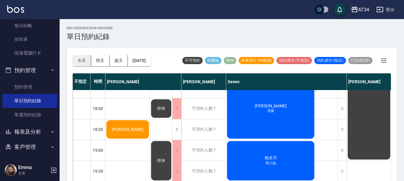
click at [73, 55] on button "今天" at bounding box center [82, 60] width 18 height 11
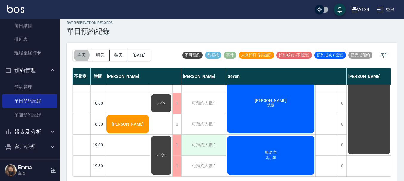
scroll to position [7, 0]
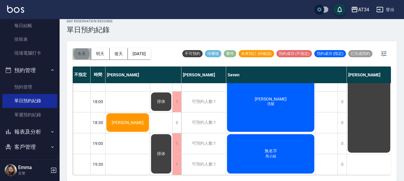
click at [79, 57] on button "今天" at bounding box center [82, 53] width 18 height 11
click at [271, 150] on div "無名字 馬小姐" at bounding box center [270, 153] width 89 height 41
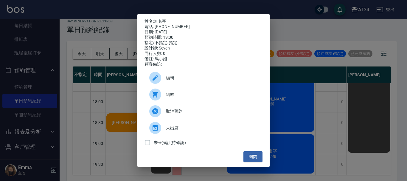
click at [288, 146] on div "姓名: 無名字 電話: 0966923802 日期: 2025/09/19 預約時間: 19:00 指定/不指定: 指定 設計師: Seven 同行人數: 0…" at bounding box center [203, 90] width 407 height 181
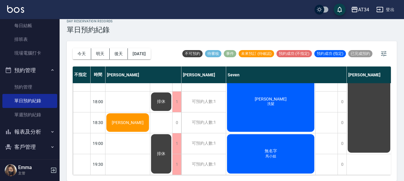
click at [275, 148] on span "無名字" at bounding box center [270, 150] width 15 height 5
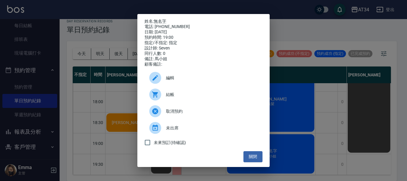
click at [288, 144] on div "姓名: 無名字 電話: 0966923802 日期: 2025/09/19 預約時間: 19:00 指定/不指定: 指定 設計師: Seven 同行人數: 0…" at bounding box center [203, 90] width 407 height 181
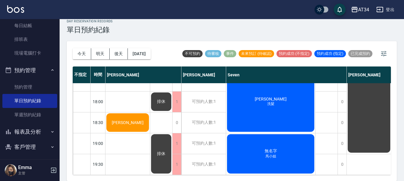
click at [136, 118] on div "[PERSON_NAME]" at bounding box center [127, 122] width 44 height 20
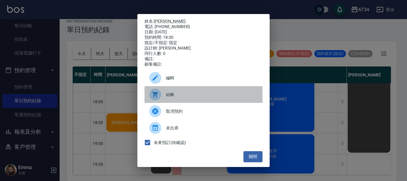
click at [177, 97] on span "結帳" at bounding box center [212, 94] width 92 height 6
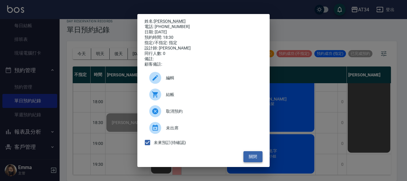
click at [257, 157] on button "關閉" at bounding box center [252, 156] width 19 height 11
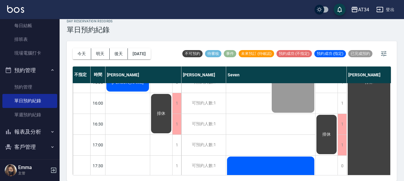
scroll to position [169, 0]
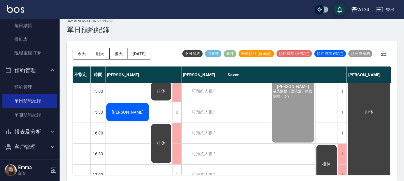
click at [131, 114] on span "[PERSON_NAME]" at bounding box center [127, 112] width 34 height 5
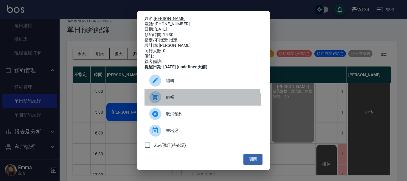
click at [198, 105] on div "結帳" at bounding box center [203, 97] width 118 height 17
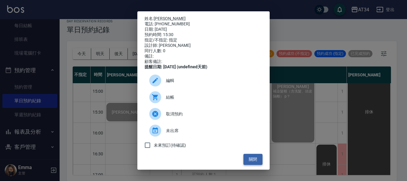
click at [252, 162] on button "關閉" at bounding box center [252, 159] width 19 height 11
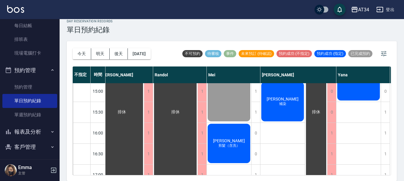
scroll to position [110, 247]
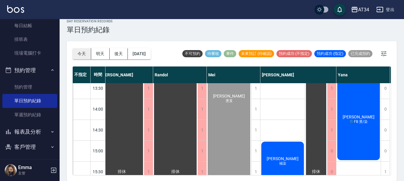
click at [78, 58] on button "今天" at bounding box center [82, 53] width 18 height 11
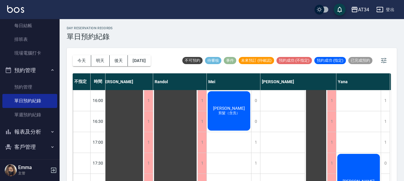
scroll to position [199, 247]
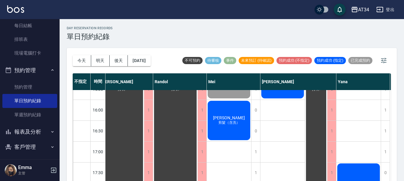
click at [73, 55] on button "今天" at bounding box center [82, 60] width 18 height 11
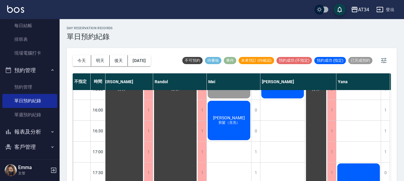
click at [73, 55] on button "今天" at bounding box center [82, 60] width 18 height 11
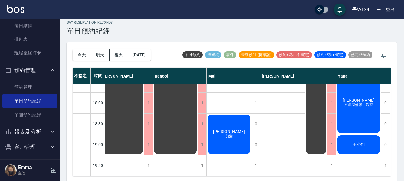
scroll to position [7, 0]
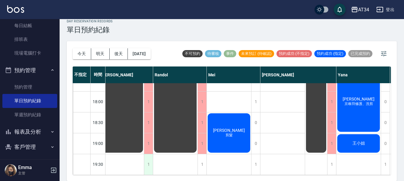
click at [150, 162] on div "1" at bounding box center [148, 164] width 9 height 21
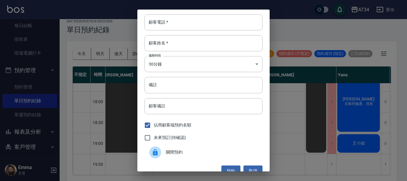
click at [158, 149] on icon at bounding box center [155, 152] width 7 height 7
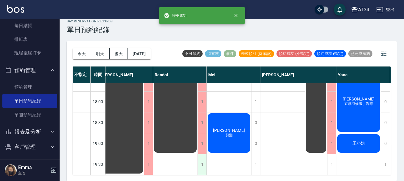
click at [201, 159] on div "1" at bounding box center [201, 164] width 9 height 21
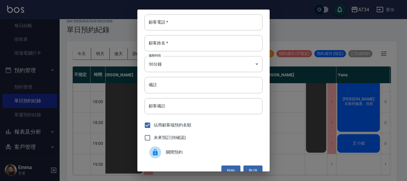
click at [185, 152] on span "關閉預約" at bounding box center [212, 152] width 92 height 6
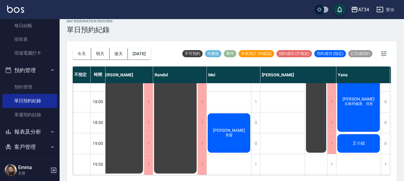
click at [328, 155] on div "1" at bounding box center [331, 164] width 9 height 21
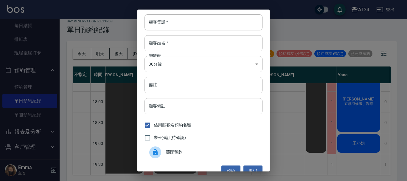
click at [217, 159] on div "關閉預約" at bounding box center [203, 152] width 118 height 17
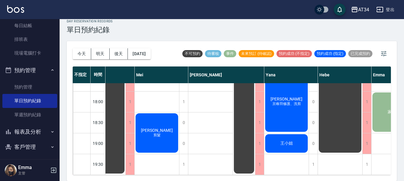
scroll to position [288, 379]
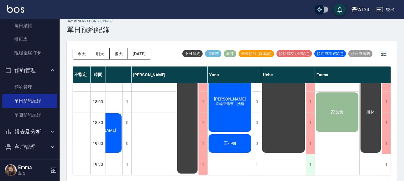
click at [306, 159] on div "1" at bounding box center [310, 164] width 9 height 21
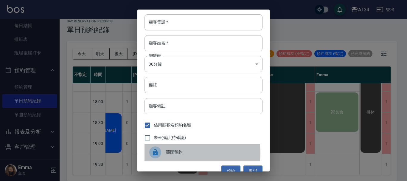
click at [173, 153] on span "關閉預約" at bounding box center [212, 152] width 92 height 6
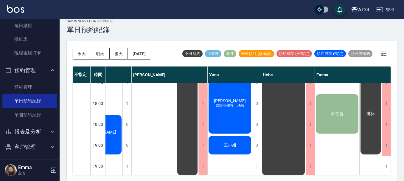
scroll to position [288, 376]
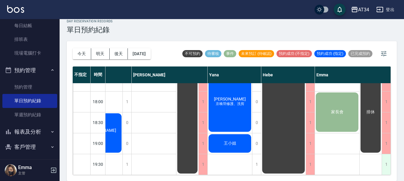
click at [384, 154] on div "1" at bounding box center [385, 164] width 9 height 21
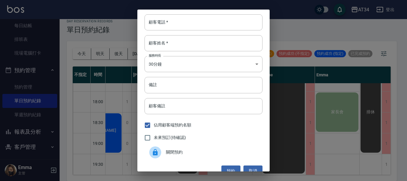
click at [218, 157] on div "關閉預約" at bounding box center [203, 152] width 118 height 17
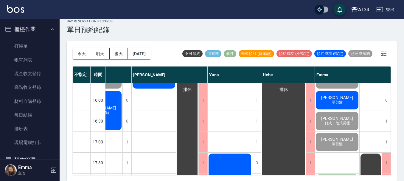
scroll to position [199, 376]
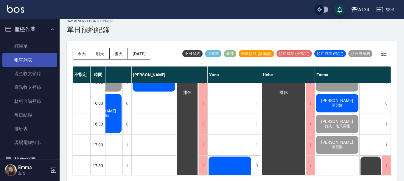
click at [11, 56] on link "帳單列表" at bounding box center [29, 60] width 55 height 14
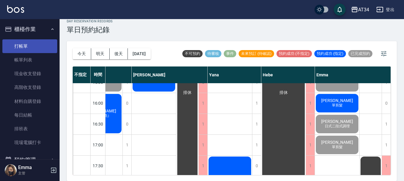
click at [19, 47] on link "打帳單" at bounding box center [29, 46] width 55 height 14
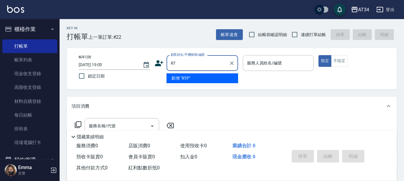
type input "R"
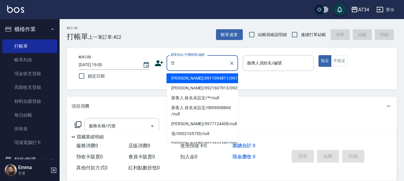
type input "廿心"
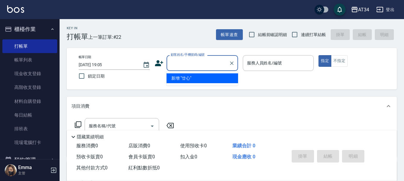
type input "6"
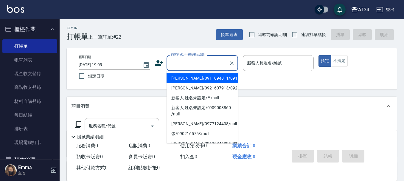
type input "T"
type input "ㄔ"
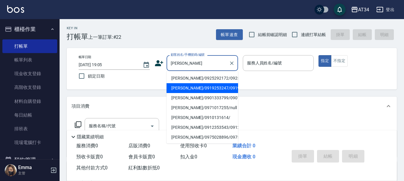
click at [217, 93] on li "陳建志/0919253247/0919253247" at bounding box center [201, 88] width 71 height 10
type input "陳建志/0919253247/0919253247"
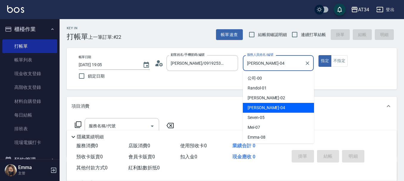
click at [260, 66] on input "Gina-04" at bounding box center [273, 63] width 57 height 10
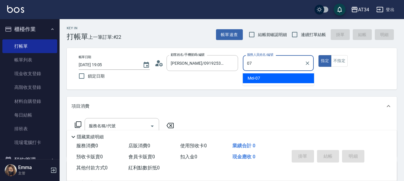
type input "Mei-07"
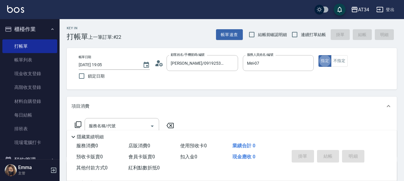
type button "true"
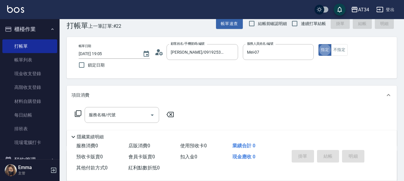
scroll to position [30, 0]
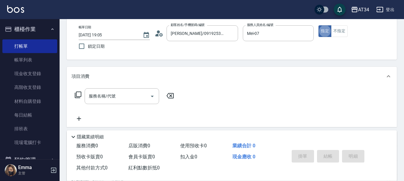
click at [112, 86] on div "服務名稱/代號 服務名稱/代號" at bounding box center [232, 106] width 330 height 41
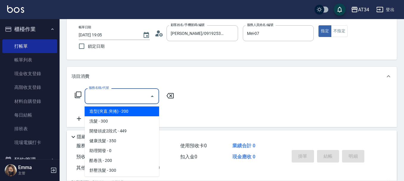
click at [108, 94] on div "服務名稱/代號 服務名稱/代號" at bounding box center [122, 96] width 74 height 16
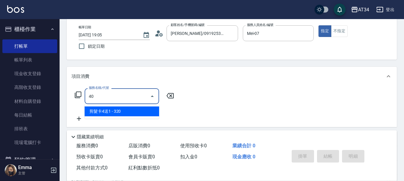
scroll to position [0, 0]
type input "401"
type input "20"
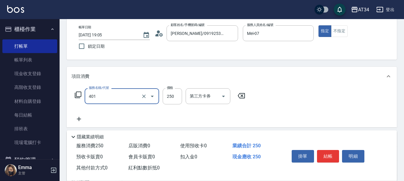
type input "剪髮(401)"
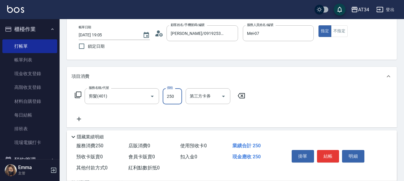
type input "3"
type input "0"
type input "30"
type input "300"
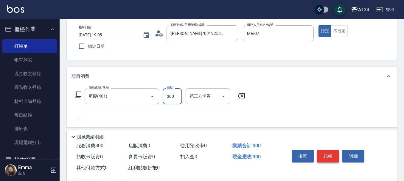
click at [330, 154] on button "結帳" at bounding box center [328, 156] width 22 height 13
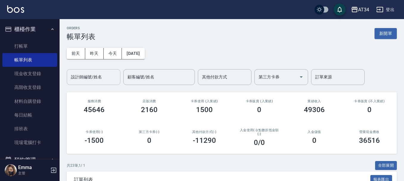
click at [94, 74] on div "設計師編號/姓名 設計師編號/姓名" at bounding box center [94, 77] width 54 height 16
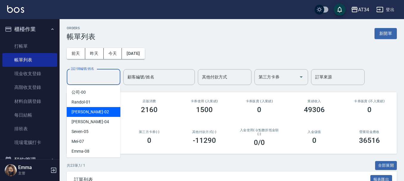
click at [90, 113] on div "Wendy -02" at bounding box center [94, 112] width 54 height 10
type input "Wendy-02"
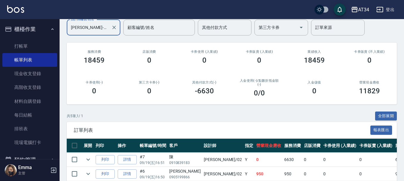
scroll to position [120, 0]
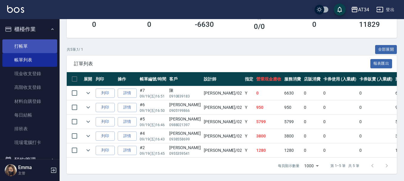
click at [26, 45] on link "打帳單" at bounding box center [29, 46] width 55 height 14
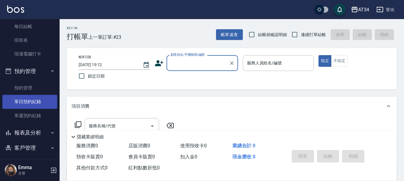
scroll to position [89, 0]
click at [28, 101] on link "單日預約紀錄" at bounding box center [29, 101] width 55 height 14
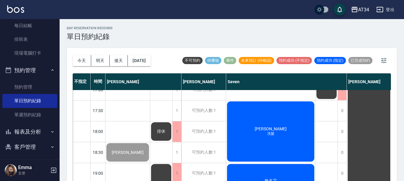
scroll to position [268, 0]
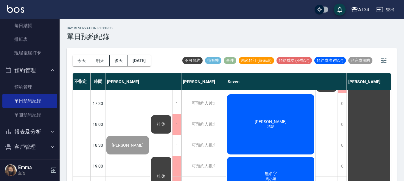
click at [269, 121] on span "[PERSON_NAME]" at bounding box center [270, 121] width 34 height 5
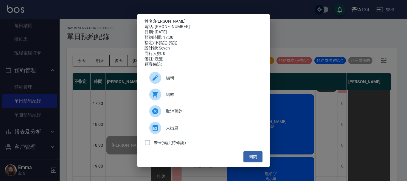
click at [191, 94] on span "結帳" at bounding box center [212, 94] width 92 height 6
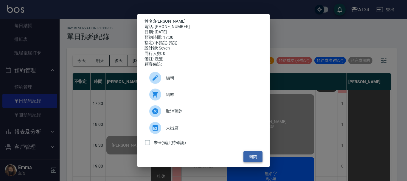
click at [258, 162] on button "關閉" at bounding box center [252, 156] width 19 height 11
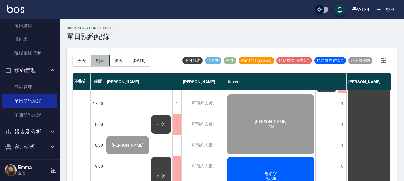
click at [102, 61] on button "明天" at bounding box center [100, 60] width 18 height 11
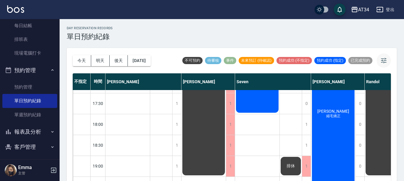
click at [383, 62] on icon "button" at bounding box center [383, 60] width 7 height 7
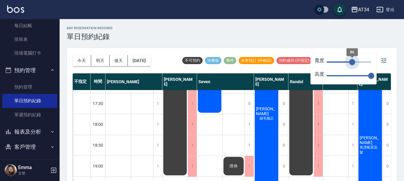
type input "79"
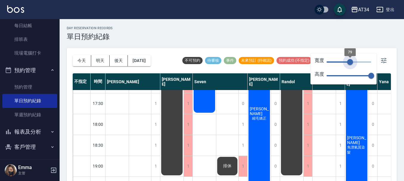
drag, startPoint x: 367, startPoint y: 60, endPoint x: 350, endPoint y: 66, distance: 18.6
click at [350, 65] on span "79" at bounding box center [350, 62] width 6 height 6
type input "48"
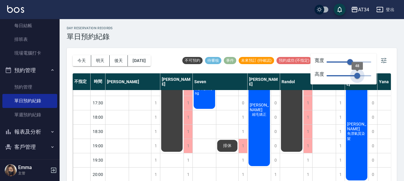
drag, startPoint x: 371, startPoint y: 77, endPoint x: 357, endPoint y: 79, distance: 14.4
click at [357, 79] on span "48" at bounding box center [357, 76] width 6 height 6
click at [382, 60] on icon "button" at bounding box center [383, 60] width 5 height 5
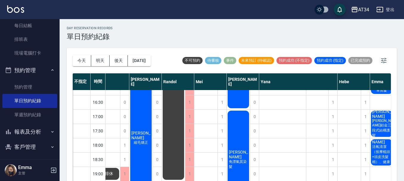
scroll to position [7, 0]
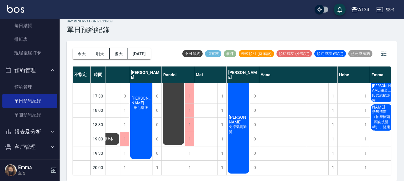
drag, startPoint x: 275, startPoint y: 177, endPoint x: 334, endPoint y: 180, distance: 59.1
click at [334, 180] on div "今天 明天 後天 2025/09/20 不可預約 待審核 事件 未來預訂 (待確認) 預約成功 (不指定) 預約成功 (指定) 已完成預約 不指定 時間 Gi…" at bounding box center [232, 111] width 330 height 140
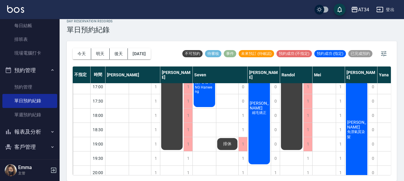
scroll to position [185, 0]
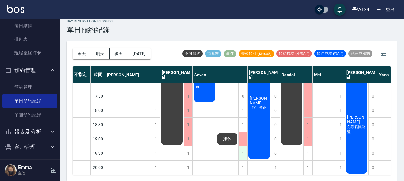
click at [241, 149] on div "1" at bounding box center [242, 153] width 9 height 14
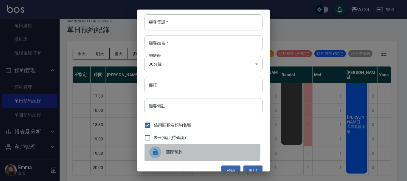
click at [171, 150] on span "關閉預約" at bounding box center [212, 152] width 92 height 6
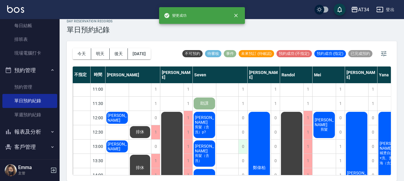
scroll to position [0, 0]
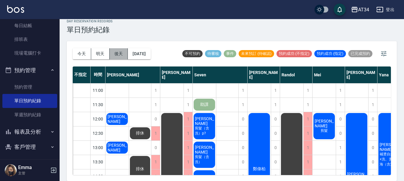
click at [117, 53] on button "後天" at bounding box center [119, 53] width 18 height 11
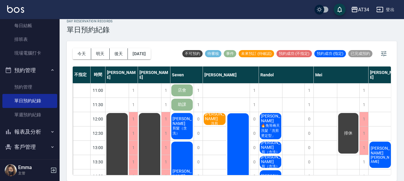
click at [184, 91] on span "店會" at bounding box center [182, 90] width 11 height 5
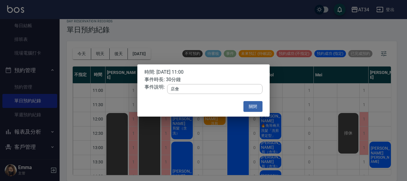
click at [191, 72] on div "時間: 2025/09/21 11:00" at bounding box center [203, 72] width 118 height 6
click at [256, 107] on button "關閉" at bounding box center [252, 106] width 19 height 11
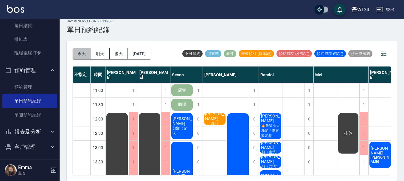
click at [82, 52] on button "今天" at bounding box center [82, 53] width 18 height 11
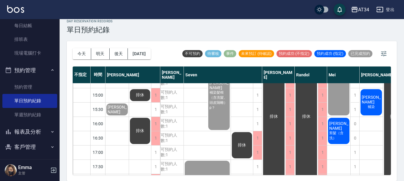
scroll to position [149, 0]
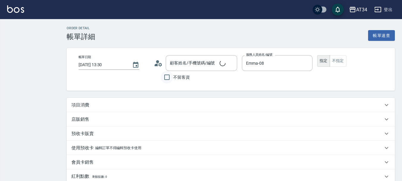
type input "[DATE] 13:30"
type input "Emma-08"
type input "全染（歐系染膏）"
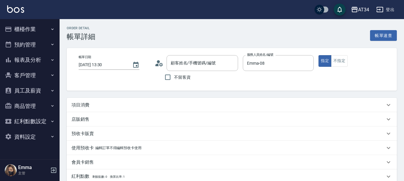
type input "[PERSON_NAME]/0917518359/0917518359"
click at [85, 106] on p "項目消費" at bounding box center [80, 105] width 18 height 6
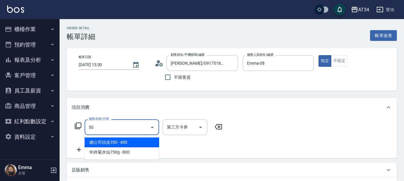
type input "501"
type input "100"
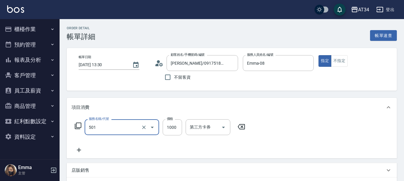
type input "染髮(501)"
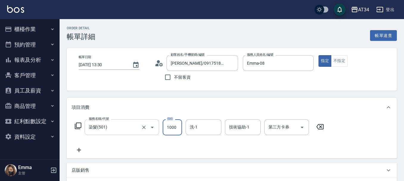
type input "2"
type input "0"
type input "25"
type input "20"
type input "250"
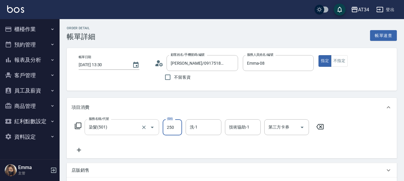
type input "250"
type input "2500"
type input "[PERSON_NAME]-22"
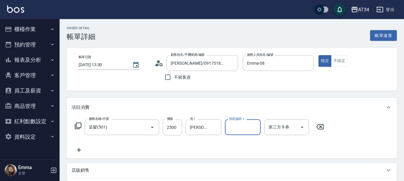
click at [80, 151] on icon at bounding box center [78, 149] width 15 height 7
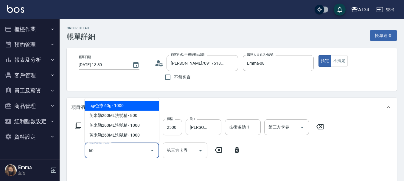
type input "601"
type input "280"
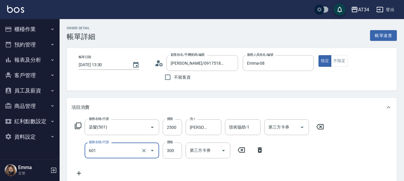
type input "自備護髮(601)"
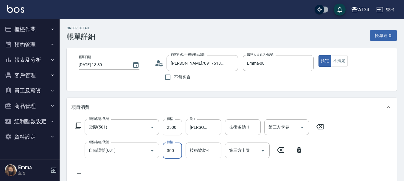
click at [81, 172] on icon at bounding box center [78, 172] width 15 height 7
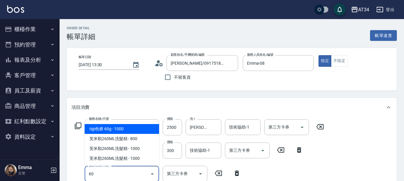
type input "602"
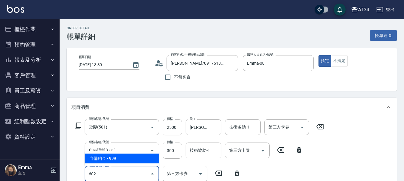
type input "370"
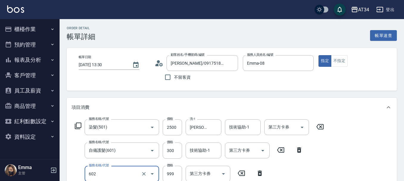
type input "自備鉑金(602)"
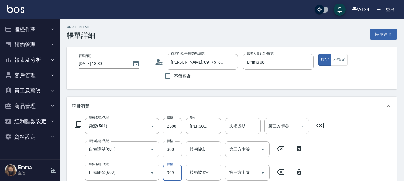
type input "9"
type input "280"
type input "990"
type input "370"
type input "990"
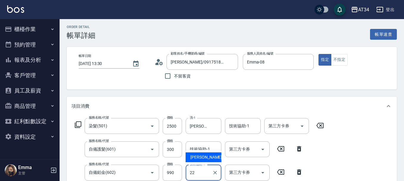
type input "[PERSON_NAME]-22"
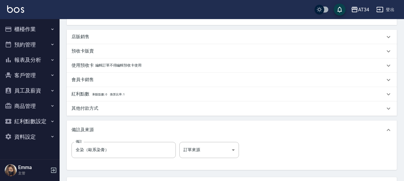
scroll to position [233, 0]
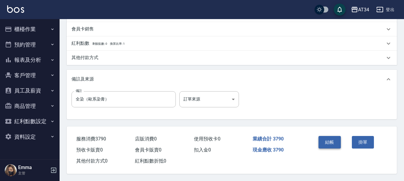
click at [328, 141] on button "結帳" at bounding box center [329, 142] width 22 height 13
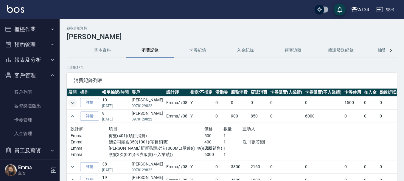
click at [77, 101] on button "expand row" at bounding box center [72, 102] width 9 height 9
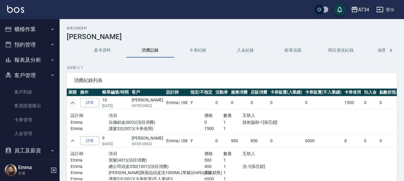
click at [77, 101] on button "expand row" at bounding box center [72, 102] width 9 height 9
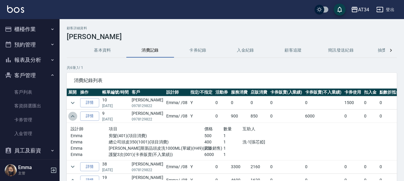
click at [73, 116] on icon "expand row" at bounding box center [72, 116] width 7 height 7
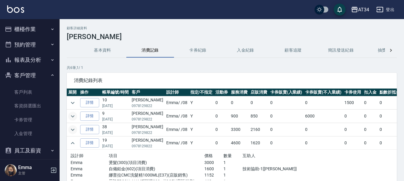
click at [74, 127] on icon "expand row" at bounding box center [72, 129] width 7 height 7
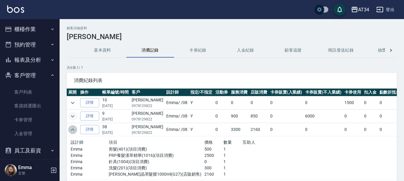
click at [74, 127] on icon "expand row" at bounding box center [72, 129] width 7 height 7
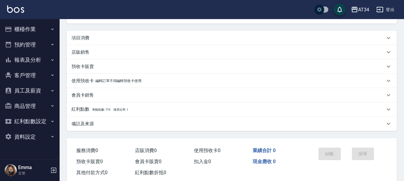
scroll to position [81, 0]
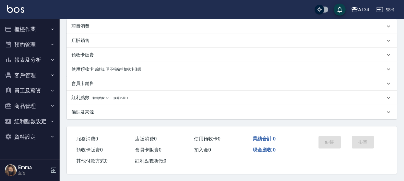
click at [81, 40] on p "店販銷售" at bounding box center [80, 41] width 18 height 6
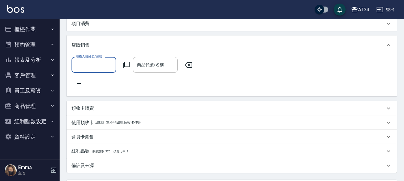
scroll to position [0, 0]
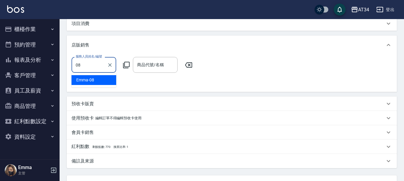
type input "Emma-08"
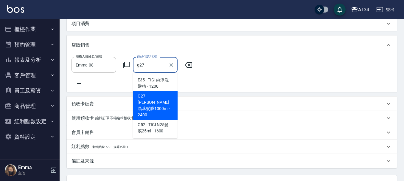
click at [163, 103] on span "G27 - [PERSON_NAME]晶萃髮膜1000ml - 2400" at bounding box center [155, 105] width 45 height 29
type input "[PERSON_NAME]晶萃髮膜1000ml"
type input "240"
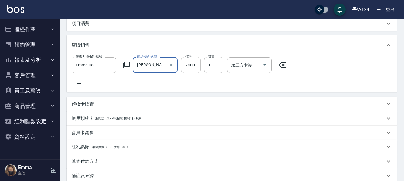
type input "[PERSON_NAME]晶萃髮膜1000ml"
click at [193, 65] on input "2400" at bounding box center [190, 65] width 19 height 16
type input "2"
type input "0"
type input "21"
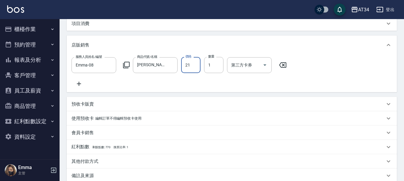
type input "20"
type input "2160"
type input "210"
type input "2160"
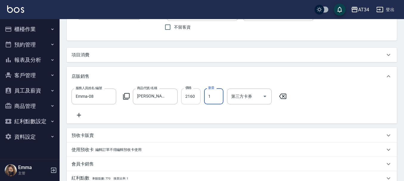
scroll to position [22, 0]
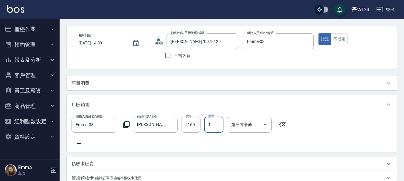
click at [95, 84] on div "項目消費" at bounding box center [227, 83] width 313 height 6
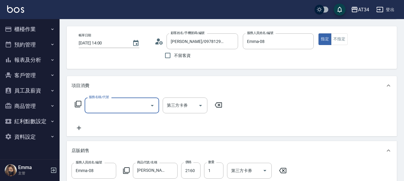
scroll to position [0, 0]
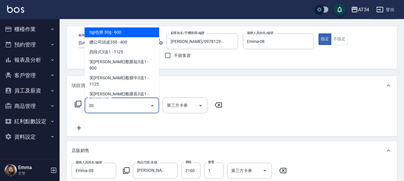
type input "300"
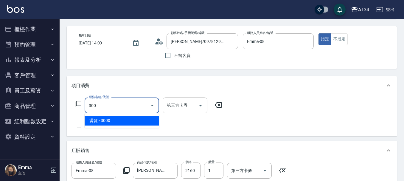
type input "510"
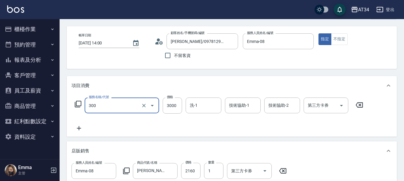
type input "燙髮(300)"
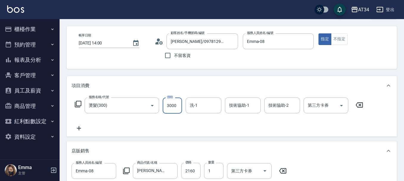
type input "2"
type input "210"
type input "25"
type input "240"
type input "250"
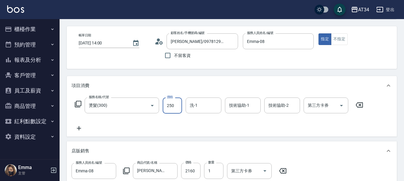
type input "460"
type input "2500"
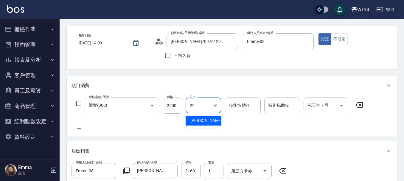
type input "[PERSON_NAME]-22"
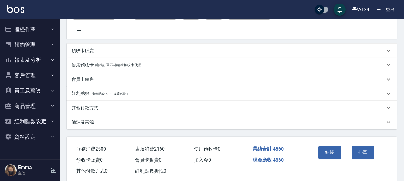
scroll to position [198, 0]
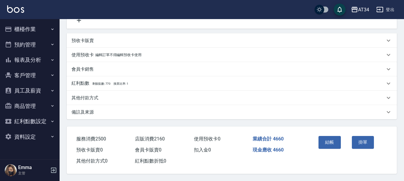
click at [83, 99] on div "其他付款方式" at bounding box center [232, 98] width 330 height 14
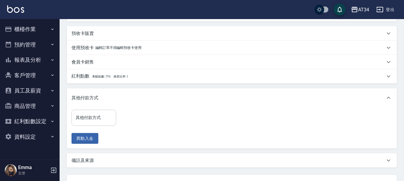
click at [85, 123] on input "其他付款方式" at bounding box center [93, 117] width 39 height 10
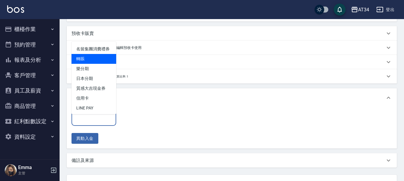
click at [94, 63] on span "轉賬" at bounding box center [93, 59] width 45 height 10
type input "轉賬"
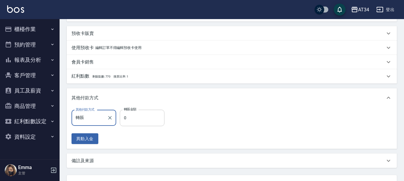
click at [128, 126] on input "0" at bounding box center [142, 118] width 45 height 16
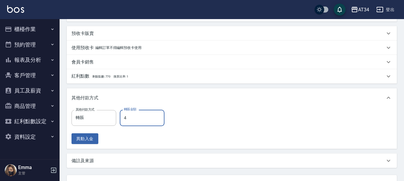
type input "46"
type input "410"
type input "466"
type input "0"
type input "4660"
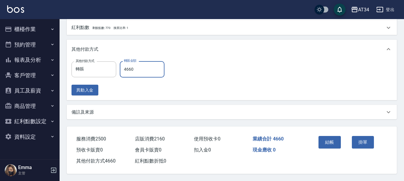
scroll to position [254, 0]
click at [331, 136] on button "結帳" at bounding box center [329, 142] width 22 height 13
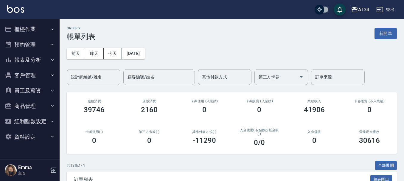
click at [86, 83] on div "設計師編號/姓名" at bounding box center [94, 77] width 54 height 16
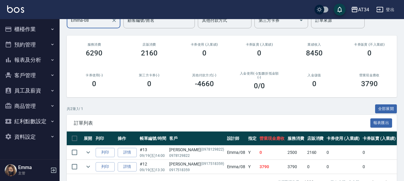
scroll to position [48, 0]
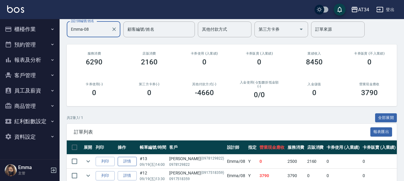
type input "Emma-08"
click at [130, 164] on link "詳情" at bounding box center [127, 161] width 19 height 9
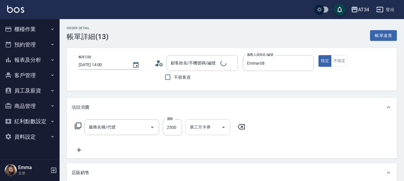
type input "[DATE] 14:00"
type input "Emma-08"
type input "0"
type input "[PERSON_NAME]/0978129822/0978129822"
type input "燙髮(300)"
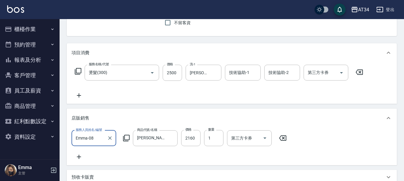
scroll to position [30, 0]
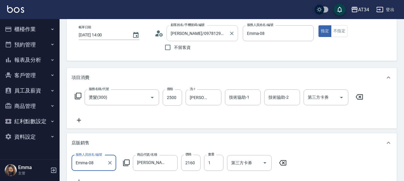
click at [212, 41] on div "[PERSON_NAME]/0978129822/0978129822 顧客姓名/手機號碼/編號" at bounding box center [201, 33] width 71 height 16
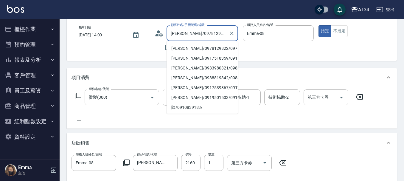
scroll to position [0, 8]
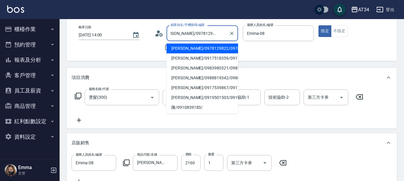
click at [206, 53] on li "[PERSON_NAME]/0978129822/0978129822" at bounding box center [201, 48] width 71 height 10
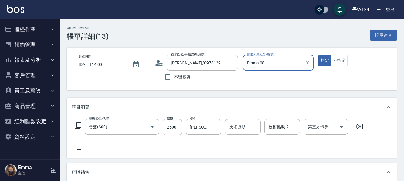
scroll to position [0, 0]
click at [232, 64] on icon "Clear" at bounding box center [232, 63] width 4 height 4
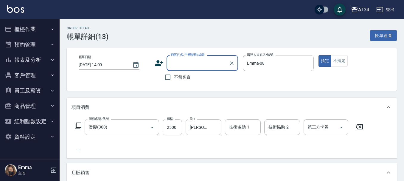
click at [170, 65] on input "顧客姓名/手機號碼/編號" at bounding box center [197, 63] width 57 height 10
type input "f"
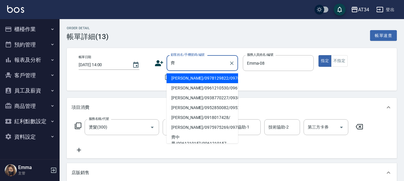
click at [175, 83] on li "[PERSON_NAME]/0978129822/0978129822" at bounding box center [201, 78] width 71 height 10
type input "[PERSON_NAME]/0978129822/0978129822"
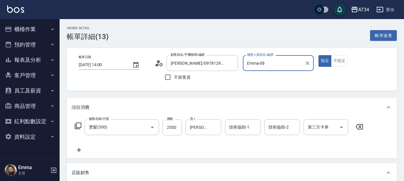
click at [221, 99] on div "項目消費" at bounding box center [232, 107] width 330 height 19
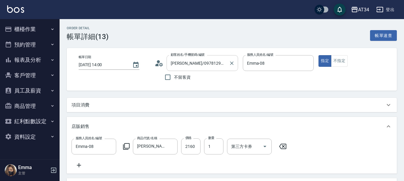
click at [215, 61] on input "[PERSON_NAME]/0978129822/0978129822" at bounding box center [197, 63] width 57 height 10
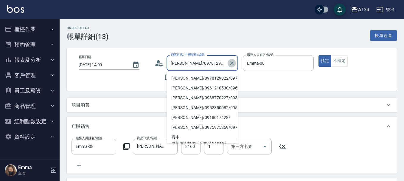
click at [233, 65] on icon "Clear" at bounding box center [232, 63] width 6 height 6
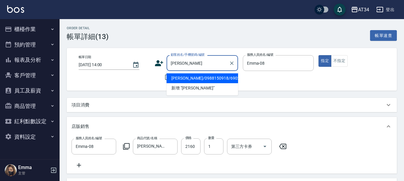
click at [206, 77] on li "[PERSON_NAME]/0988150918/690227" at bounding box center [201, 78] width 71 height 10
type input "[PERSON_NAME]/0988150918/690227"
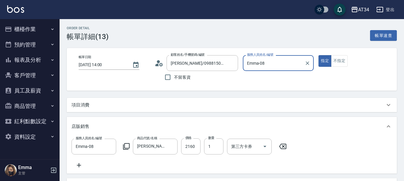
click at [286, 146] on icon at bounding box center [282, 146] width 7 height 5
type input "250"
type input "0"
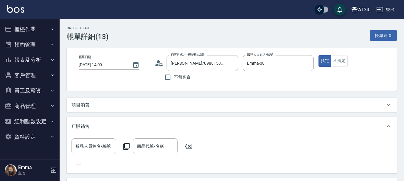
click at [106, 108] on div "項目消費" at bounding box center [232, 105] width 330 height 14
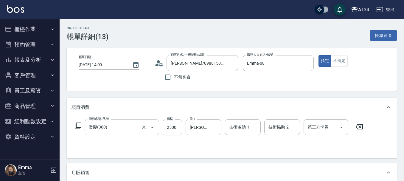
click at [110, 129] on input "燙髮(300)" at bounding box center [113, 127] width 52 height 10
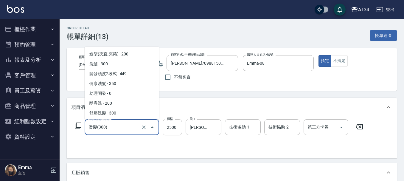
scroll to position [28, 0]
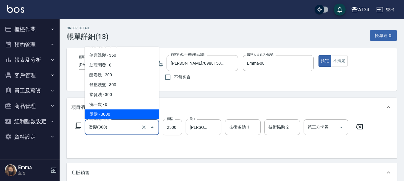
type input "4"
type input "0"
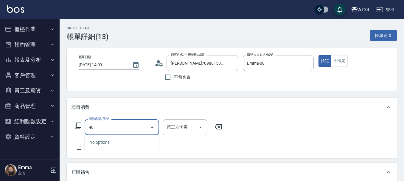
type input "401"
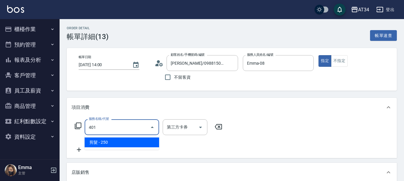
type input "20"
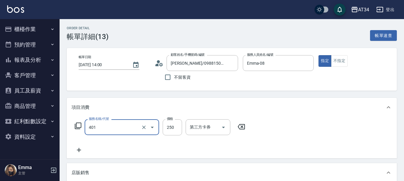
type input "剪髮(401)"
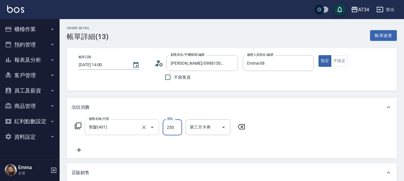
type input "5"
type input "0"
type input "50"
type input "500"
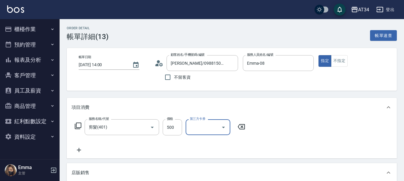
drag, startPoint x: 110, startPoint y: 129, endPoint x: 202, endPoint y: 132, distance: 91.8
click at [143, 145] on div "服務名稱/代號 剪髮(401) 服務名稱/代號 價格 500 價格 第三方卡券 第三方卡券" at bounding box center [159, 136] width 177 height 34
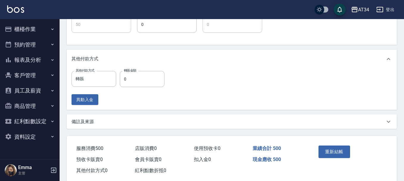
scroll to position [293, 0]
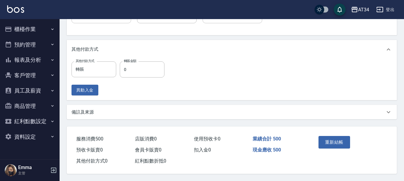
click at [343, 146] on div "重新結帳" at bounding box center [332, 146] width 33 height 26
click at [342, 141] on button "重新結帳" at bounding box center [334, 142] width 32 height 13
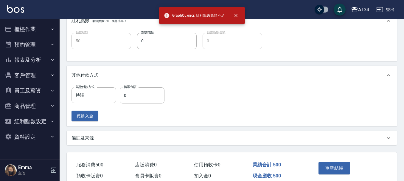
scroll to position [234, 0]
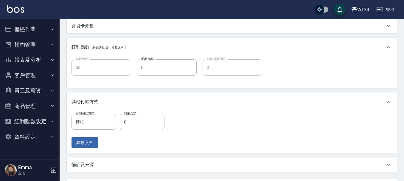
click at [387, 49] on icon at bounding box center [388, 47] width 7 height 7
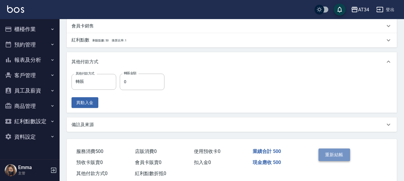
click at [340, 155] on button "重新結帳" at bounding box center [334, 154] width 32 height 13
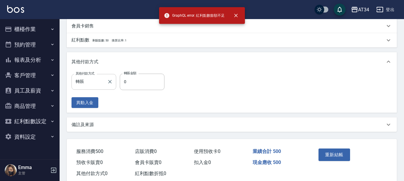
click at [93, 85] on input "轉賬" at bounding box center [89, 82] width 30 height 10
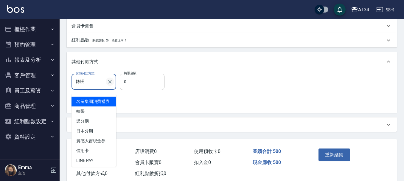
click at [110, 84] on icon "Clear" at bounding box center [110, 82] width 4 height 4
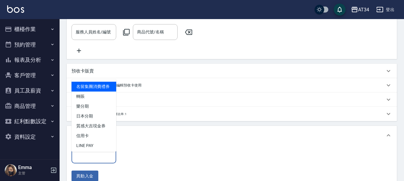
scroll to position [55, 0]
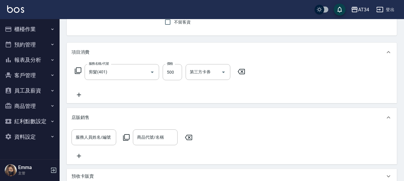
click at [391, 117] on icon at bounding box center [388, 117] width 7 height 7
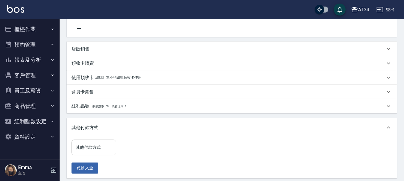
scroll to position [202, 0]
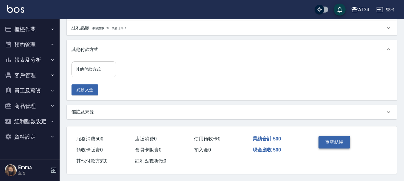
click at [347, 137] on button "重新結帳" at bounding box center [334, 142] width 32 height 13
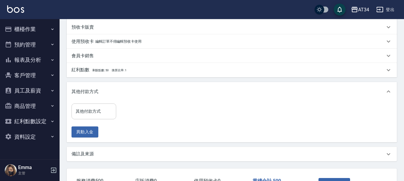
scroll to position [23, 0]
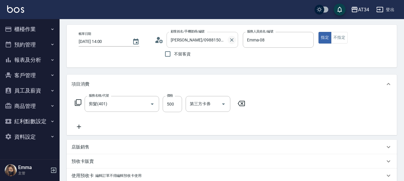
click at [231, 38] on icon "Clear" at bounding box center [232, 40] width 6 height 6
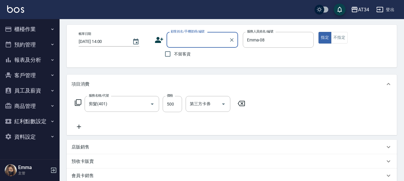
click at [197, 38] on input "顧客姓名/手機號碼/編號" at bounding box center [197, 40] width 57 height 10
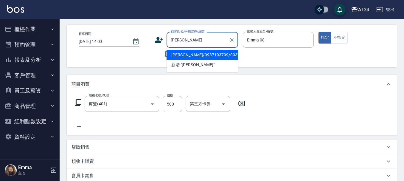
click at [200, 60] on li "[PERSON_NAME]/0937193799/0937193799" at bounding box center [201, 55] width 71 height 10
type input "[PERSON_NAME]/0937193799/0937193799"
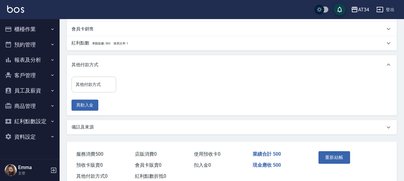
scroll to position [202, 0]
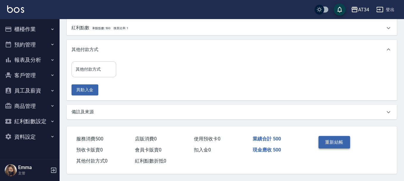
click at [336, 138] on button "重新結帳" at bounding box center [334, 142] width 32 height 13
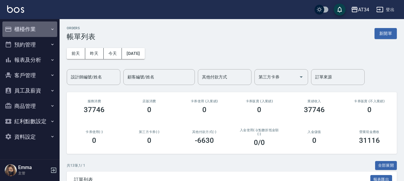
click at [41, 29] on button "櫃檯作業" at bounding box center [29, 28] width 55 height 15
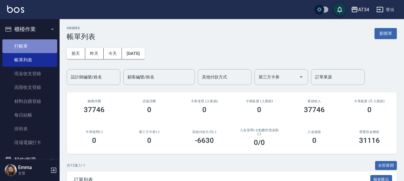
click at [35, 52] on link "打帳單" at bounding box center [29, 46] width 55 height 14
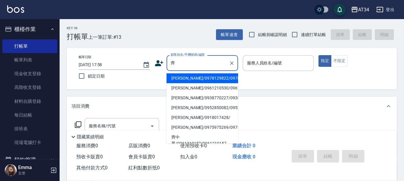
click at [177, 83] on li "[PERSON_NAME]/0978129822/0978129822" at bounding box center [201, 78] width 71 height 10
type input "[PERSON_NAME]/0978129822/0978129822"
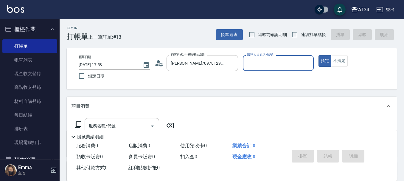
type input "Emma-08"
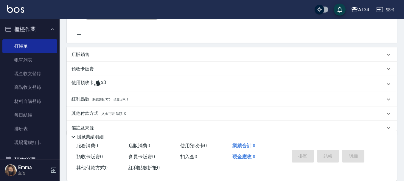
scroll to position [125, 0]
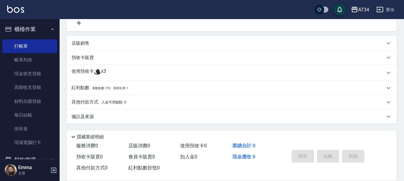
click at [91, 80] on div "使用預收卡 x3" at bounding box center [232, 73] width 330 height 16
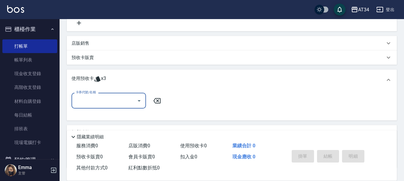
scroll to position [0, 0]
click at [92, 96] on input "卡券代號/名稱" at bounding box center [104, 100] width 60 height 10
click at [95, 119] on div "護髮3次 剩餘3張 鉑金" at bounding box center [108, 116] width 74 height 10
type input "護髮3次 鉑金"
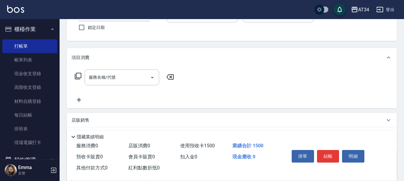
scroll to position [36, 0]
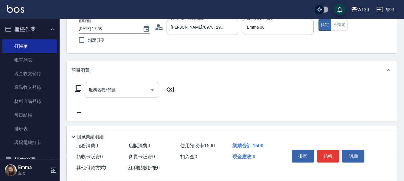
click at [128, 82] on div "服務名稱/代號" at bounding box center [122, 90] width 74 height 16
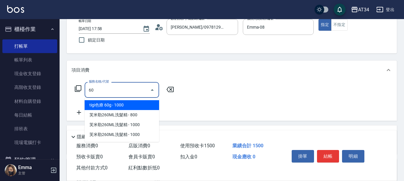
type input "601"
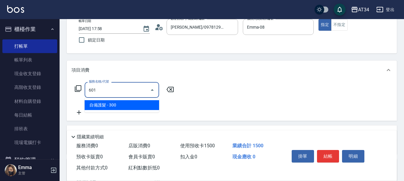
type input "30"
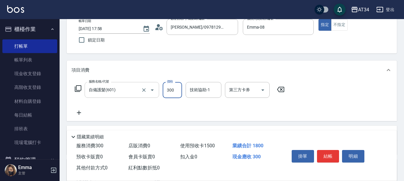
click at [127, 82] on div "自備護髮(601) 服務名稱/代號" at bounding box center [122, 90] width 74 height 16
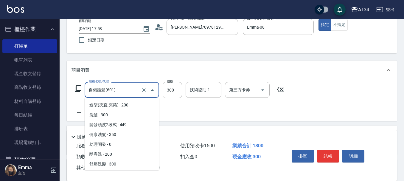
scroll to position [186, 0]
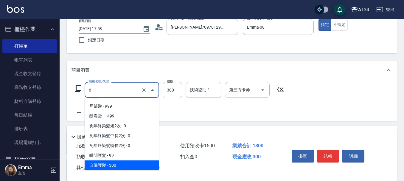
type input "60"
type input "0"
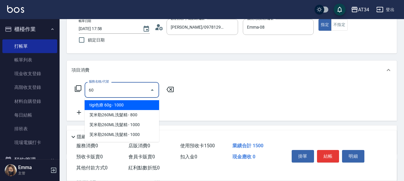
scroll to position [0, 0]
type input "602"
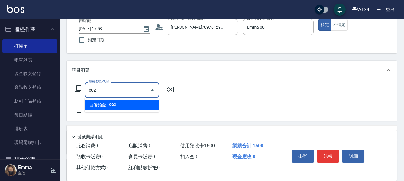
type input "90"
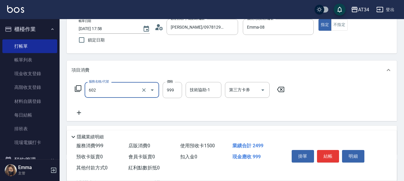
type input "自備鉑金(602)"
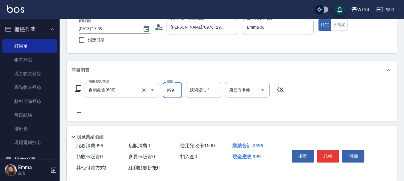
type input "0"
type input "22"
type input "20"
type input "22"
type input "0"
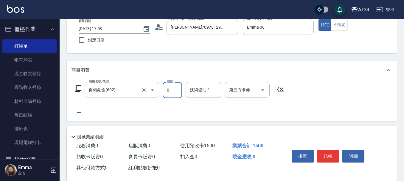
type input "0"
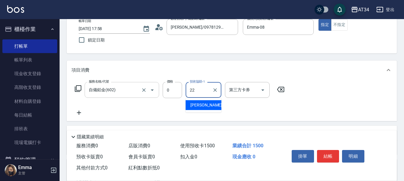
type input "[PERSON_NAME]-22"
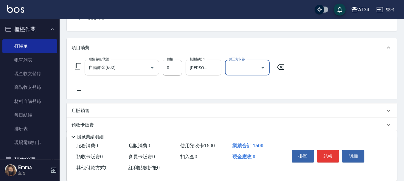
scroll to position [88, 0]
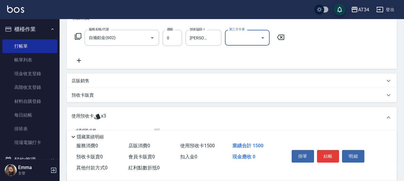
click at [82, 57] on div "服務名稱/代號 自備鉑金(602) 服務名稱/代號 價格 0 價格 技術協助-1 [PERSON_NAME]-22 技術協助-1 第三方卡券 第三方卡券" at bounding box center [179, 47] width 216 height 34
click at [81, 66] on div "服務名稱/代號 自備鉑金(602) 服務名稱/代號 價格 0 價格 技術協助-1 [PERSON_NAME]-22 技術協助-1 第三方卡券 第三方卡券" at bounding box center [232, 47] width 330 height 41
click at [78, 63] on icon at bounding box center [78, 60] width 15 height 7
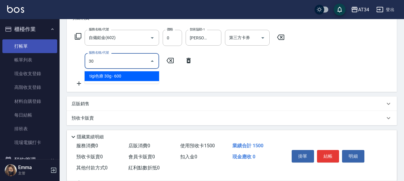
type input "300"
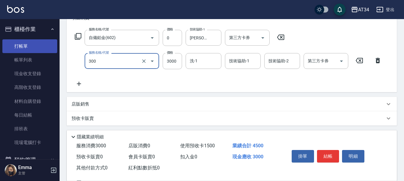
type input "燙髮(300)"
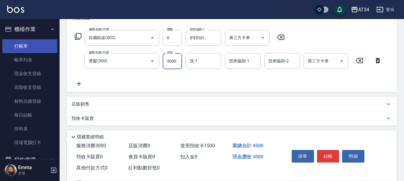
type input "2"
type input "0"
type input "250"
type input "2500"
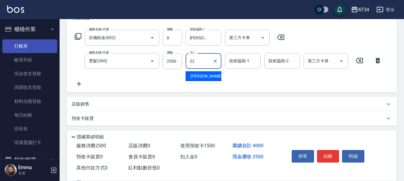
type input "[PERSON_NAME]-22"
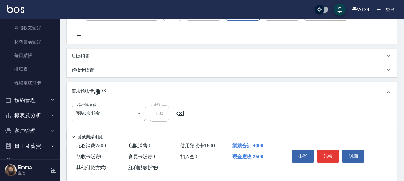
scroll to position [82, 0]
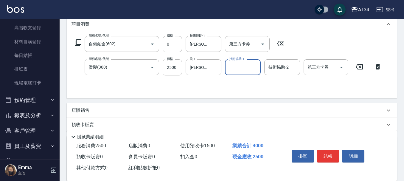
click at [80, 107] on p "店販銷售" at bounding box center [80, 110] width 18 height 6
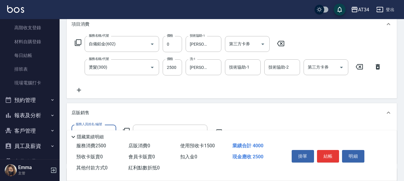
scroll to position [112, 0]
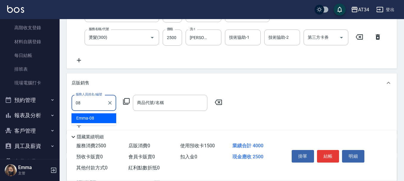
type input "Emma-08"
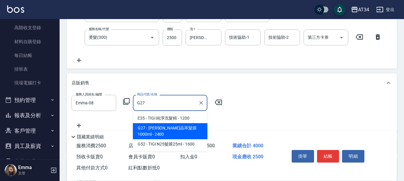
type input "[PERSON_NAME]晶萃髮膜1000ml"
type input "490"
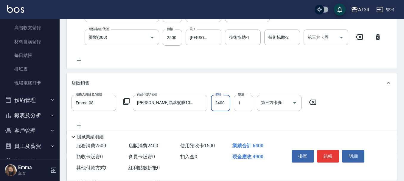
type input "2"
type input "250"
type input "216"
type input "270"
type input "2160"
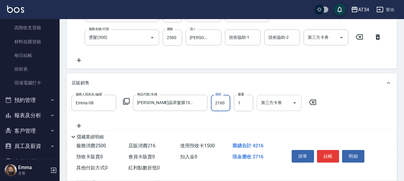
type input "460"
type input "2160"
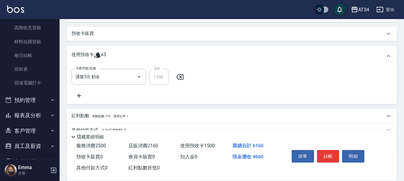
scroll to position [252, 0]
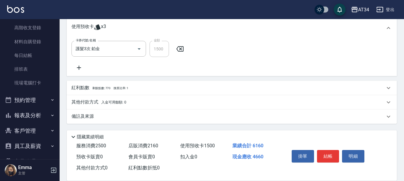
click at [91, 104] on p "其他付款方式 入金可用餘額: 0" at bounding box center [98, 102] width 55 height 7
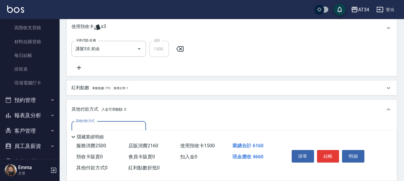
scroll to position [0, 0]
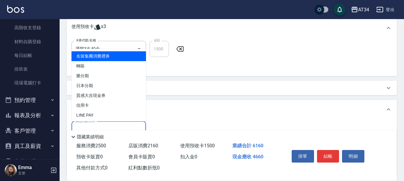
click at [91, 124] on input "其他付款方式" at bounding box center [108, 129] width 69 height 10
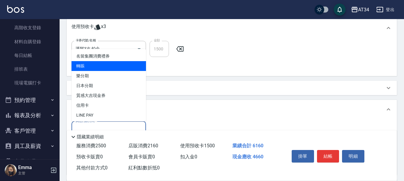
click at [93, 68] on span "轉賬" at bounding box center [108, 66] width 74 height 10
type input "轉賬"
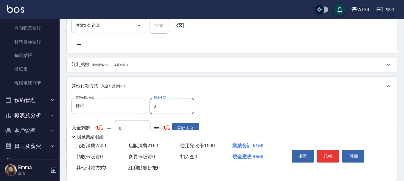
scroll to position [282, 0]
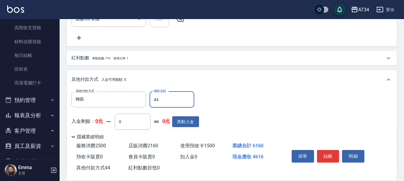
type input "446"
type input "10"
type input "446"
type input "420"
type input "44"
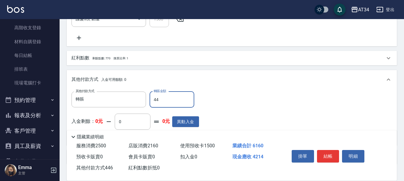
type input "460"
type input "466"
type input "0"
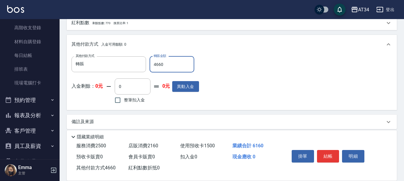
scroll to position [322, 0]
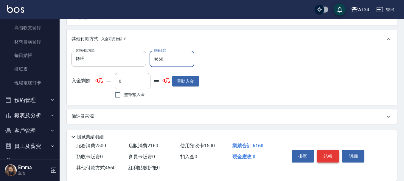
type input "4660"
click at [329, 157] on button "結帳" at bounding box center [328, 156] width 22 height 13
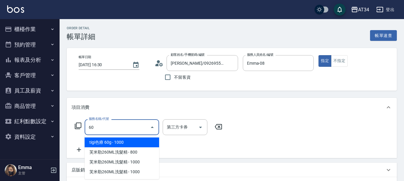
type input "602"
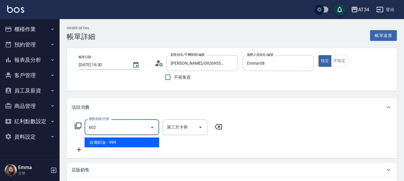
type input "90"
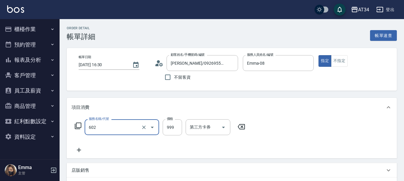
type input "自備鉑金(602)"
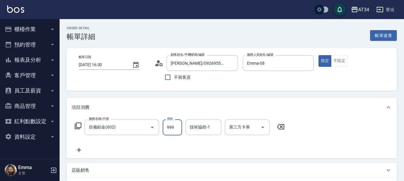
type input "0"
type input "18"
type input "10"
type input "180"
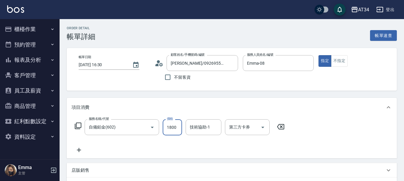
type input "1800"
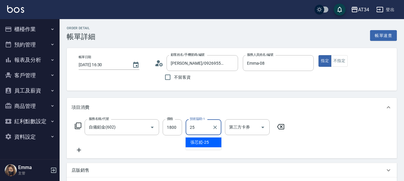
type input "張芯婭-25"
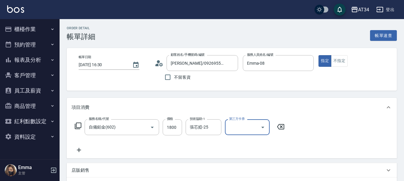
click at [80, 151] on icon at bounding box center [78, 149] width 15 height 7
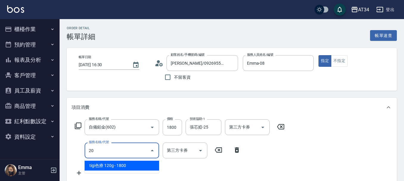
type input "201"
type input "210"
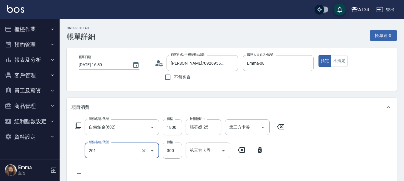
type input "洗髮(201)"
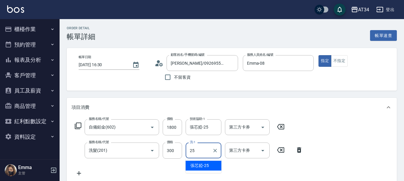
type input "張芯婭-25"
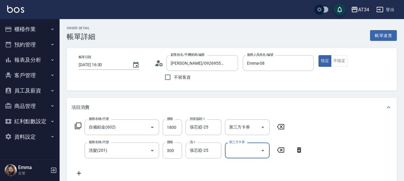
click at [78, 175] on icon at bounding box center [78, 172] width 15 height 7
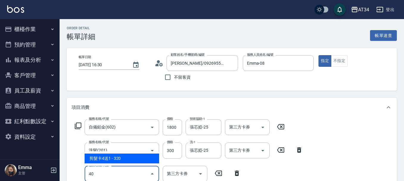
type input "401"
type input "230"
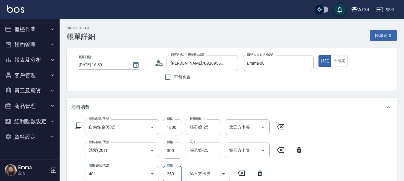
type input "剪髮(401)"
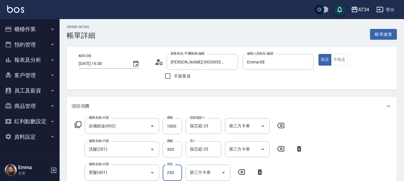
type input "1"
type input "210"
type input "10"
type input "220"
type input "100"
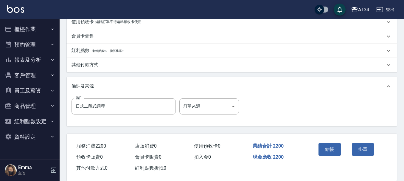
scroll to position [233, 0]
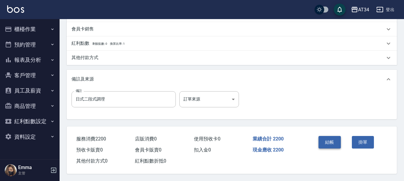
click at [330, 144] on button "結帳" at bounding box center [329, 142] width 22 height 13
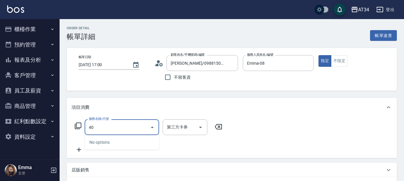
type input "401"
type input "20"
type input "剪髮(401)"
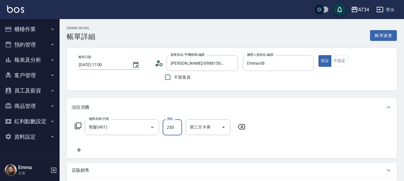
type input "0"
type input "50"
type input "500"
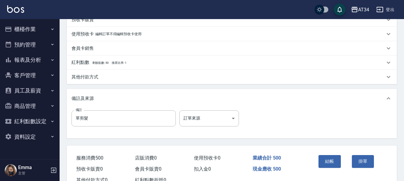
scroll to position [186, 0]
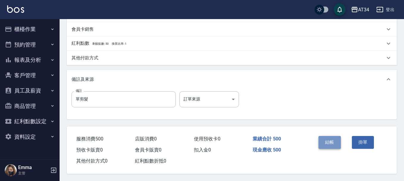
click at [337, 141] on button "結帳" at bounding box center [329, 142] width 22 height 13
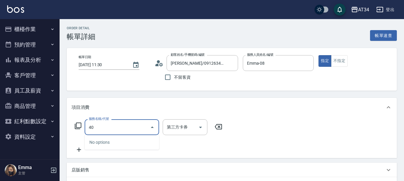
type input "401"
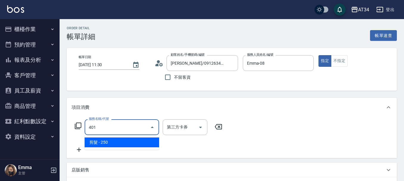
type input "20"
type input "剪髮(401)"
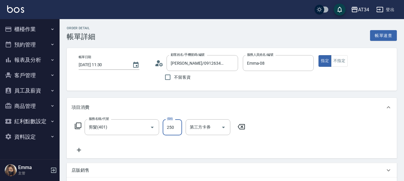
type input "0"
type input "50"
type input "500"
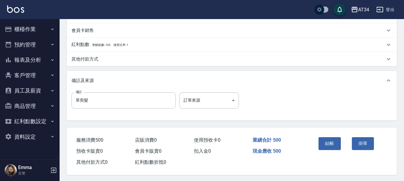
scroll to position [186, 0]
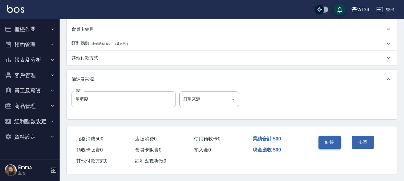
click at [331, 143] on button "結帳" at bounding box center [329, 142] width 22 height 13
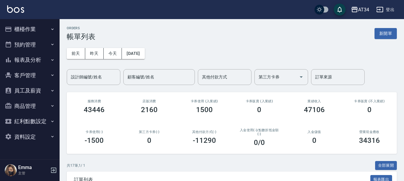
click at [31, 55] on button "報表及分析" at bounding box center [29, 59] width 55 height 15
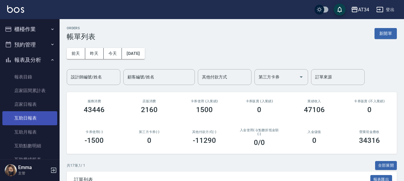
click at [34, 118] on link "互助日報表" at bounding box center [29, 118] width 55 height 14
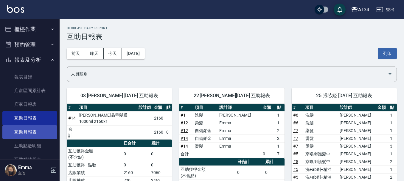
click at [45, 132] on link "互助月報表" at bounding box center [29, 132] width 55 height 14
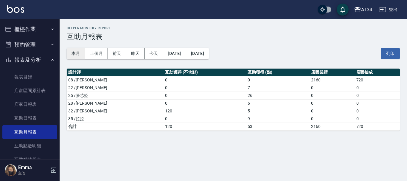
click at [84, 53] on button "本月" at bounding box center [76, 53] width 18 height 11
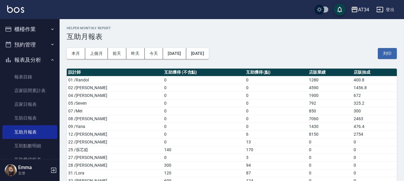
click at [27, 59] on button "報表及分析" at bounding box center [29, 59] width 55 height 15
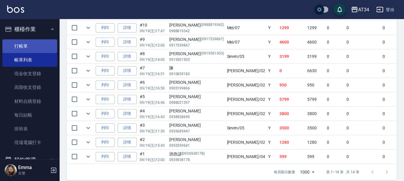
click at [15, 47] on link "打帳單" at bounding box center [29, 46] width 55 height 14
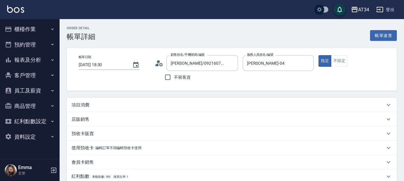
drag, startPoint x: 109, startPoint y: 100, endPoint x: 112, endPoint y: 98, distance: 4.0
click at [110, 100] on div "項目消費" at bounding box center [232, 105] width 330 height 14
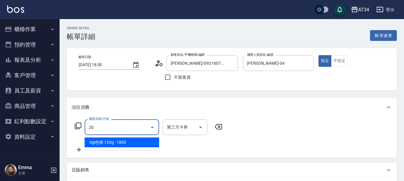
type input "201"
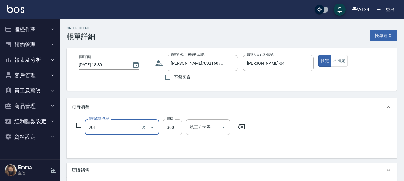
type input "30"
type input "洗髮(201)"
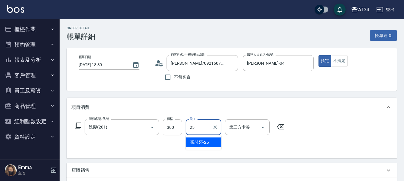
type input "張芯婭-25"
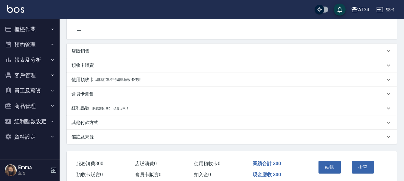
scroll to position [147, 0]
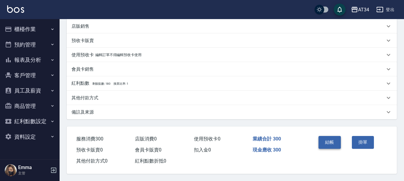
click at [336, 144] on button "結帳" at bounding box center [329, 142] width 22 height 13
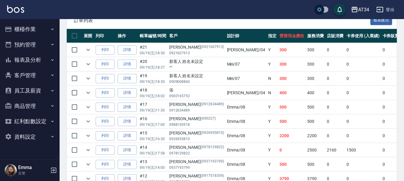
scroll to position [149, 0]
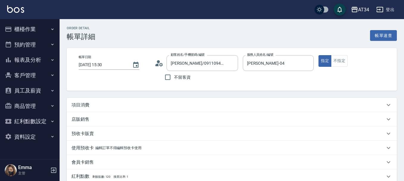
click at [90, 104] on div "項目消費" at bounding box center [227, 105] width 313 height 6
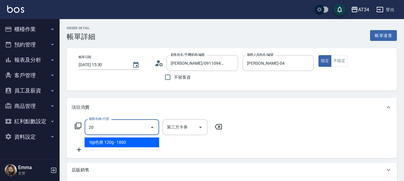
type input "201"
type input "30"
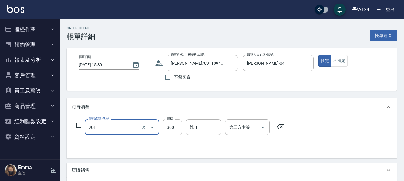
type input "洗髮(201)"
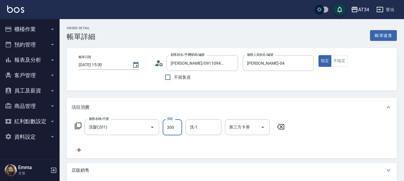
type input "0"
type input "60"
type input "600"
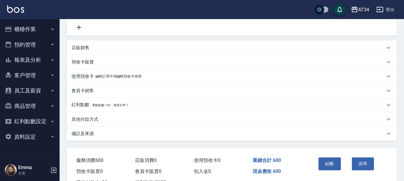
scroll to position [147, 0]
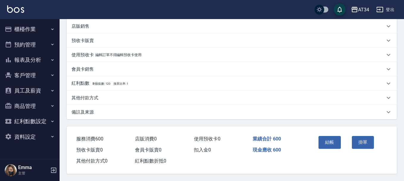
click at [324, 139] on button "結帳" at bounding box center [329, 142] width 22 height 13
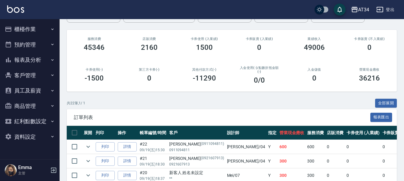
scroll to position [60, 0]
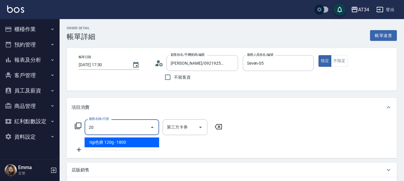
type input "201"
type input "30"
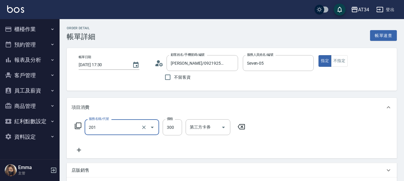
type input "洗髮(201)"
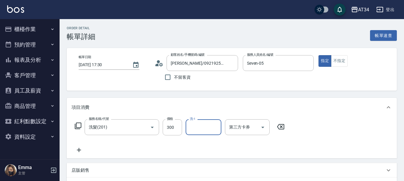
type input "2"
type input "拉拉-35"
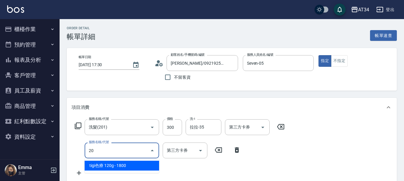
type input "201"
type input "60"
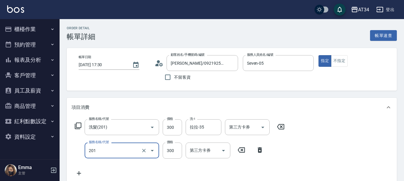
type input "洗髮(201)"
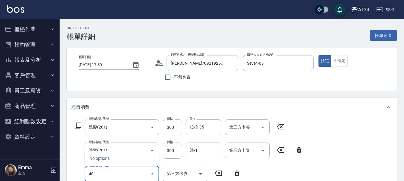
type input "401"
type input "80"
type input "剪髮(401)"
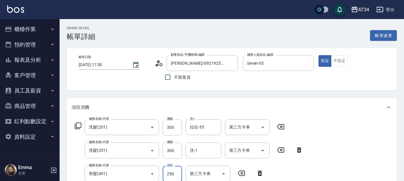
scroll to position [1, 0]
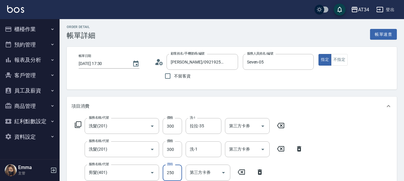
type input "60"
type input "120"
type input "600"
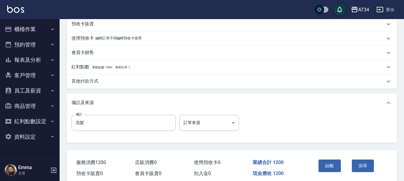
scroll to position [233, 0]
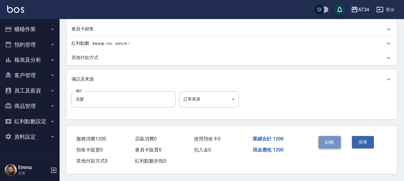
click at [326, 140] on button "結帳" at bounding box center [329, 142] width 22 height 13
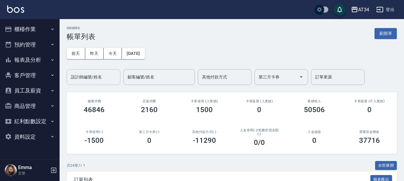
click at [94, 79] on input "設計師編號/姓名" at bounding box center [93, 77] width 48 height 10
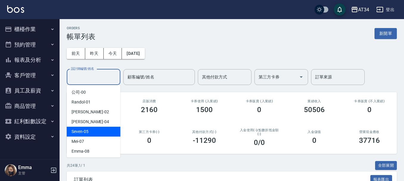
click at [89, 129] on div "Seven -05" at bounding box center [94, 132] width 54 height 10
type input "Seven-05"
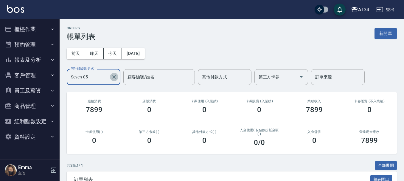
click at [114, 77] on icon "Clear" at bounding box center [114, 77] width 4 height 4
